Goal: Information Seeking & Learning: Learn about a topic

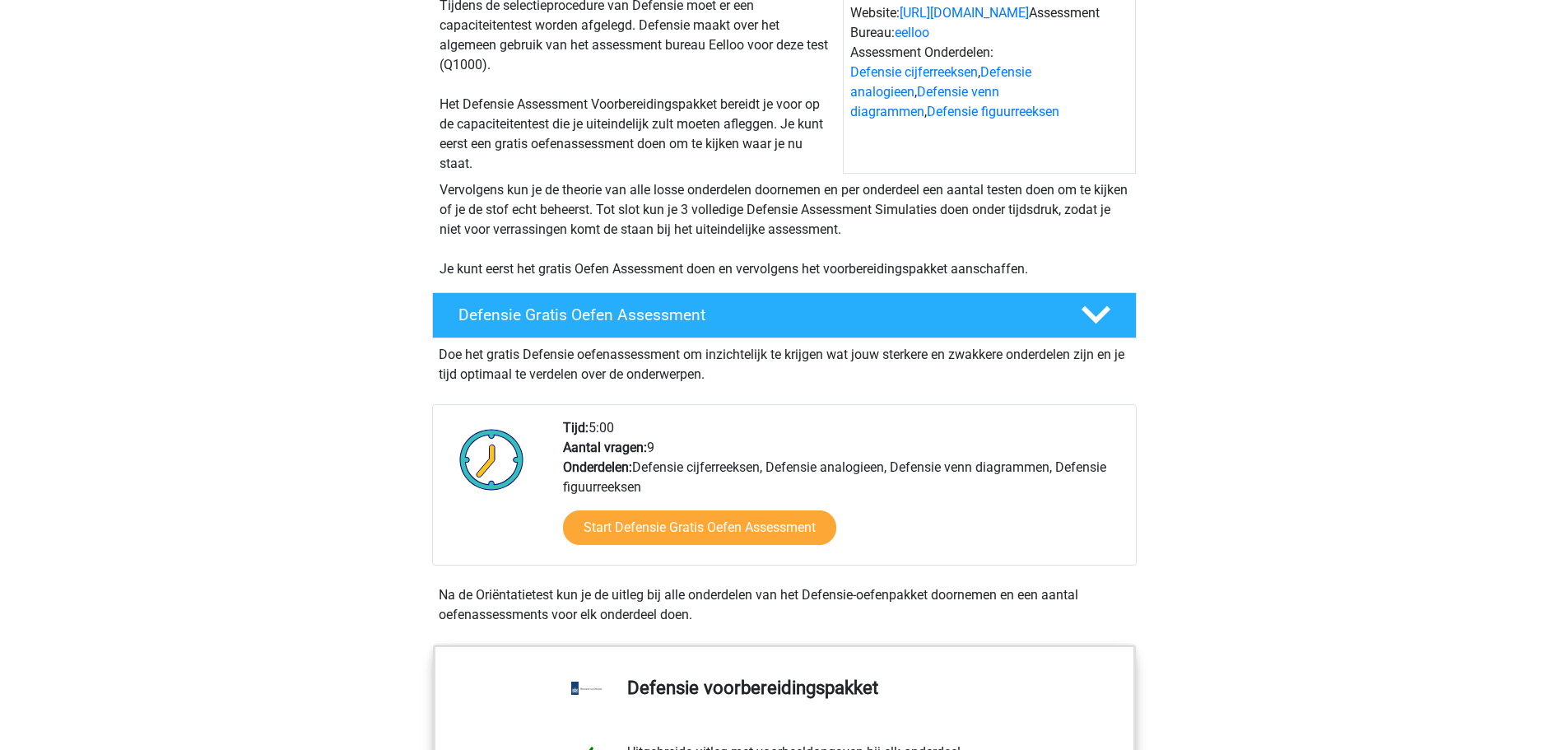
scroll to position [82, 0]
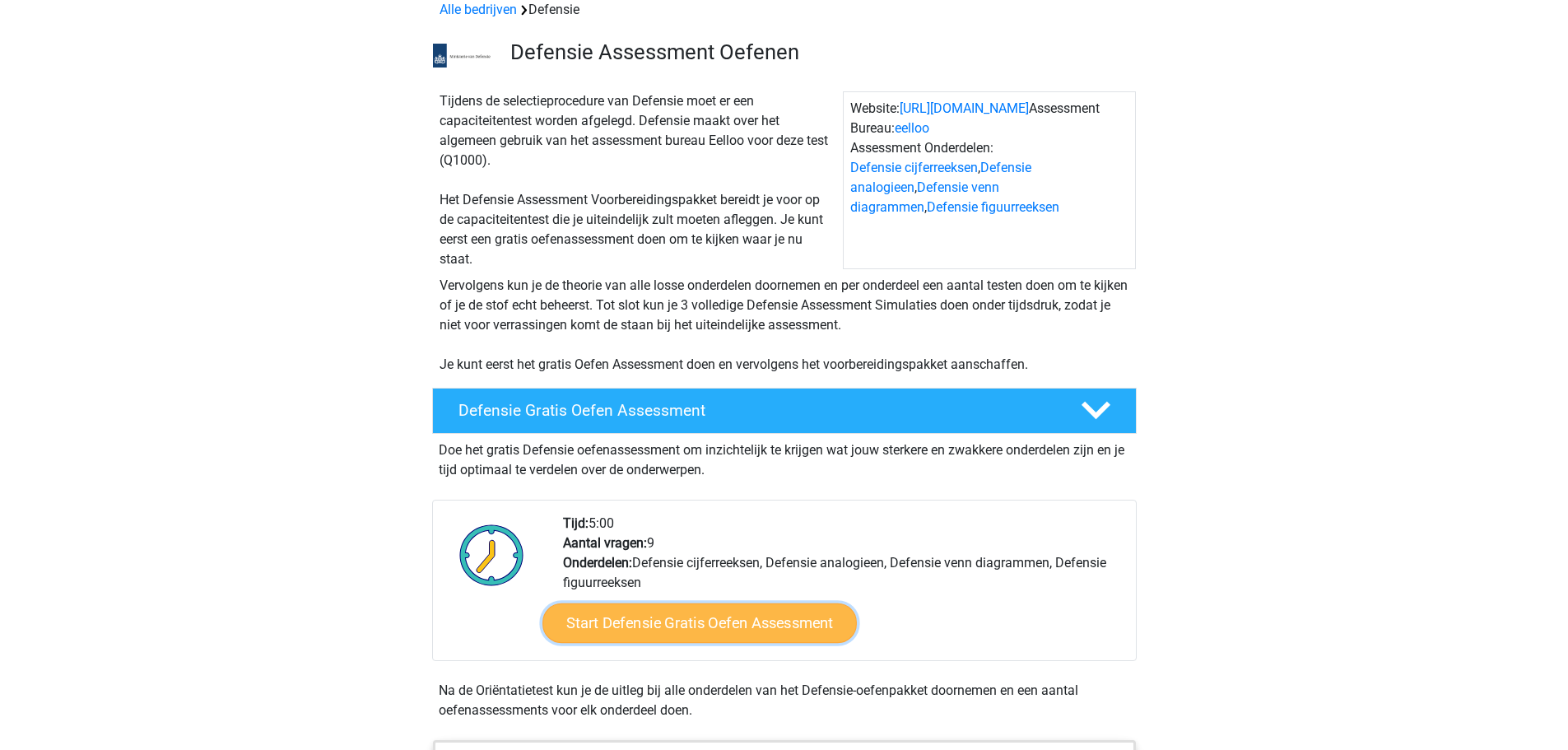
click at [705, 622] on link "Start Defensie Gratis Oefen Assessment" at bounding box center [699, 623] width 315 height 40
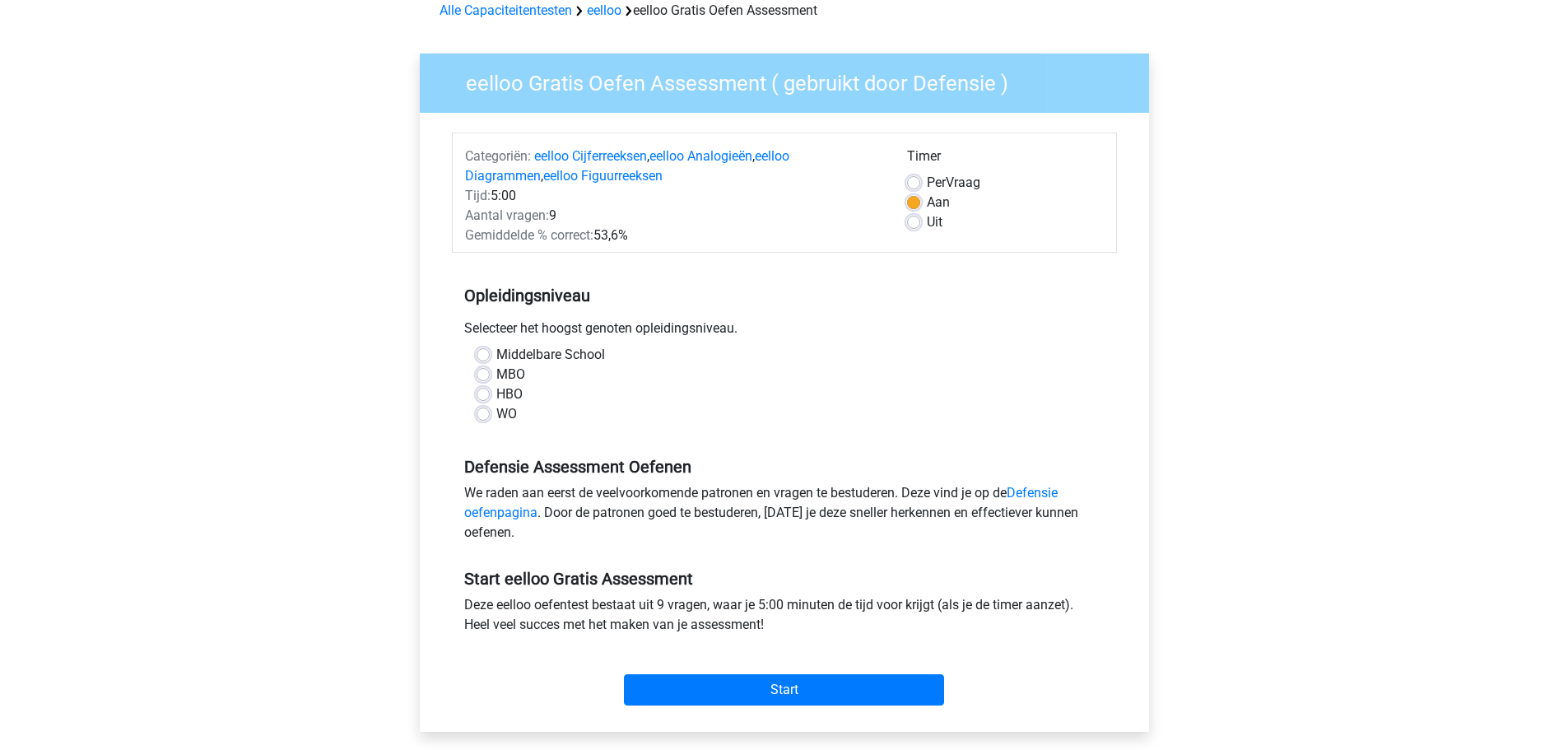
scroll to position [82, 0]
click at [496, 395] on label "HBO" at bounding box center [509, 393] width 27 height 19
click at [478, 395] on input "HBO" at bounding box center [483, 392] width 13 height 17
radio input "true"
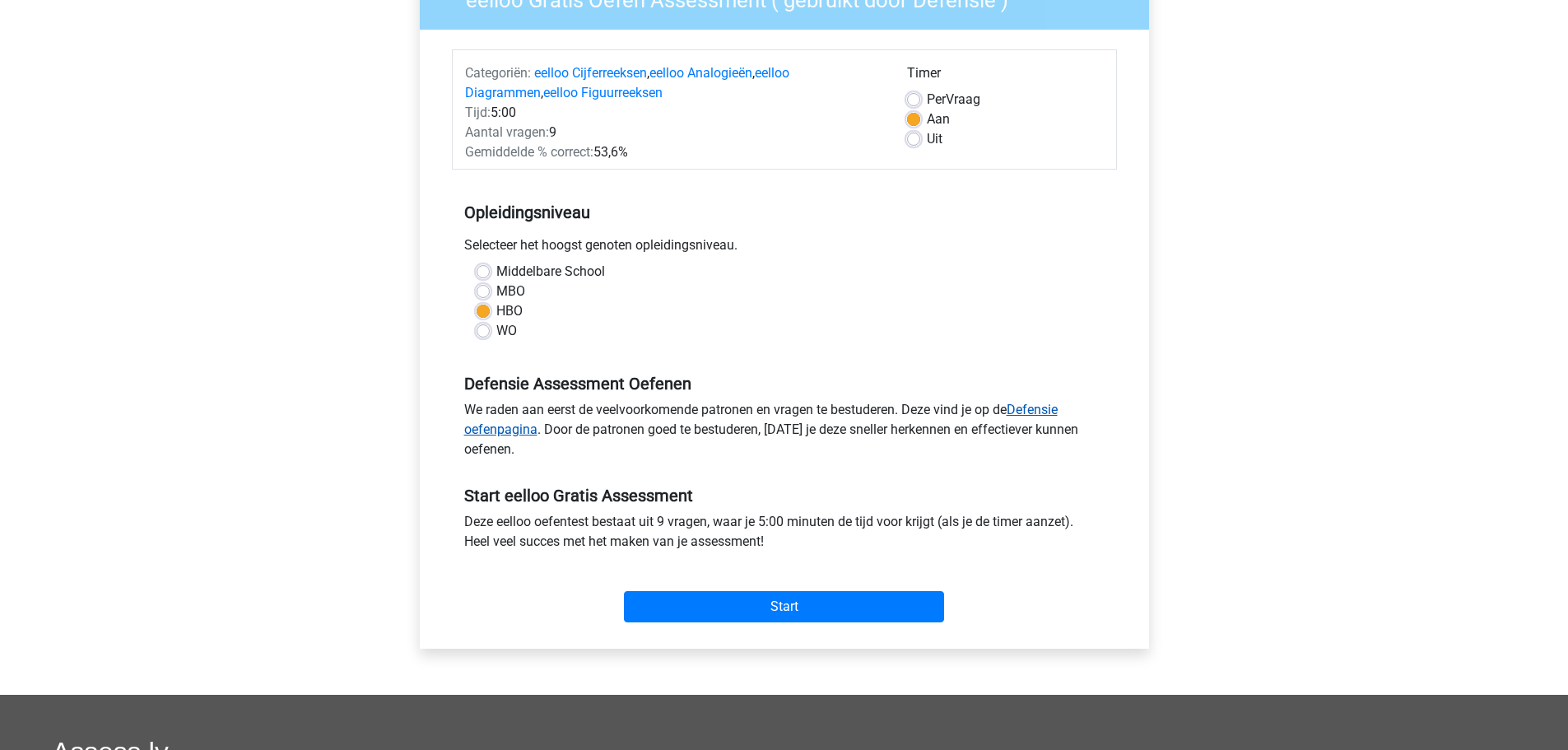
click at [1028, 410] on link "Defensie oefenpagina" at bounding box center [761, 420] width 594 height 35
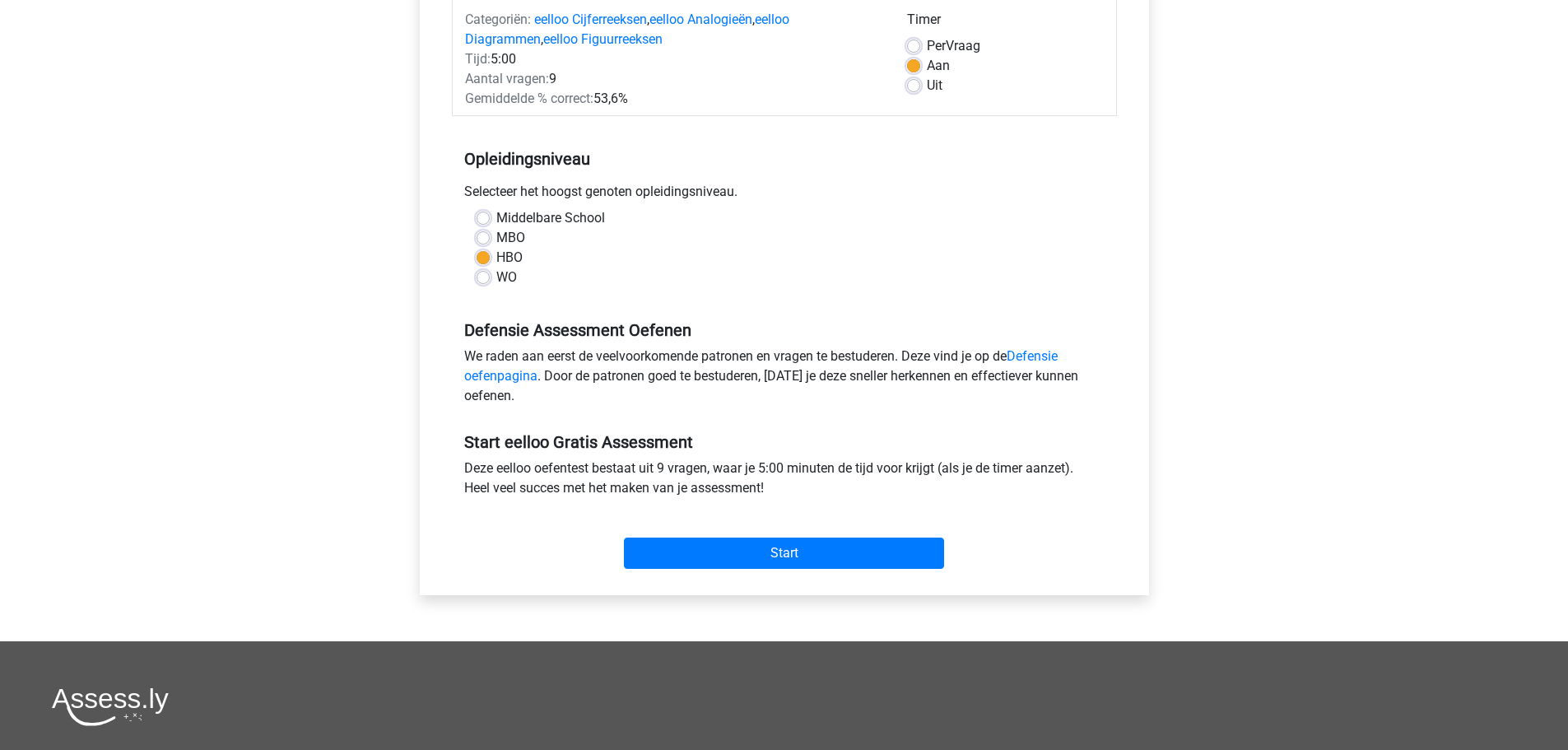
scroll to position [247, 0]
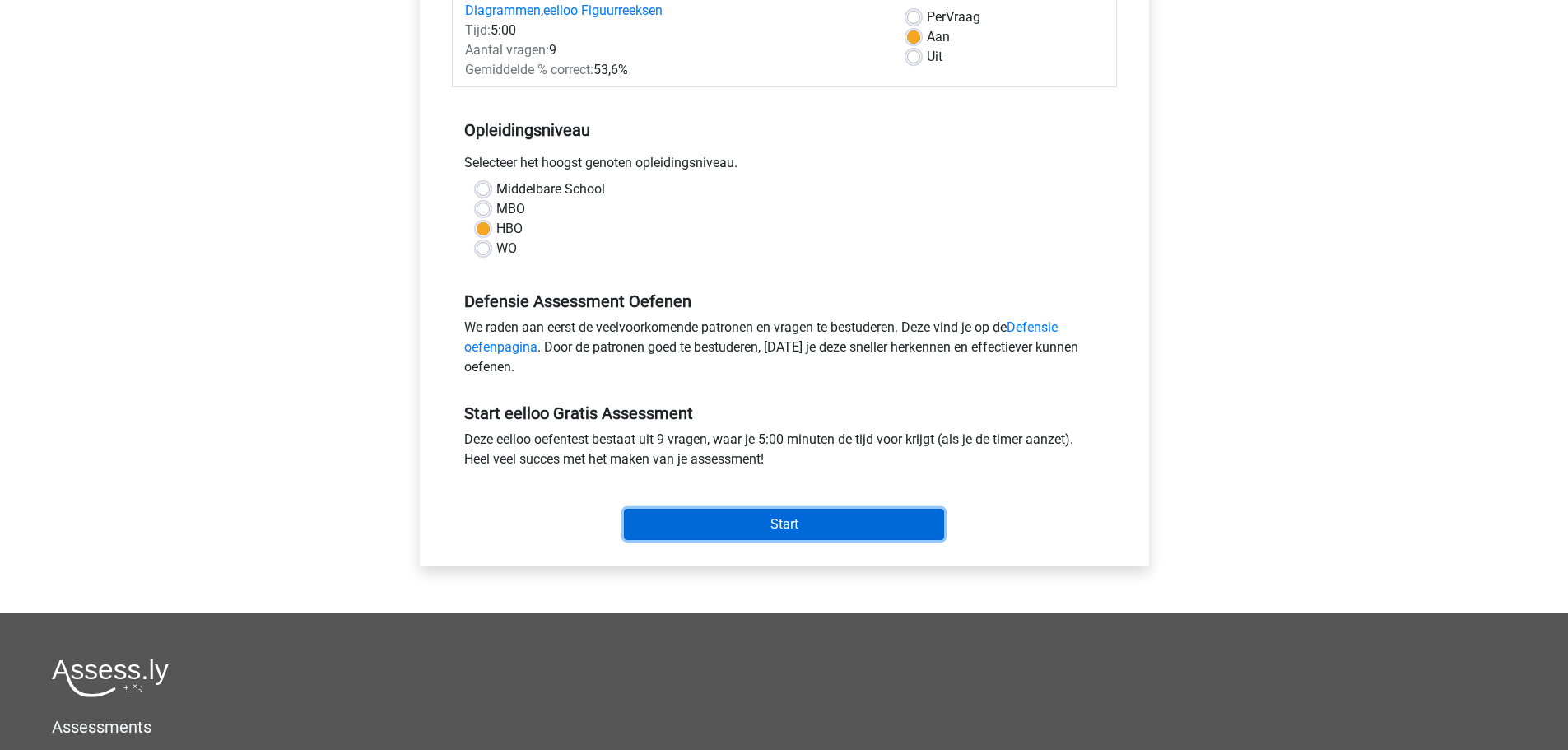
click at [726, 509] on input "Start" at bounding box center [784, 525] width 320 height 31
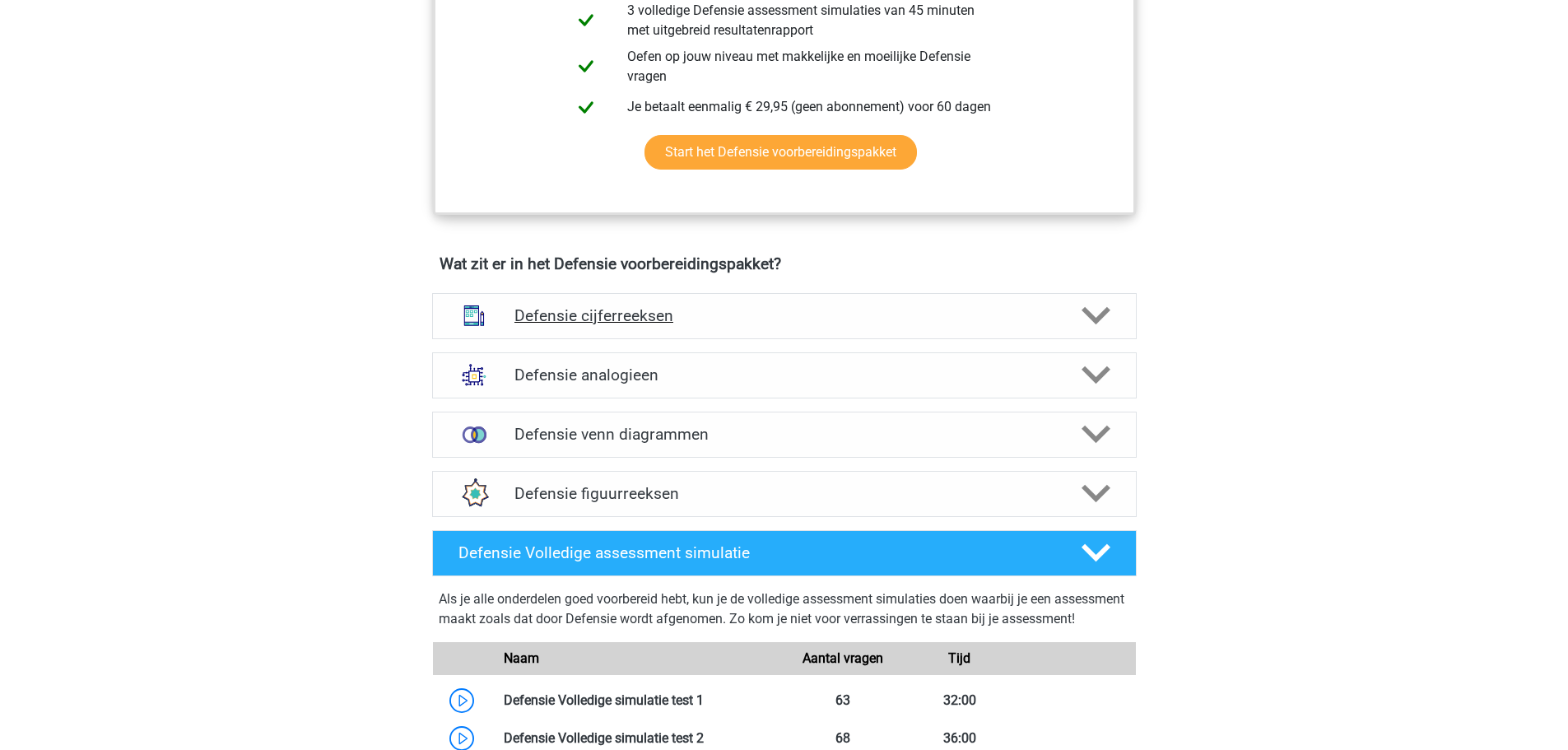
scroll to position [988, 0]
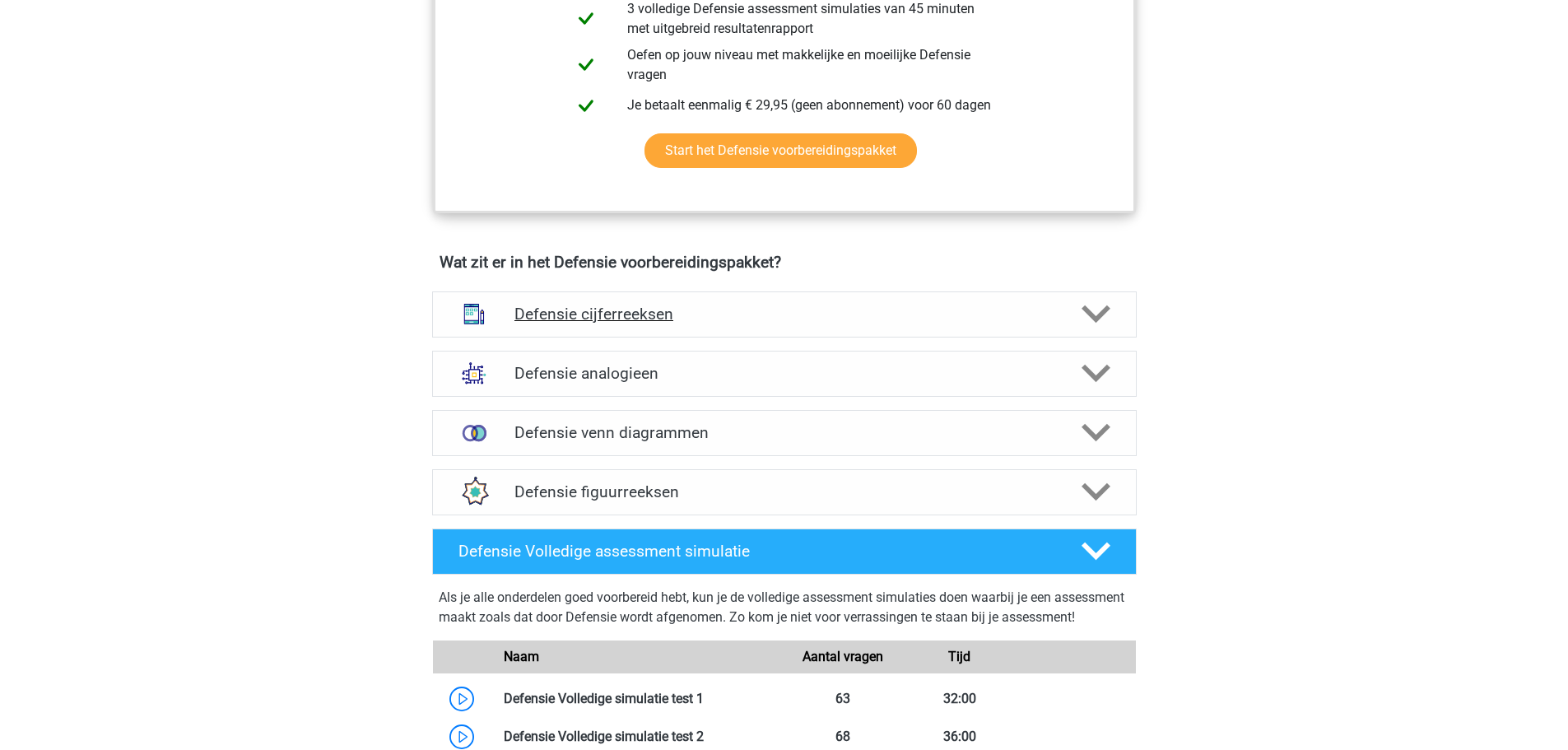
click at [636, 319] on h4 "Defensie cijferreeksen" at bounding box center [784, 314] width 540 height 19
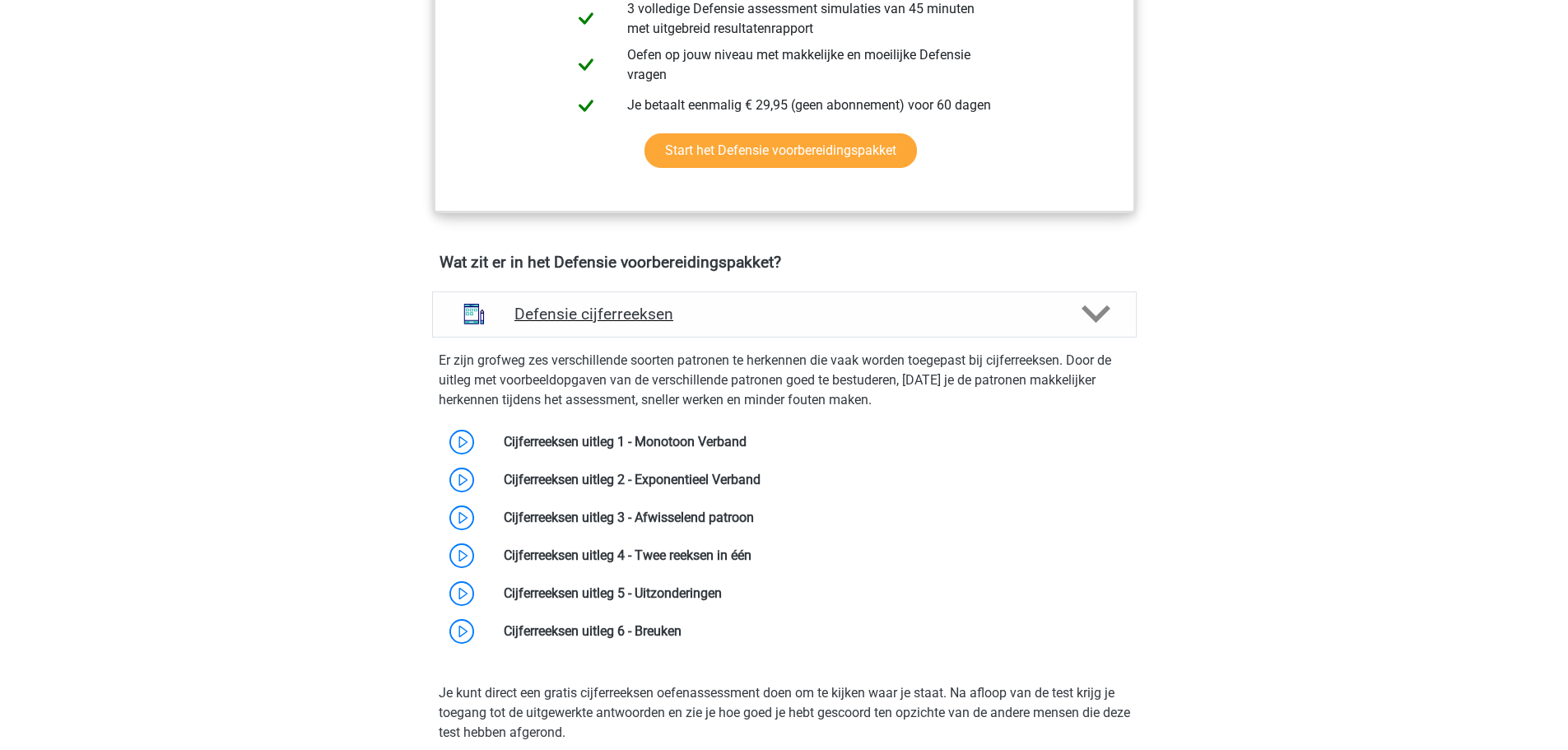
click at [564, 312] on h4 "Defensie cijferreeksen" at bounding box center [784, 314] width 540 height 19
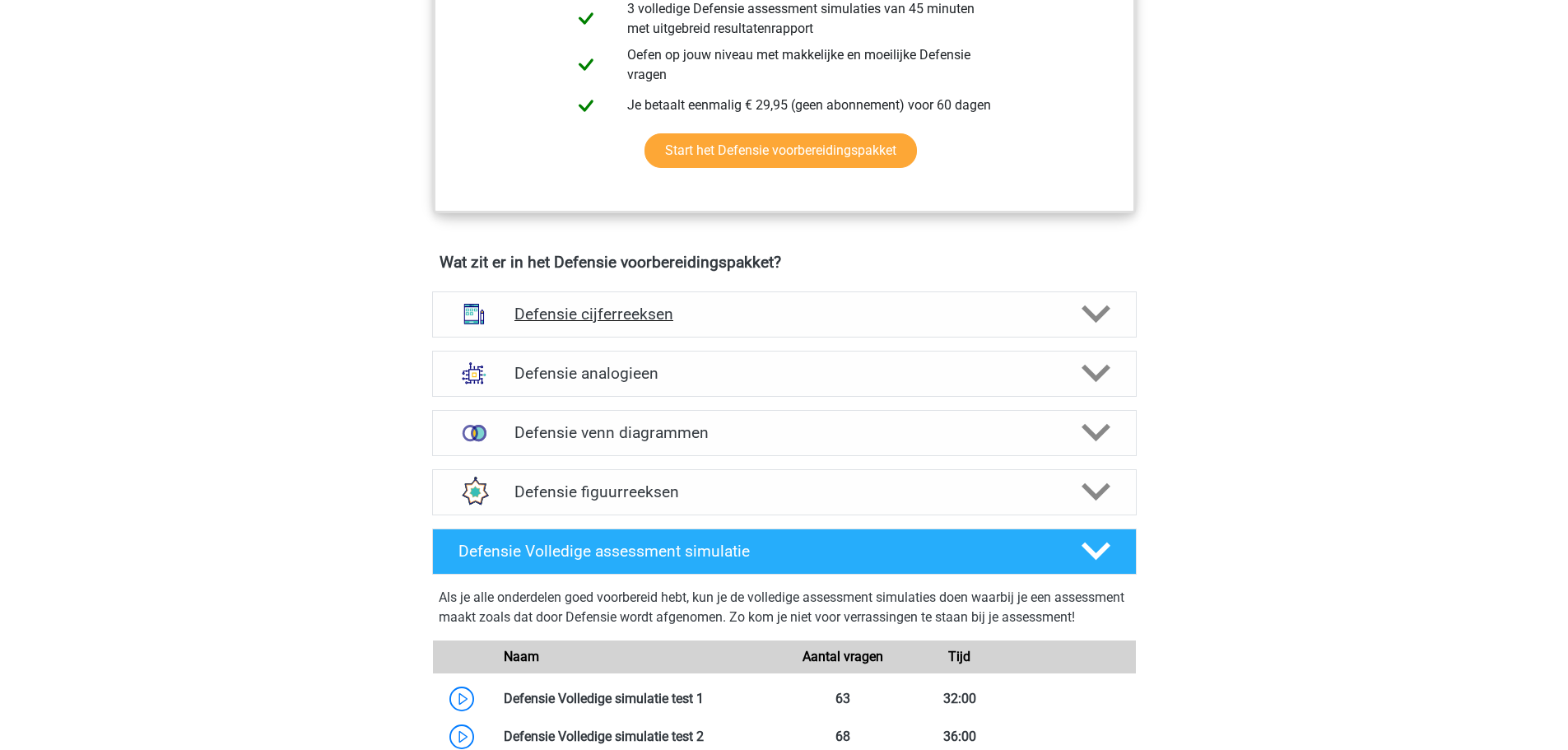
click at [631, 314] on h4 "Defensie cijferreeksen" at bounding box center [784, 314] width 540 height 19
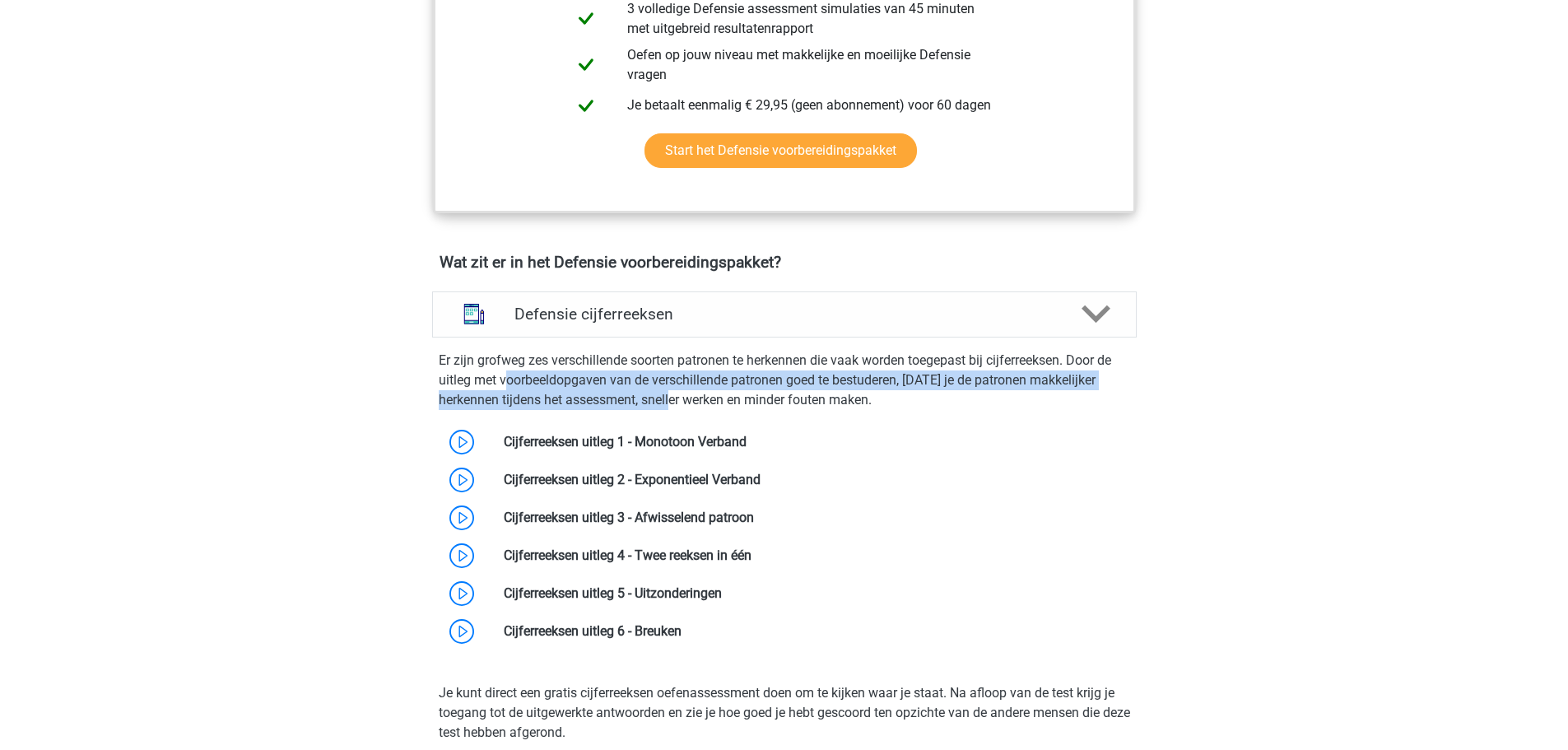
drag, startPoint x: 505, startPoint y: 385, endPoint x: 717, endPoint y: 407, distance: 213.1
click at [701, 399] on p "Er zijn grofweg zes verschillende soorten patronen te herkennen die vaak worden…" at bounding box center [785, 380] width 692 height 59
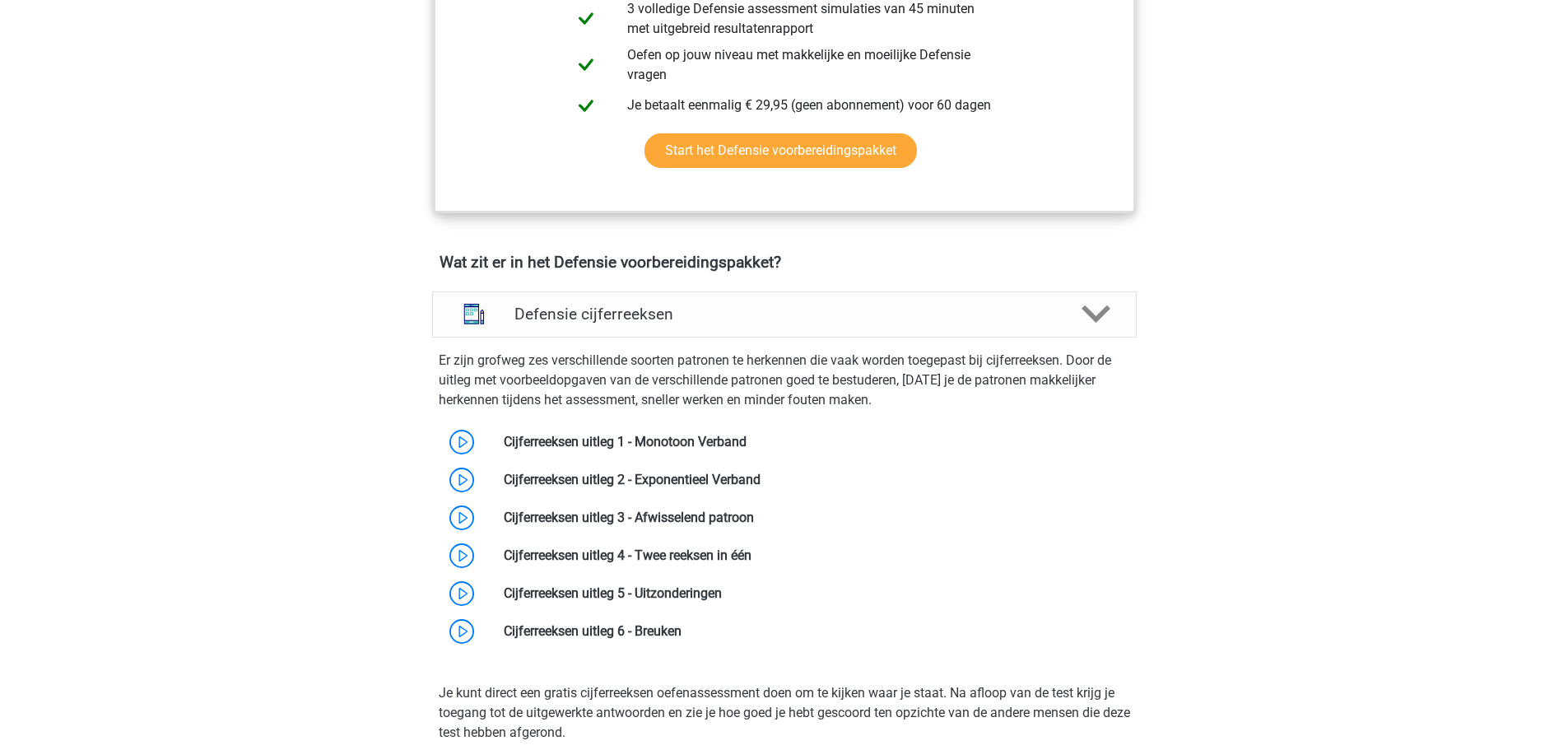
click at [757, 395] on p "Er zijn grofweg zes verschillende soorten patronen te herkennen die vaak worden…" at bounding box center [785, 380] width 692 height 59
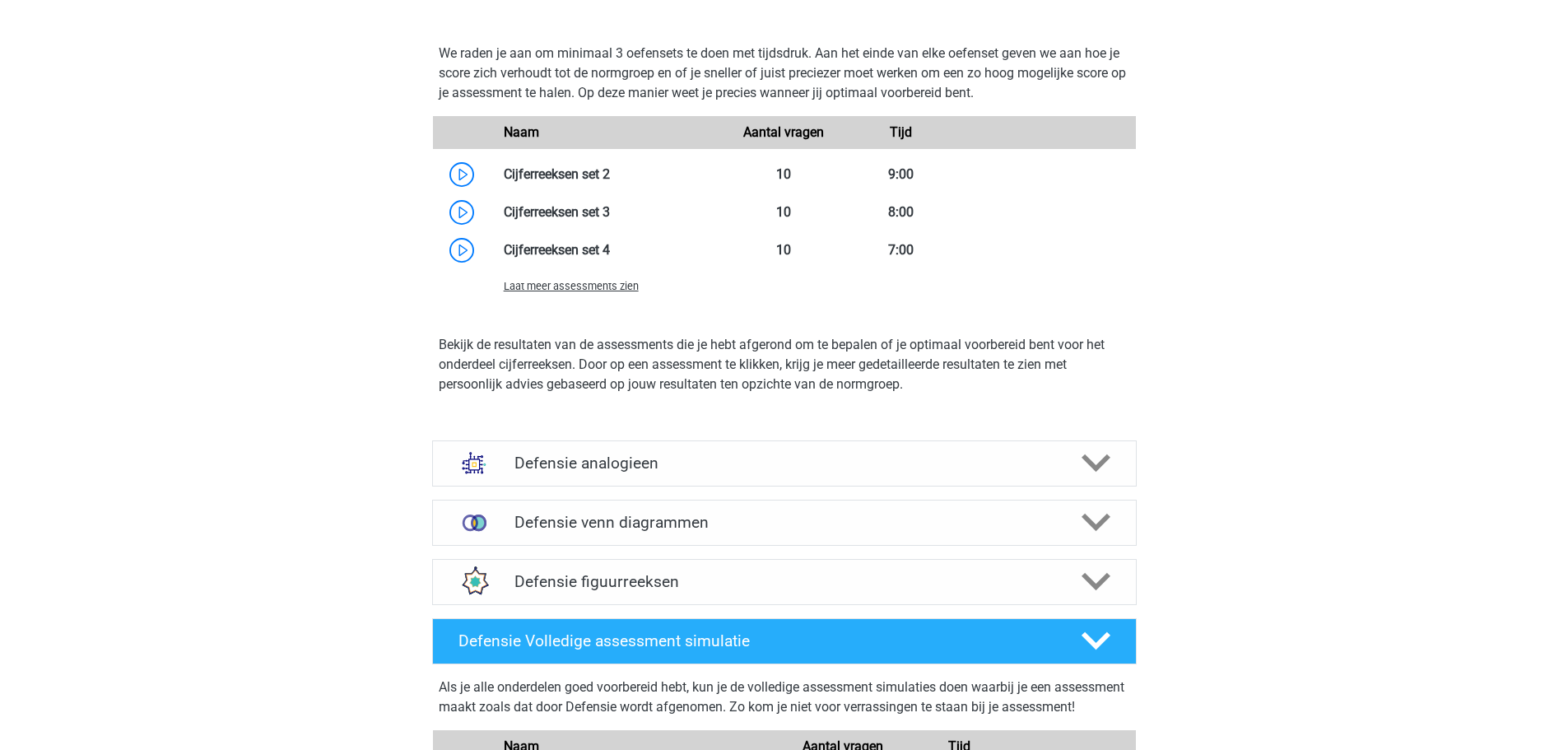
scroll to position [1894, 0]
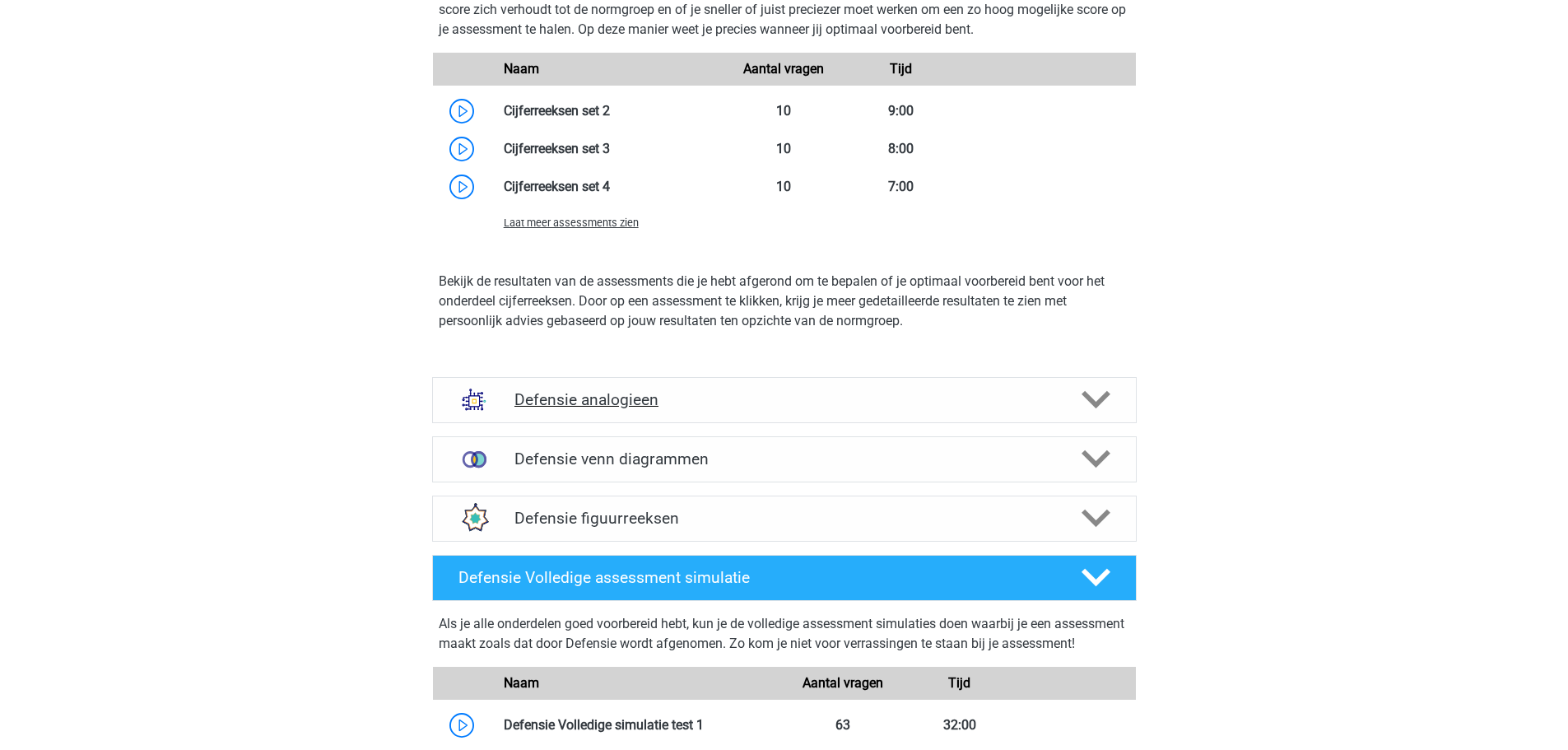
click at [578, 404] on h4 "Defensie analogieen" at bounding box center [784, 399] width 540 height 19
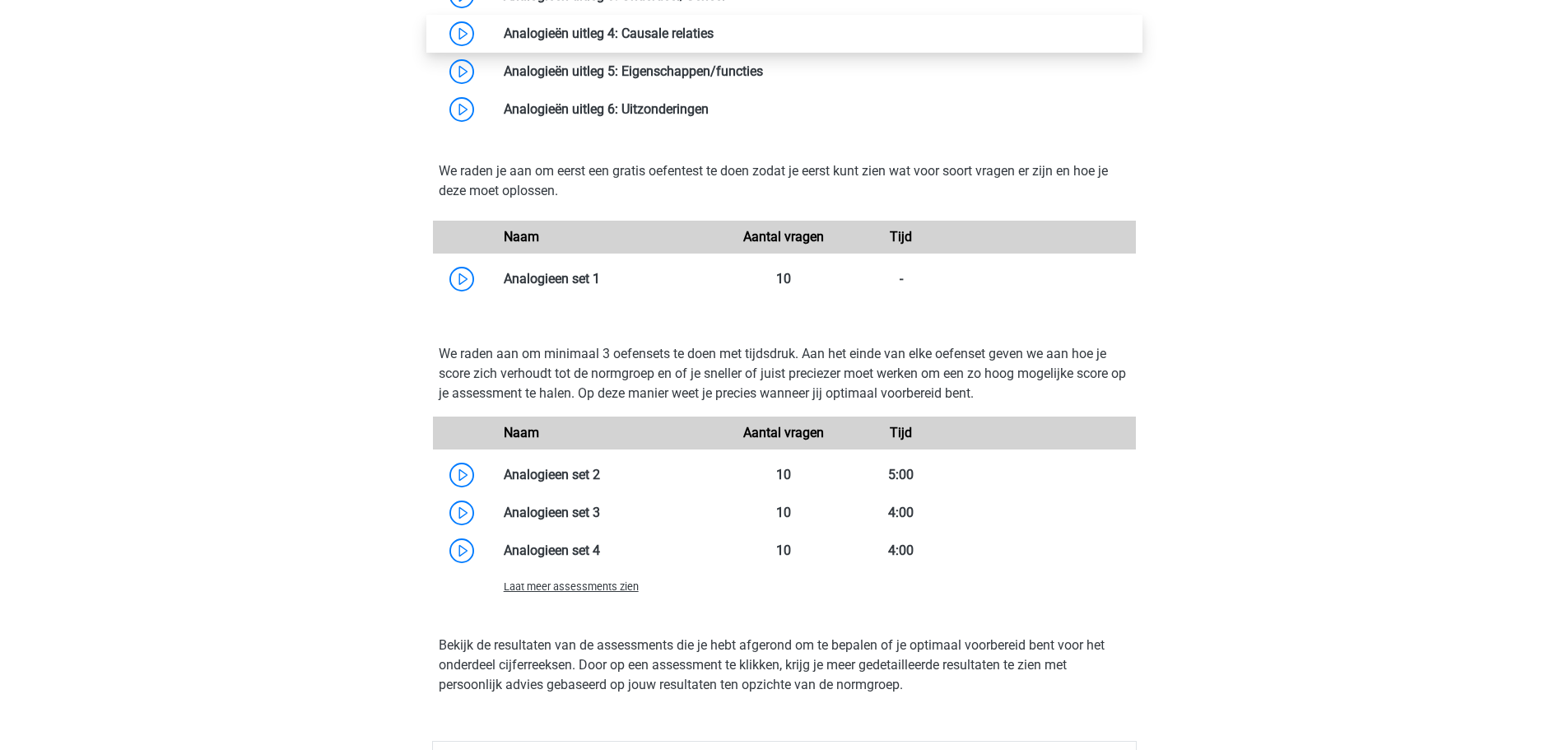
scroll to position [2800, 0]
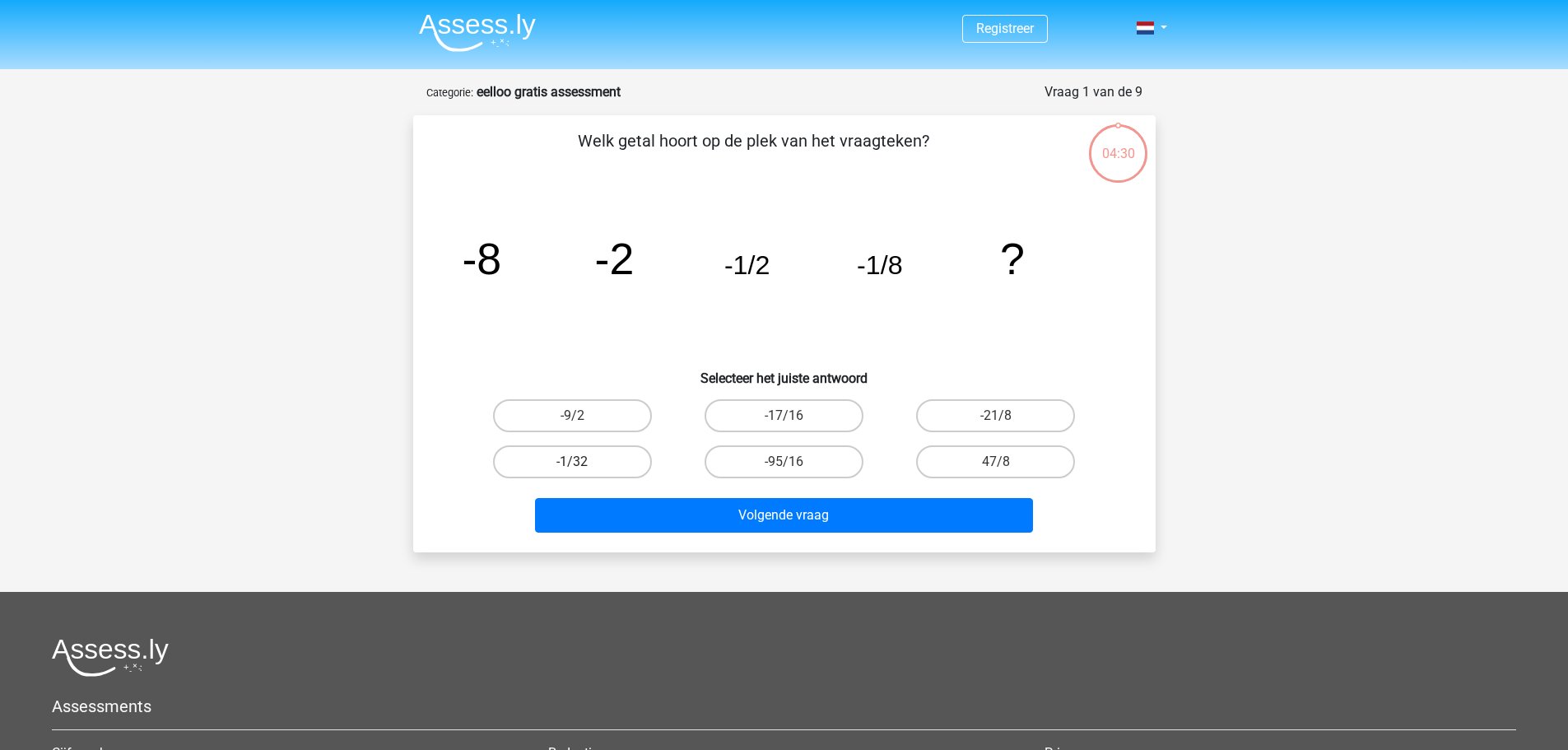
click at [601, 468] on label "-1/32" at bounding box center [573, 462] width 159 height 33
click at [583, 468] on input "-1/32" at bounding box center [577, 468] width 11 height 11
radio input "true"
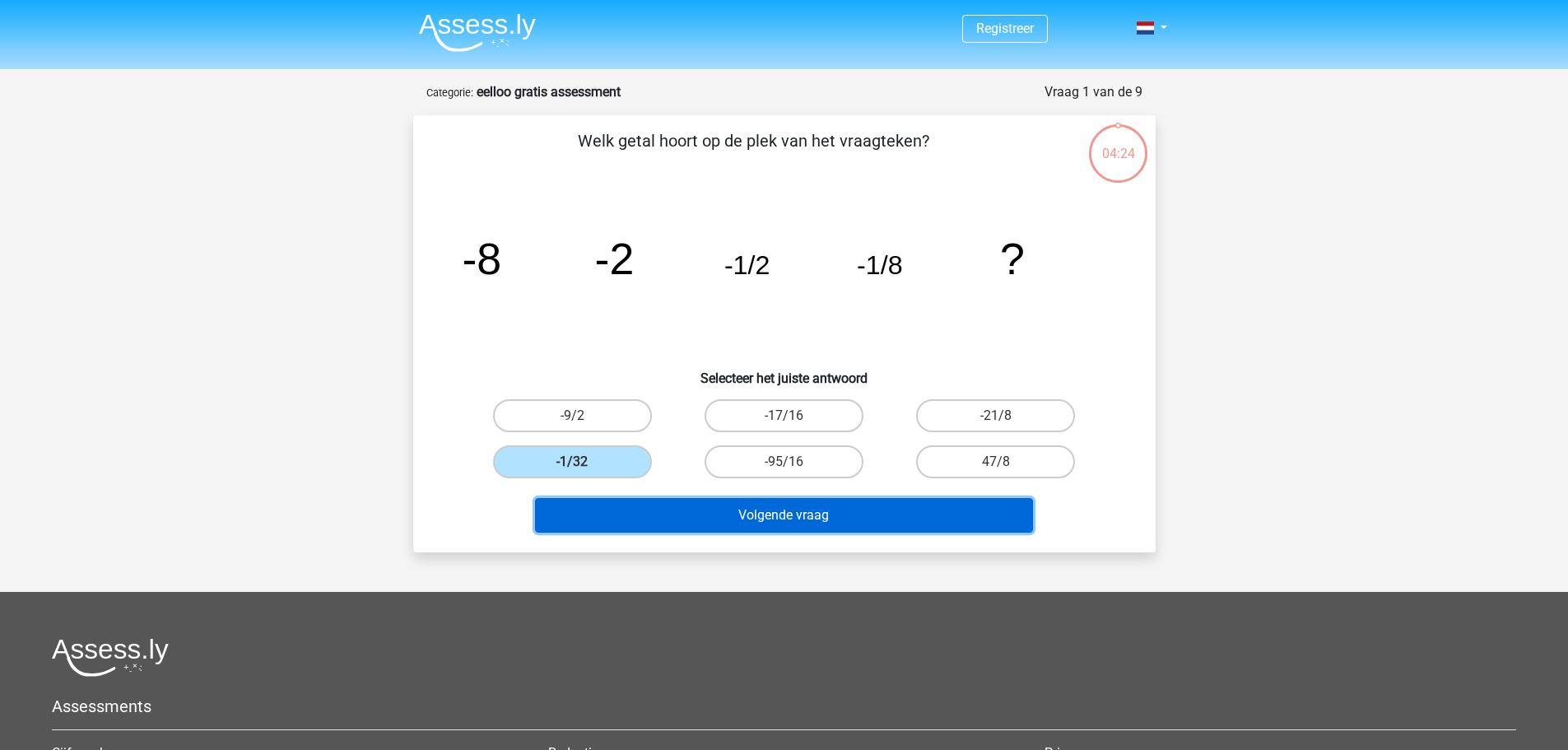
click at [717, 511] on button "Volgende vraag" at bounding box center [784, 515] width 498 height 34
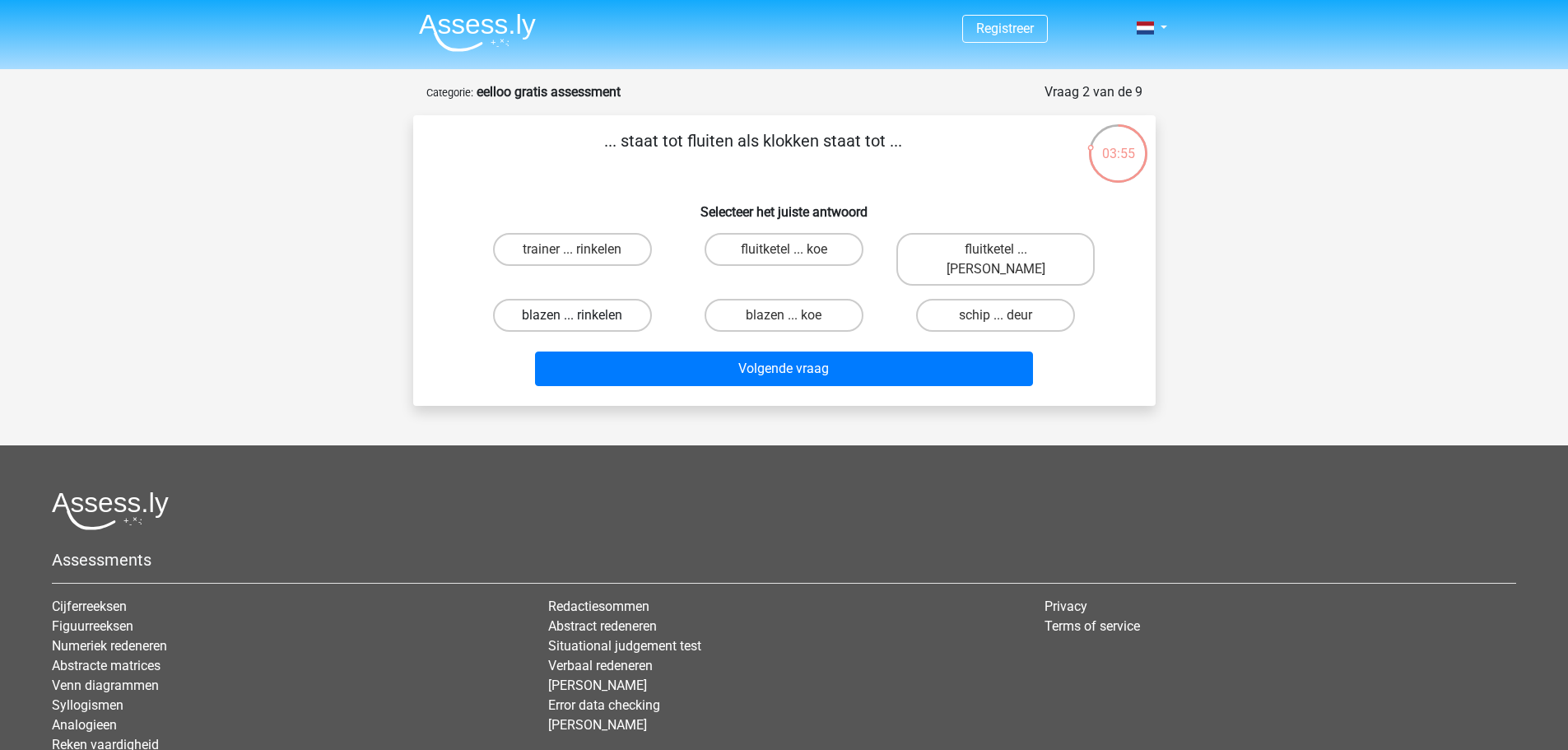
click at [583, 299] on label "blazen ... rinkelen" at bounding box center [573, 315] width 159 height 33
click at [583, 315] on input "blazen ... rinkelen" at bounding box center [577, 321] width 11 height 11
radio input "true"
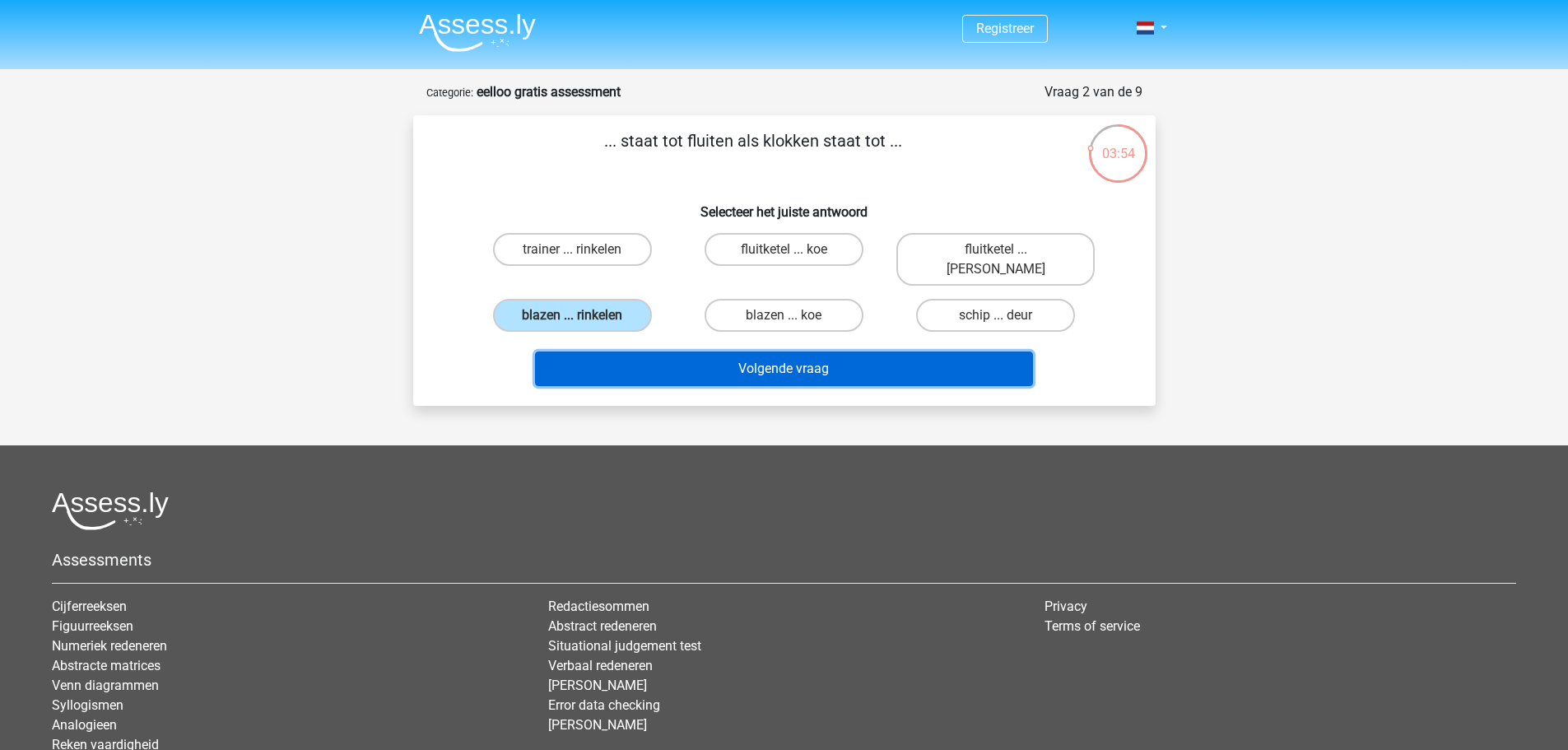
click at [690, 351] on button "Volgende vraag" at bounding box center [784, 368] width 498 height 34
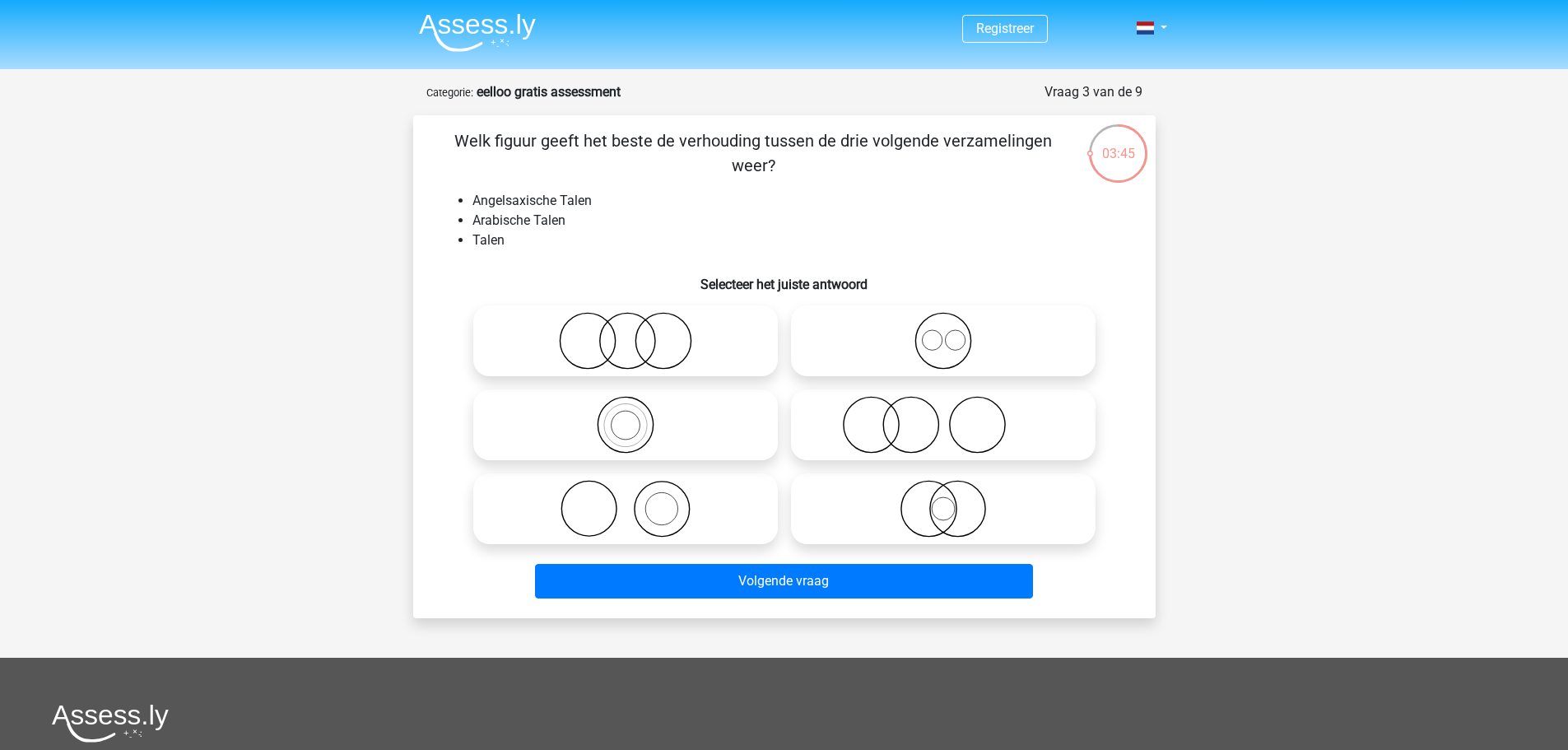
click at [906, 338] on icon at bounding box center [944, 340] width 291 height 57
click at [944, 333] on input "radio" at bounding box center [949, 327] width 11 height 11
radio input "true"
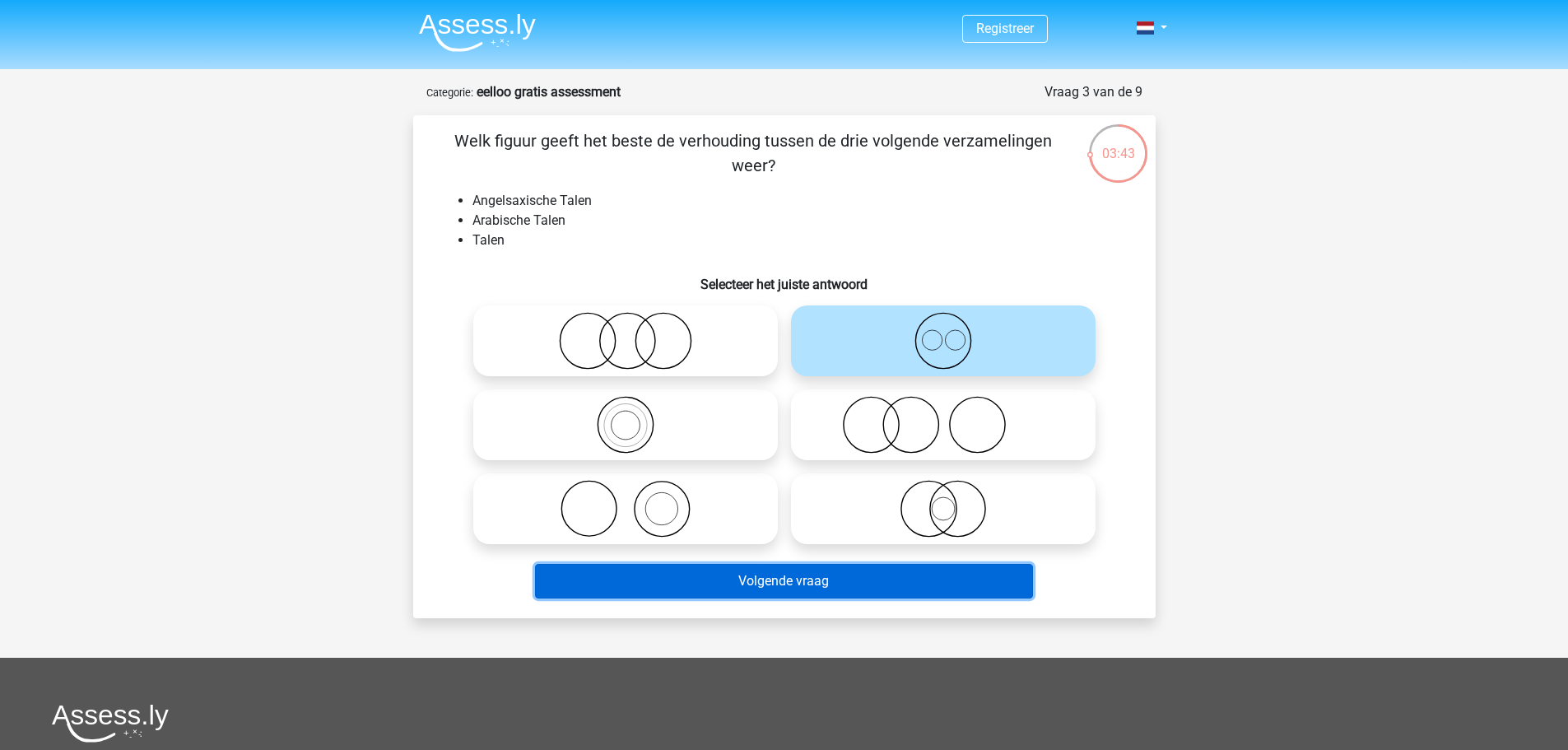
click at [748, 582] on button "Volgende vraag" at bounding box center [784, 580] width 498 height 34
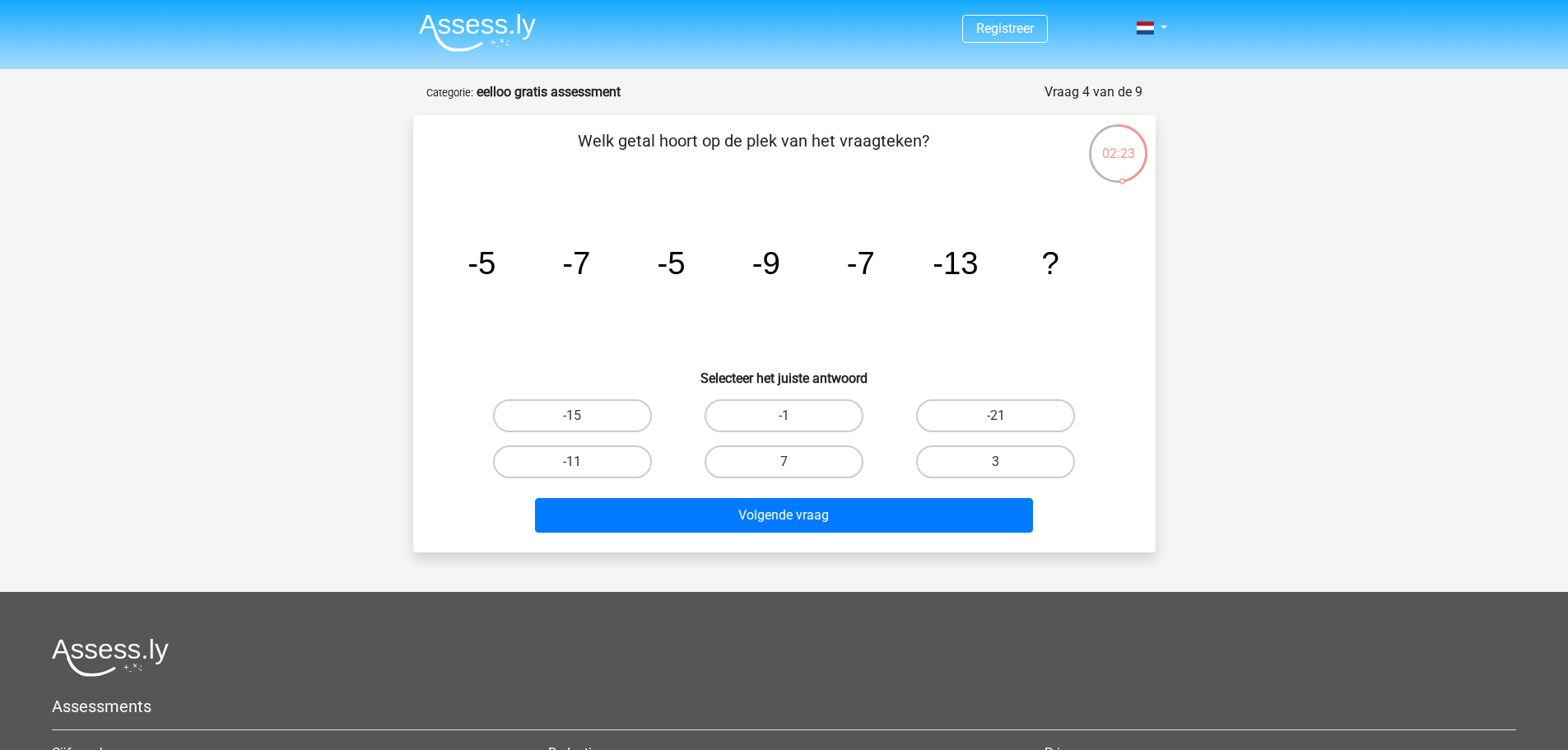
click at [578, 466] on input "-11" at bounding box center [577, 468] width 11 height 11
radio input "true"
click at [744, 536] on div "Volgende vraag" at bounding box center [784, 518] width 636 height 42
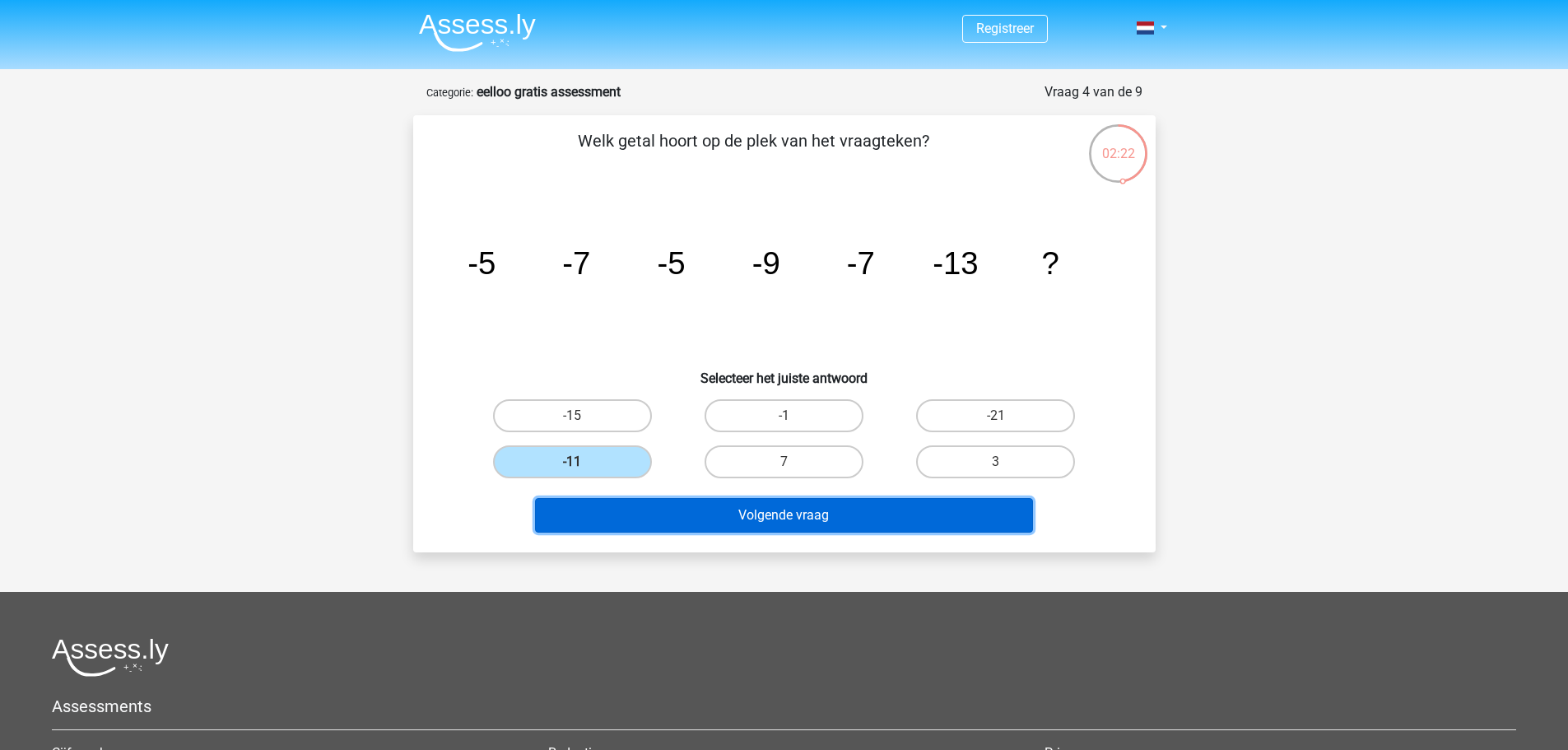
click at [747, 523] on button "Volgende vraag" at bounding box center [784, 515] width 498 height 34
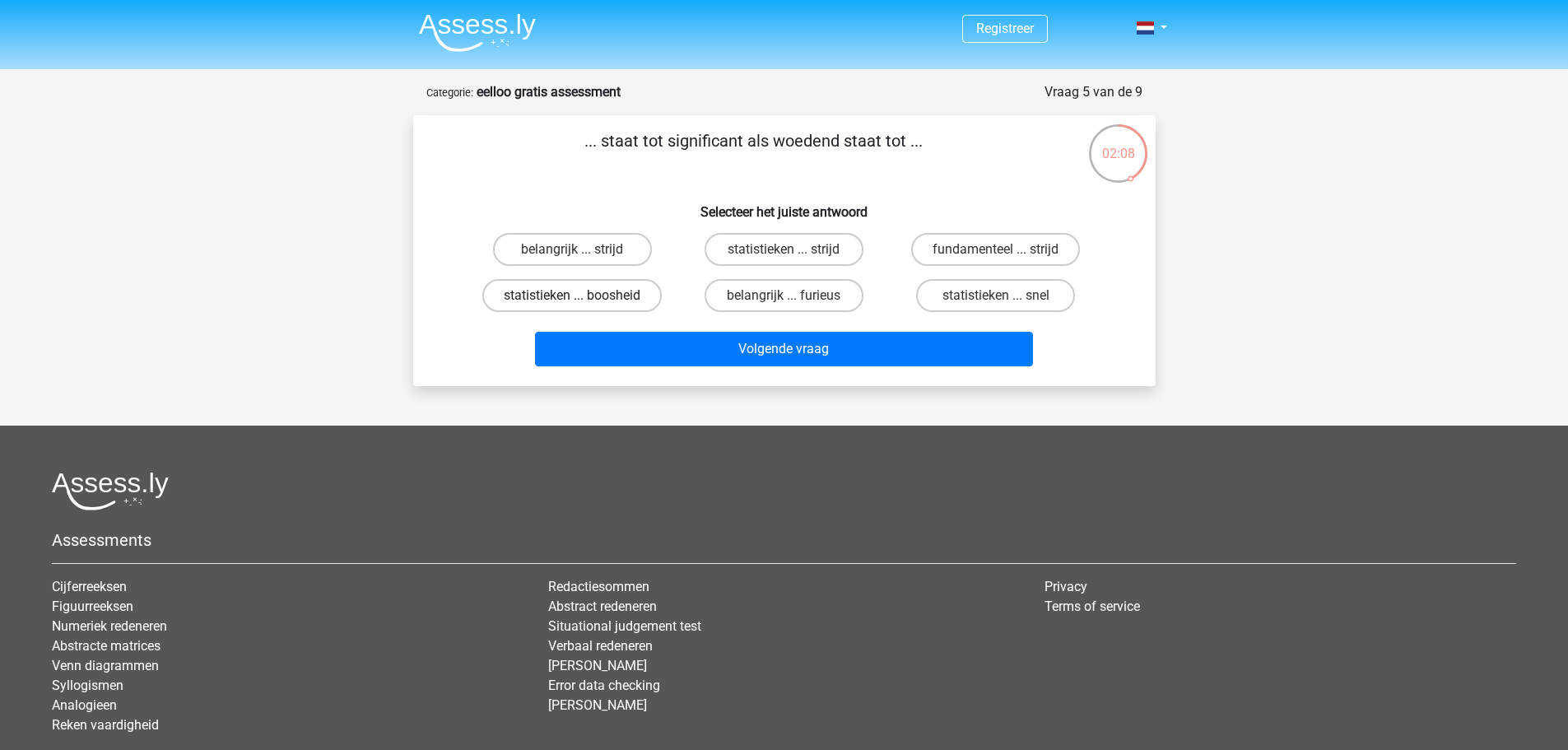
click at [641, 302] on label "statistieken ... boosheid" at bounding box center [572, 296] width 180 height 33
click at [583, 302] on input "statistieken ... boosheid" at bounding box center [577, 301] width 11 height 11
radio input "true"
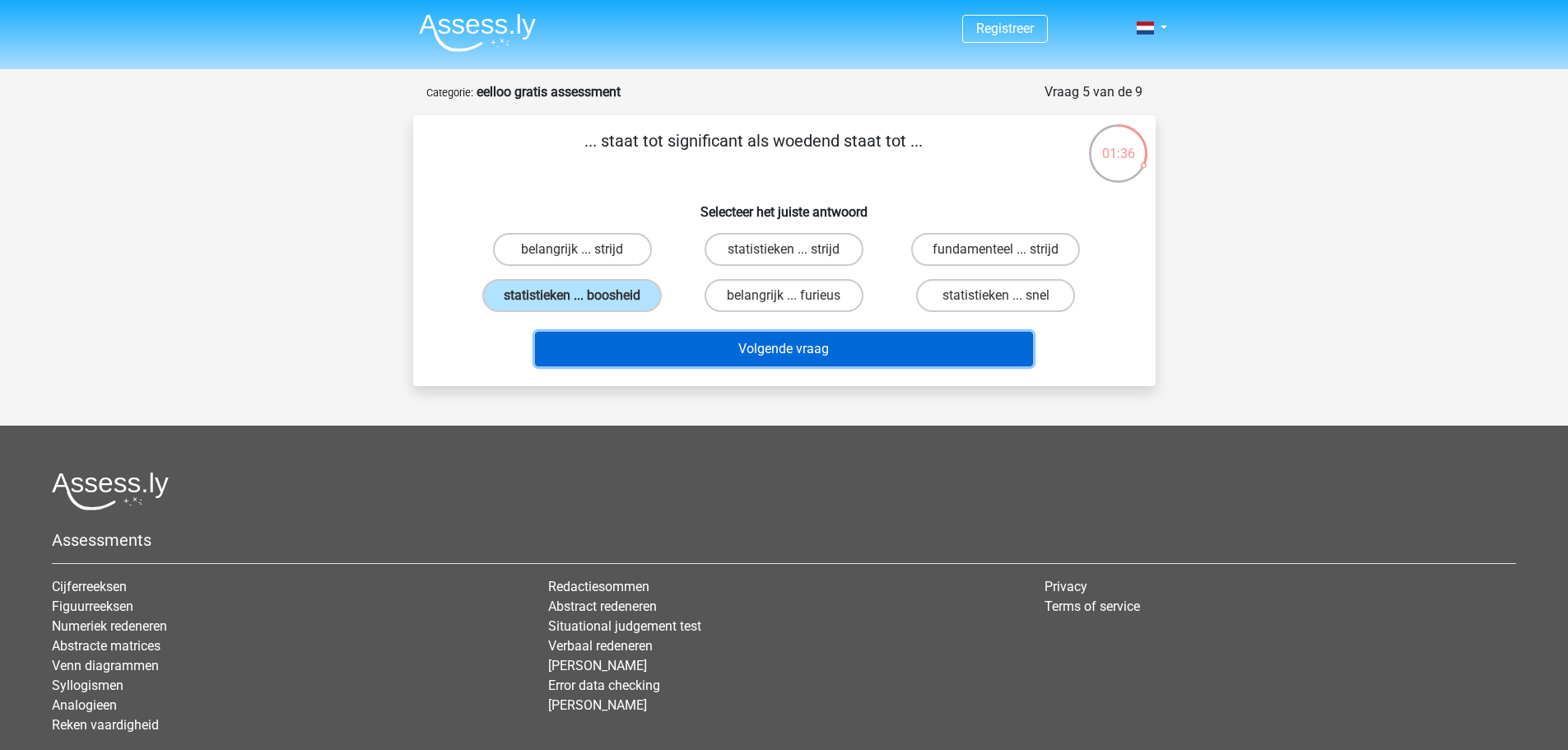
click at [766, 338] on button "Volgende vraag" at bounding box center [784, 349] width 498 height 34
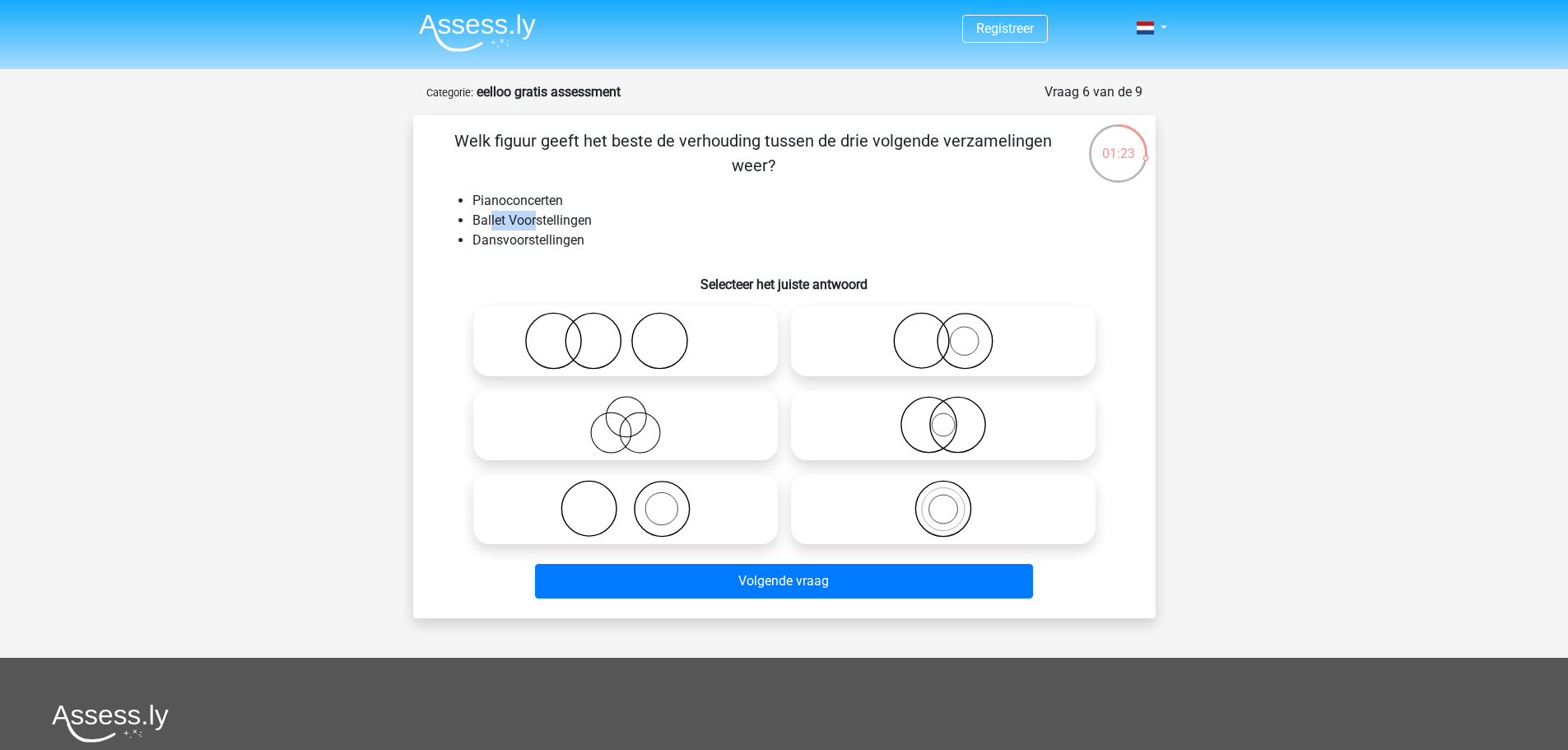
drag, startPoint x: 506, startPoint y: 218, endPoint x: 534, endPoint y: 219, distance: 28.0
click at [534, 219] on li "Ballet Voorstellingen" at bounding box center [801, 220] width 657 height 19
click at [538, 219] on li "Ballet Voorstellingen" at bounding box center [801, 220] width 657 height 19
click at [592, 487] on icon at bounding box center [625, 508] width 291 height 57
click at [625, 490] on input "radio" at bounding box center [631, 495] width 11 height 11
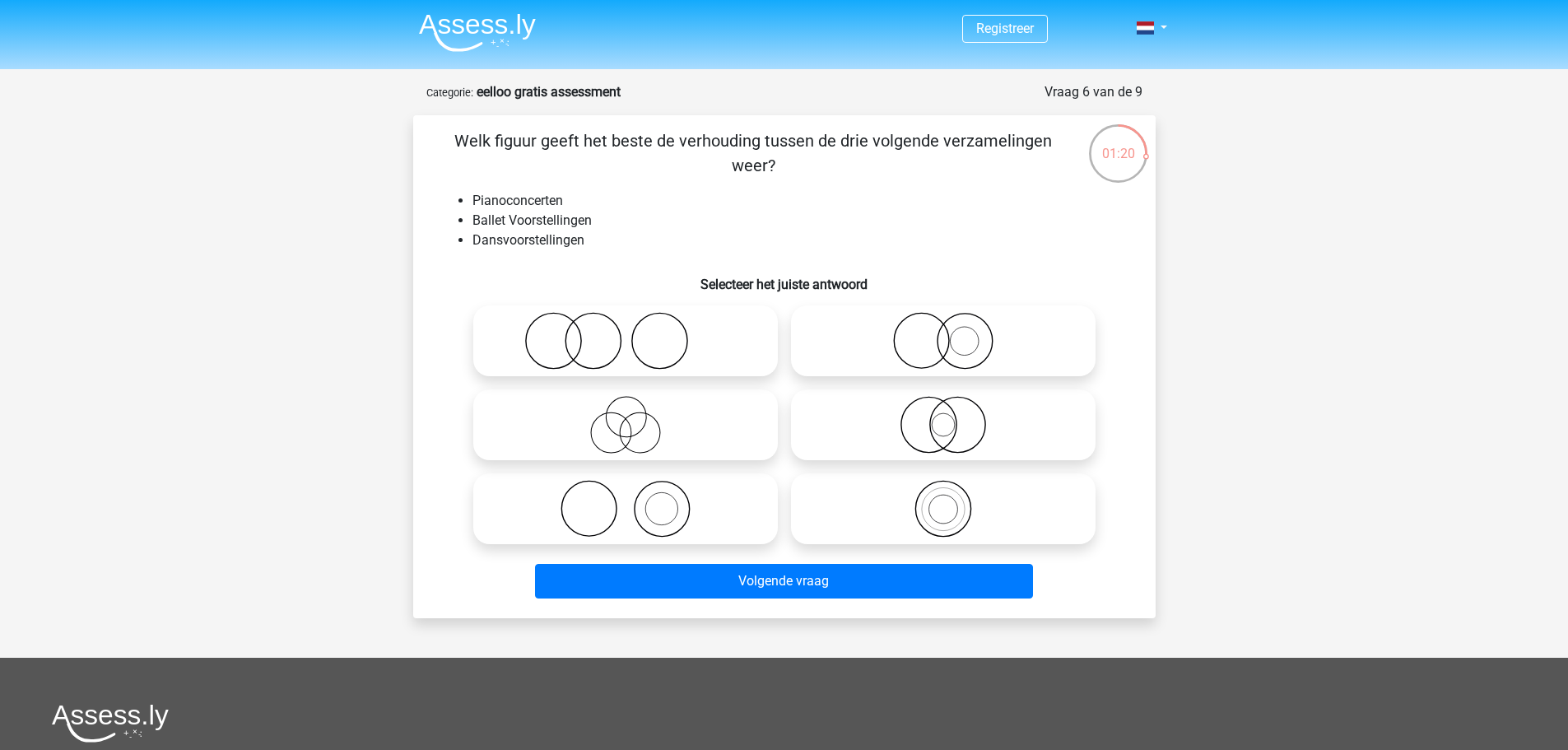
radio input "true"
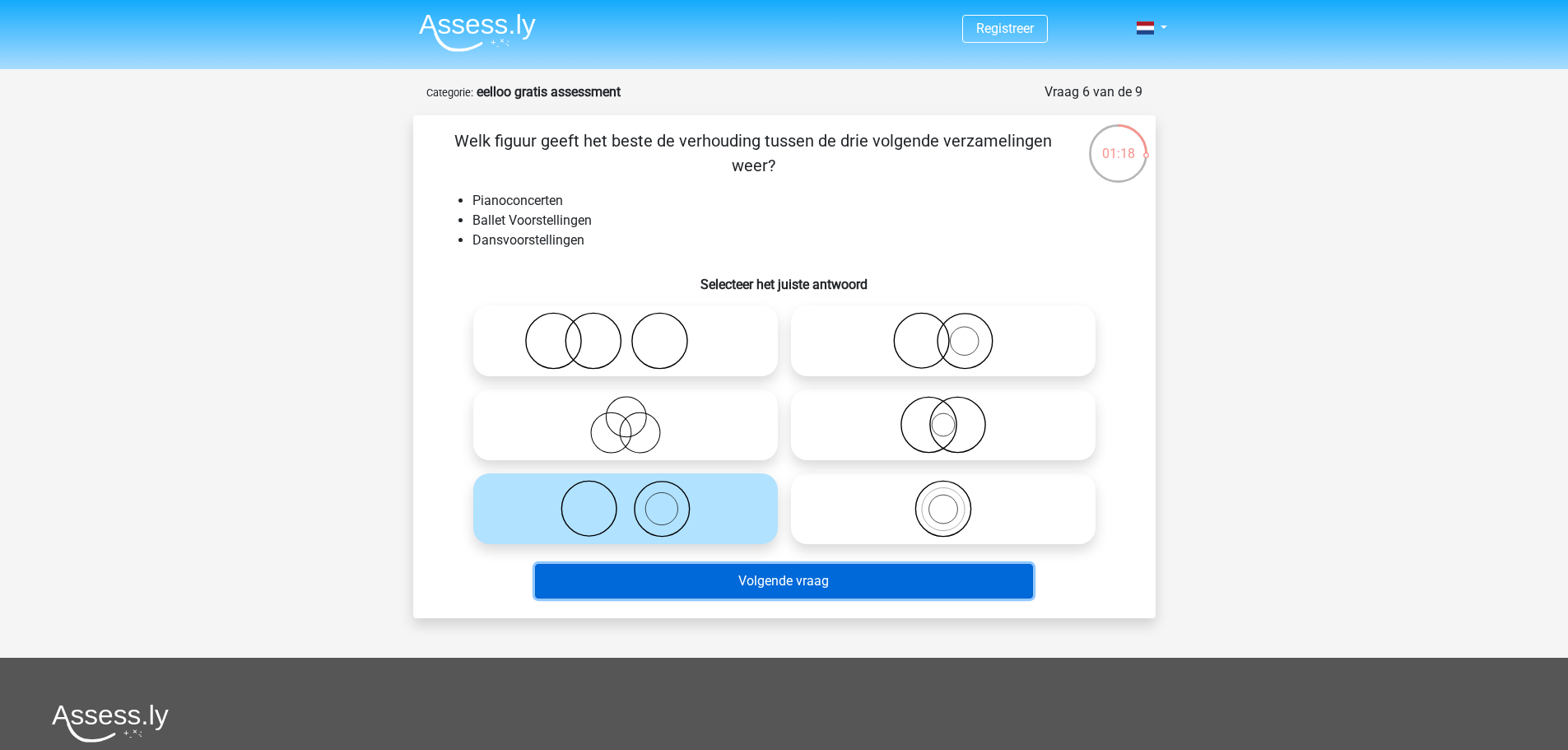
click at [802, 577] on button "Volgende vraag" at bounding box center [784, 580] width 498 height 34
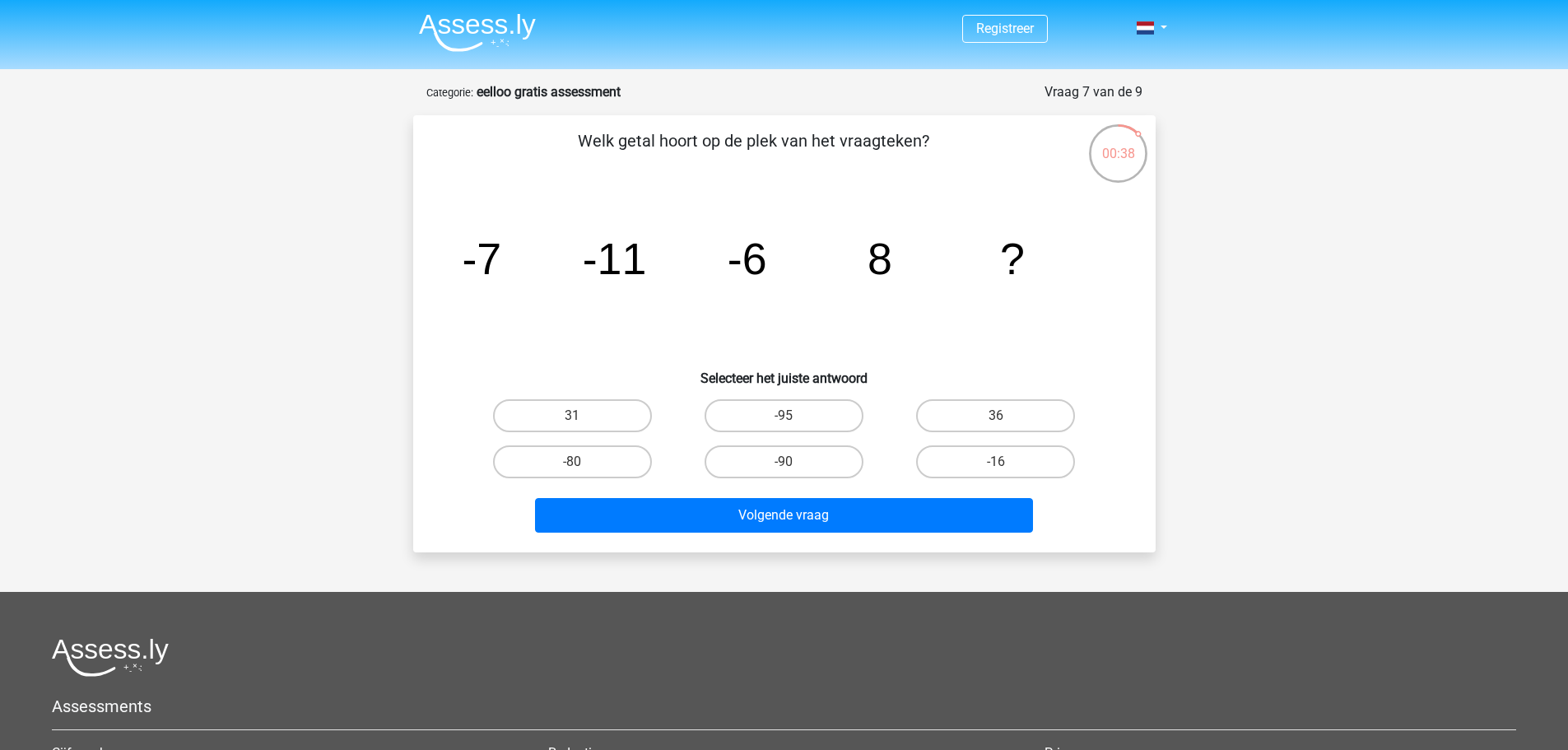
click at [1006, 424] on input "36" at bounding box center [1002, 422] width 11 height 11
radio input "true"
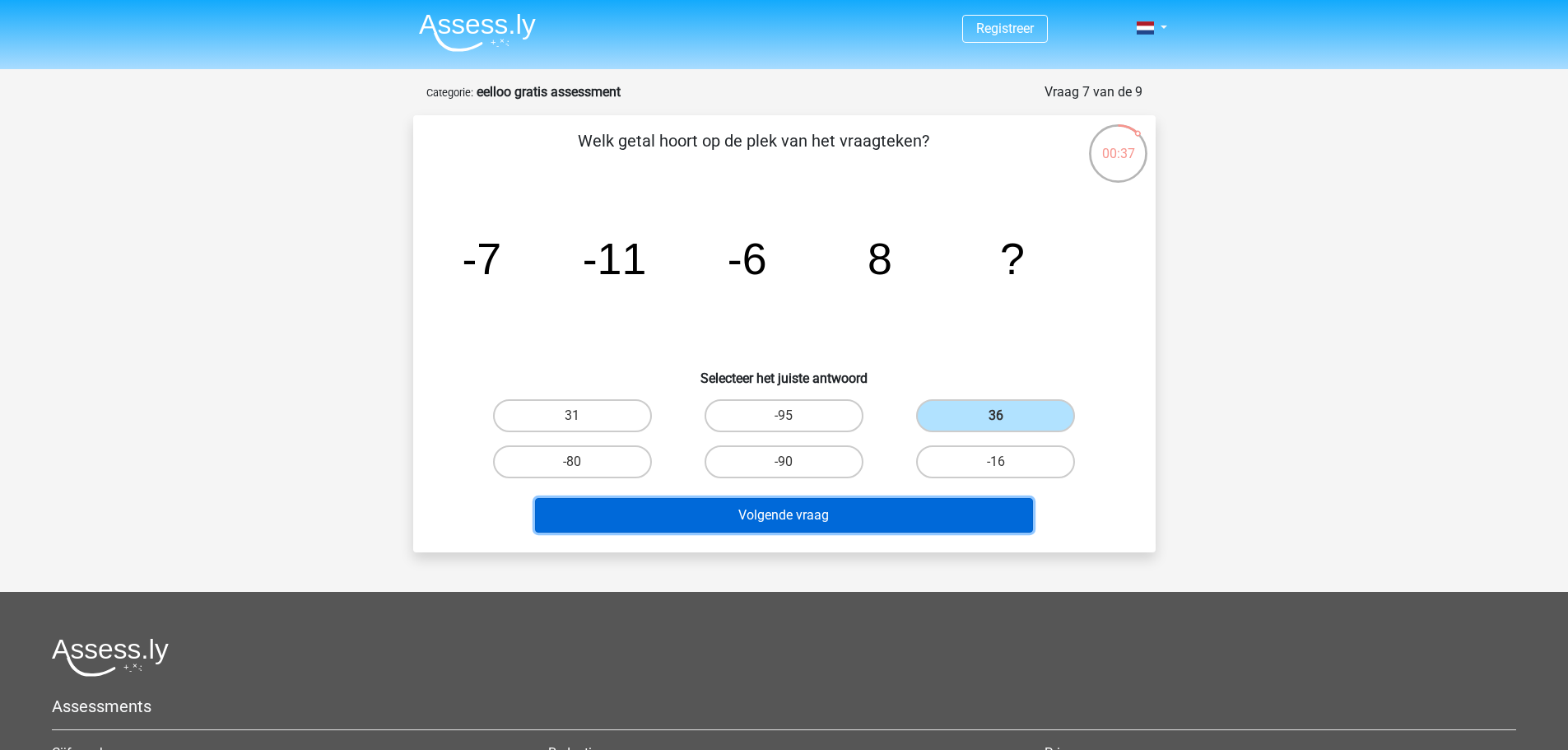
click at [885, 520] on button "Volgende vraag" at bounding box center [784, 515] width 498 height 34
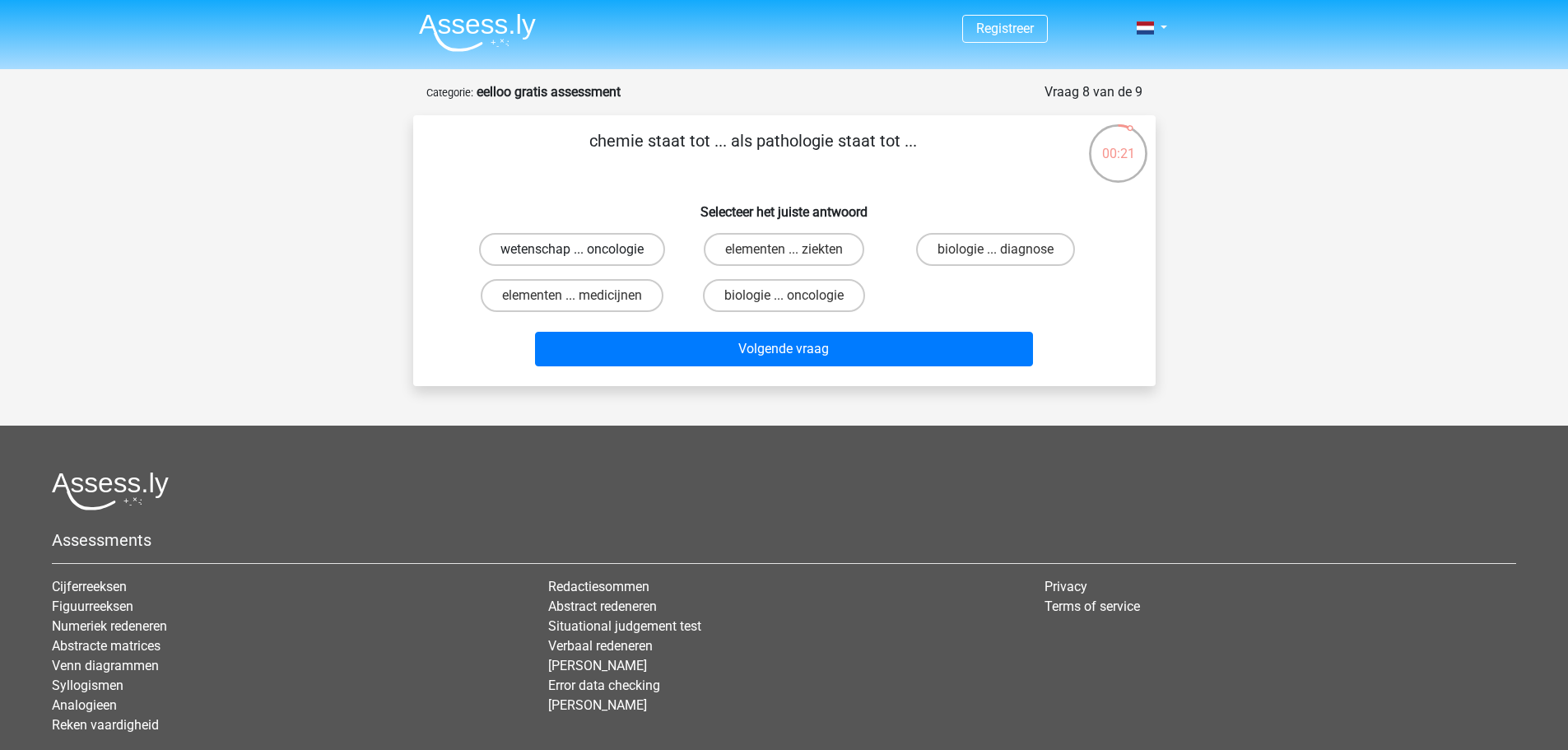
click at [613, 252] on label "wetenschap ... oncologie" at bounding box center [572, 250] width 186 height 33
click at [583, 252] on input "wetenschap ... oncologie" at bounding box center [577, 255] width 11 height 11
radio input "true"
click at [624, 292] on label "elementen ... medicijnen" at bounding box center [572, 296] width 183 height 33
click at [583, 295] on input "elementen ... medicijnen" at bounding box center [577, 301] width 11 height 11
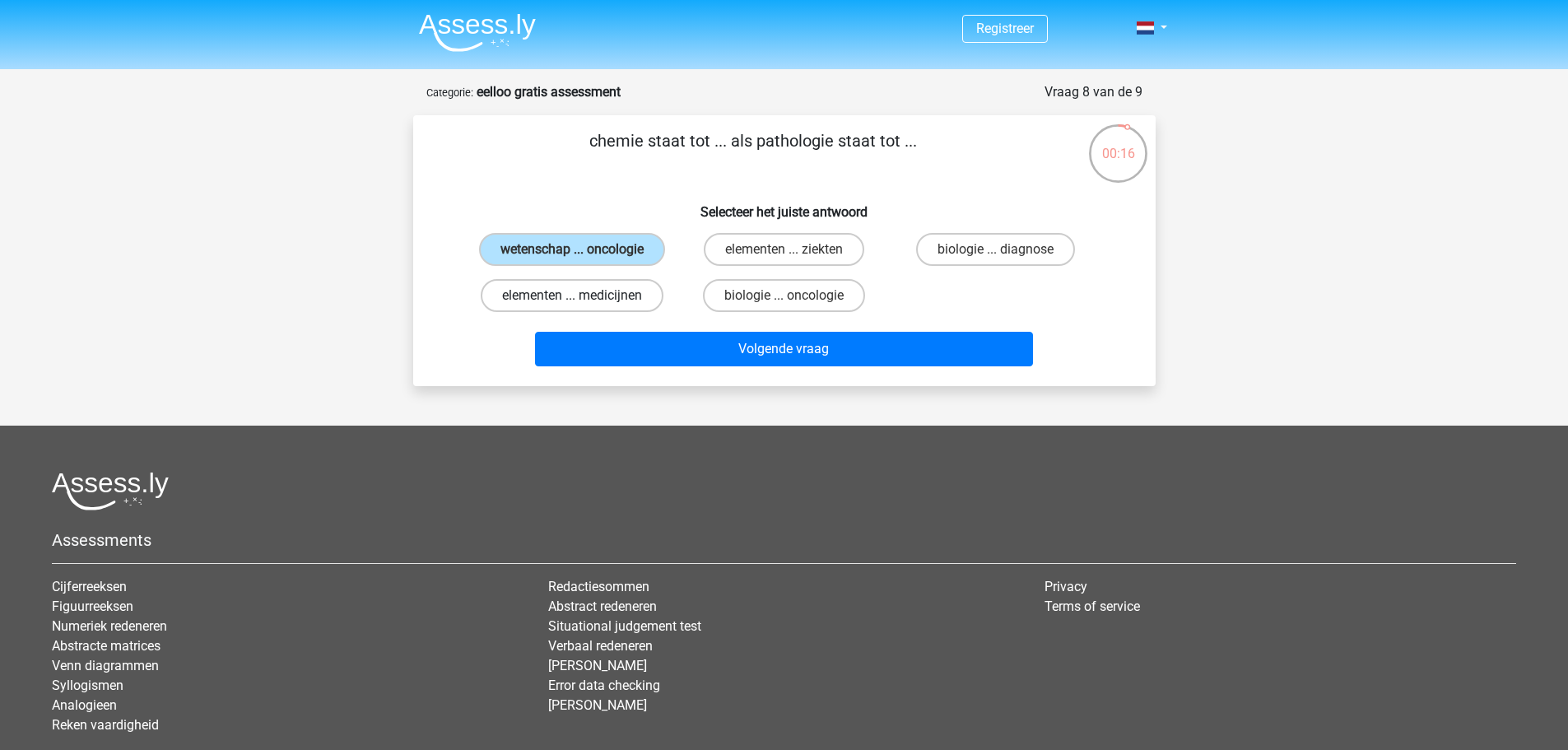
radio input "true"
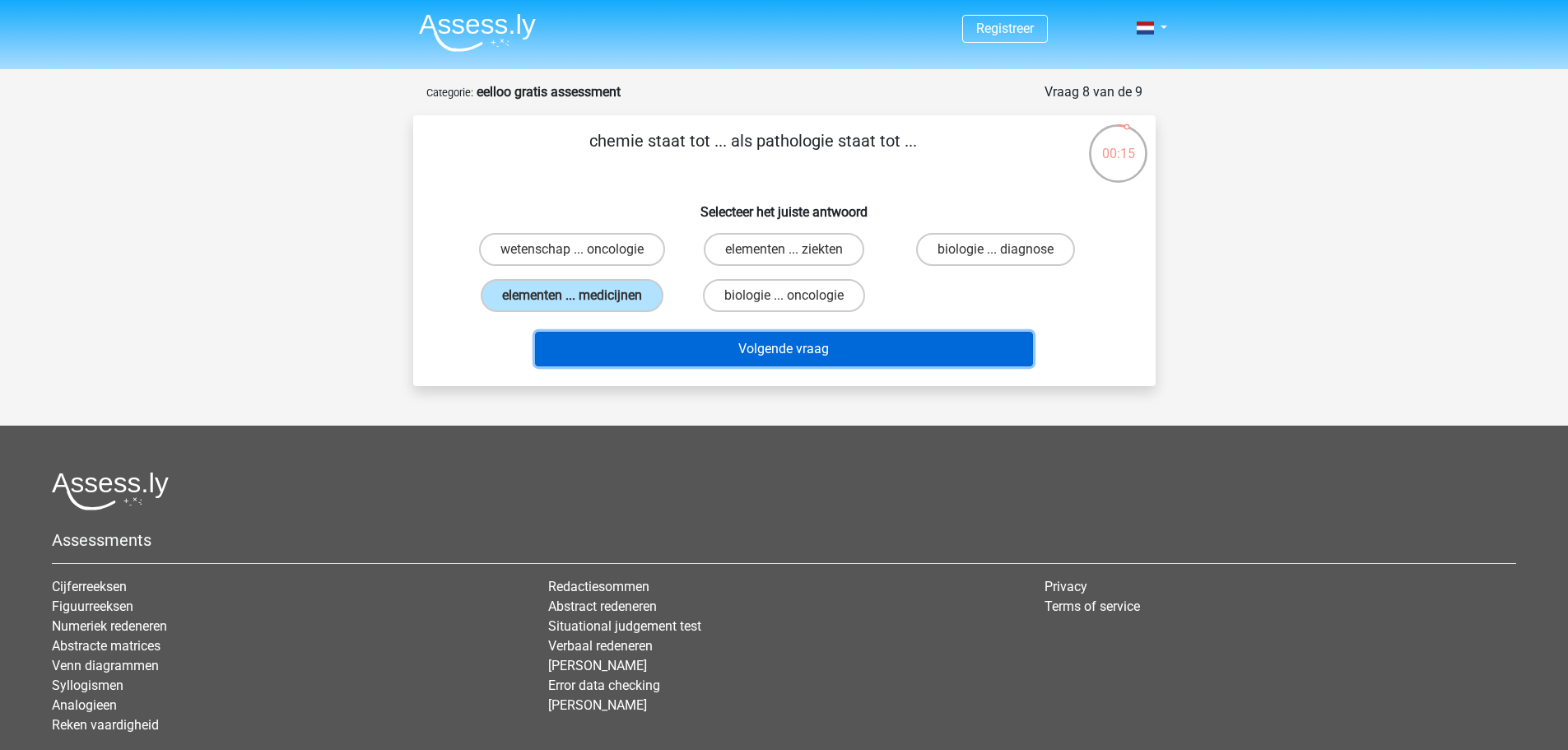
click at [701, 339] on button "Volgende vraag" at bounding box center [784, 349] width 498 height 34
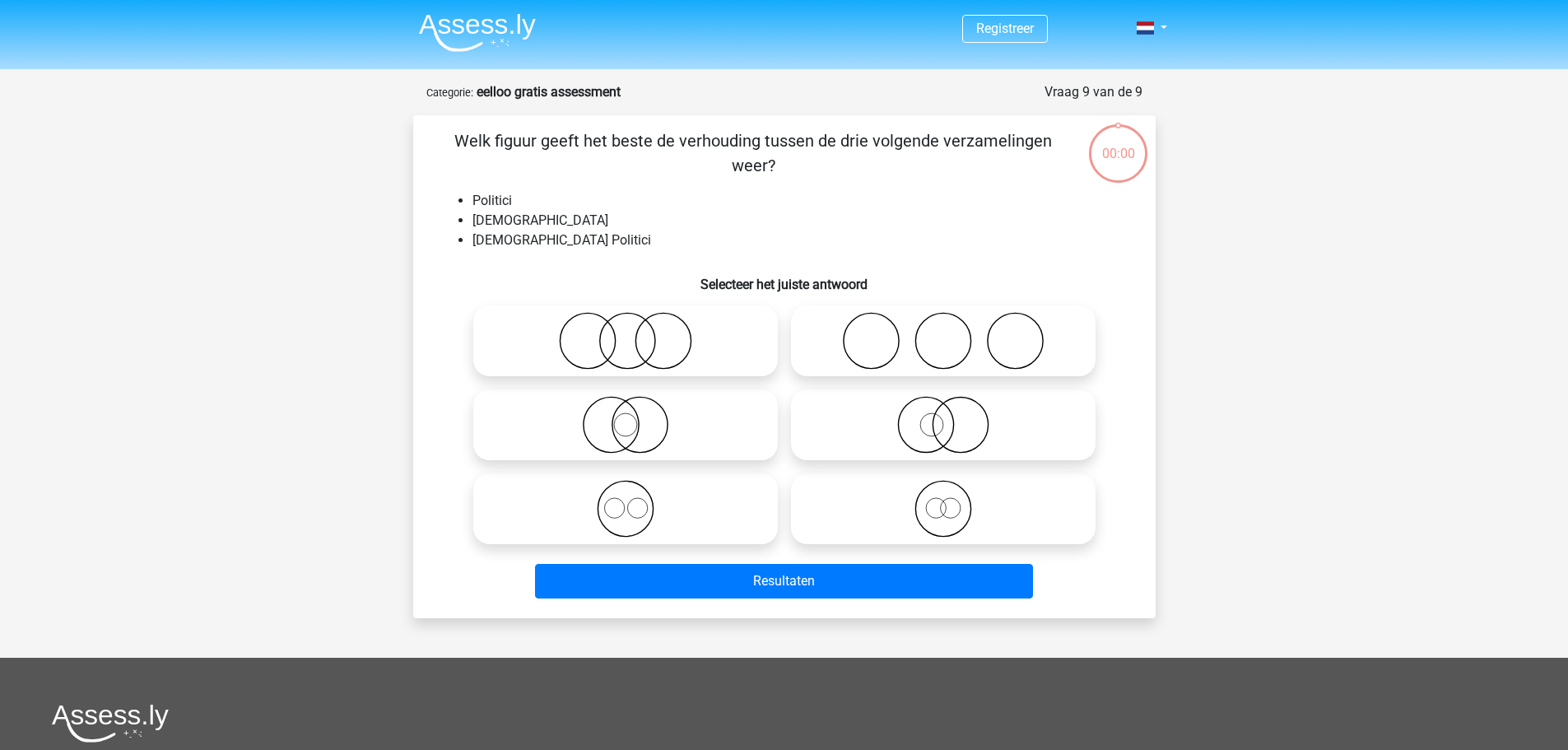
click at [838, 446] on icon at bounding box center [944, 424] width 291 height 57
click at [944, 417] on input "radio" at bounding box center [949, 411] width 11 height 11
radio input "true"
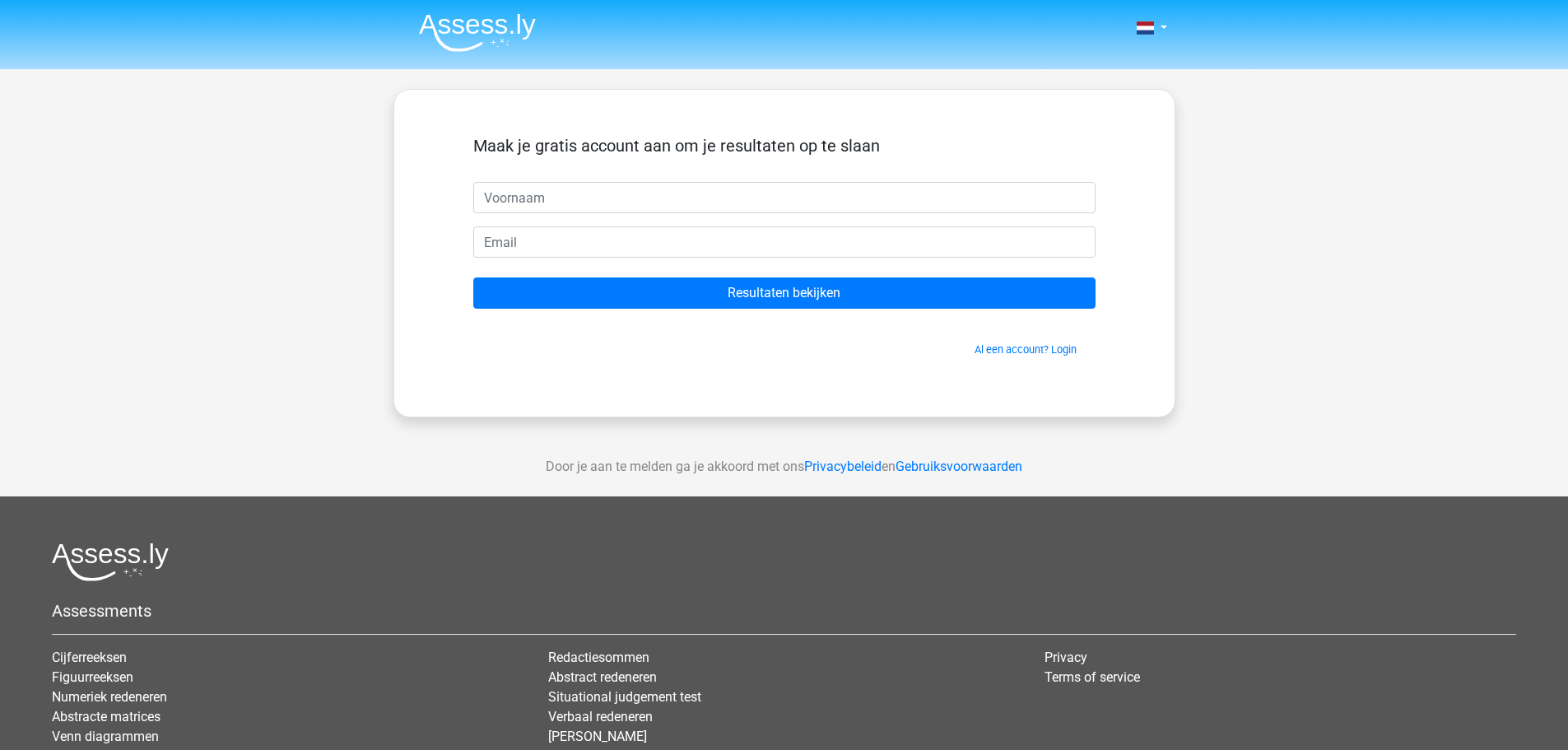
click at [588, 203] on input "text" at bounding box center [784, 197] width 623 height 31
type input "Sanne"
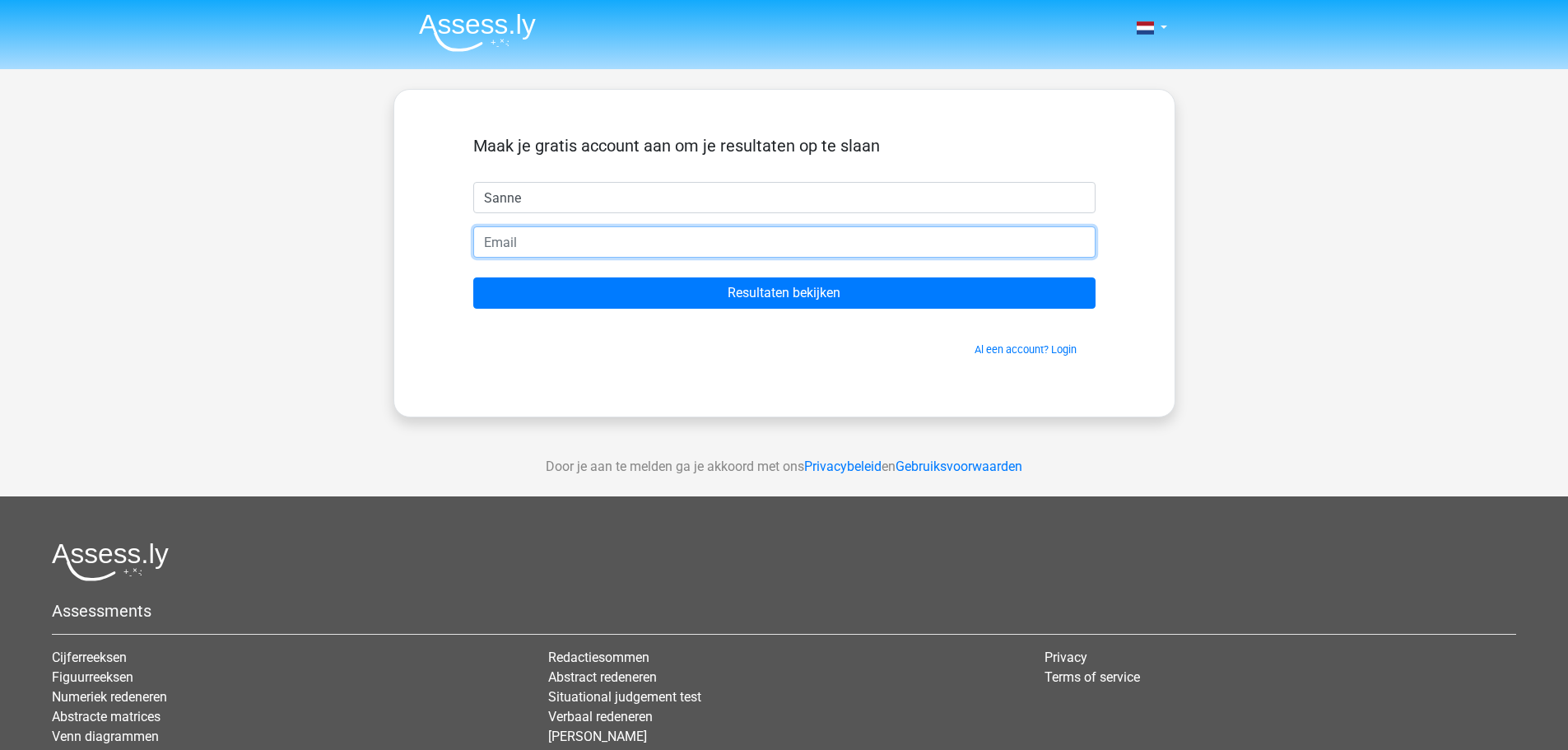
click at [545, 243] on input "email" at bounding box center [784, 242] width 623 height 31
type input "[EMAIL_ADDRESS][DOMAIN_NAME]"
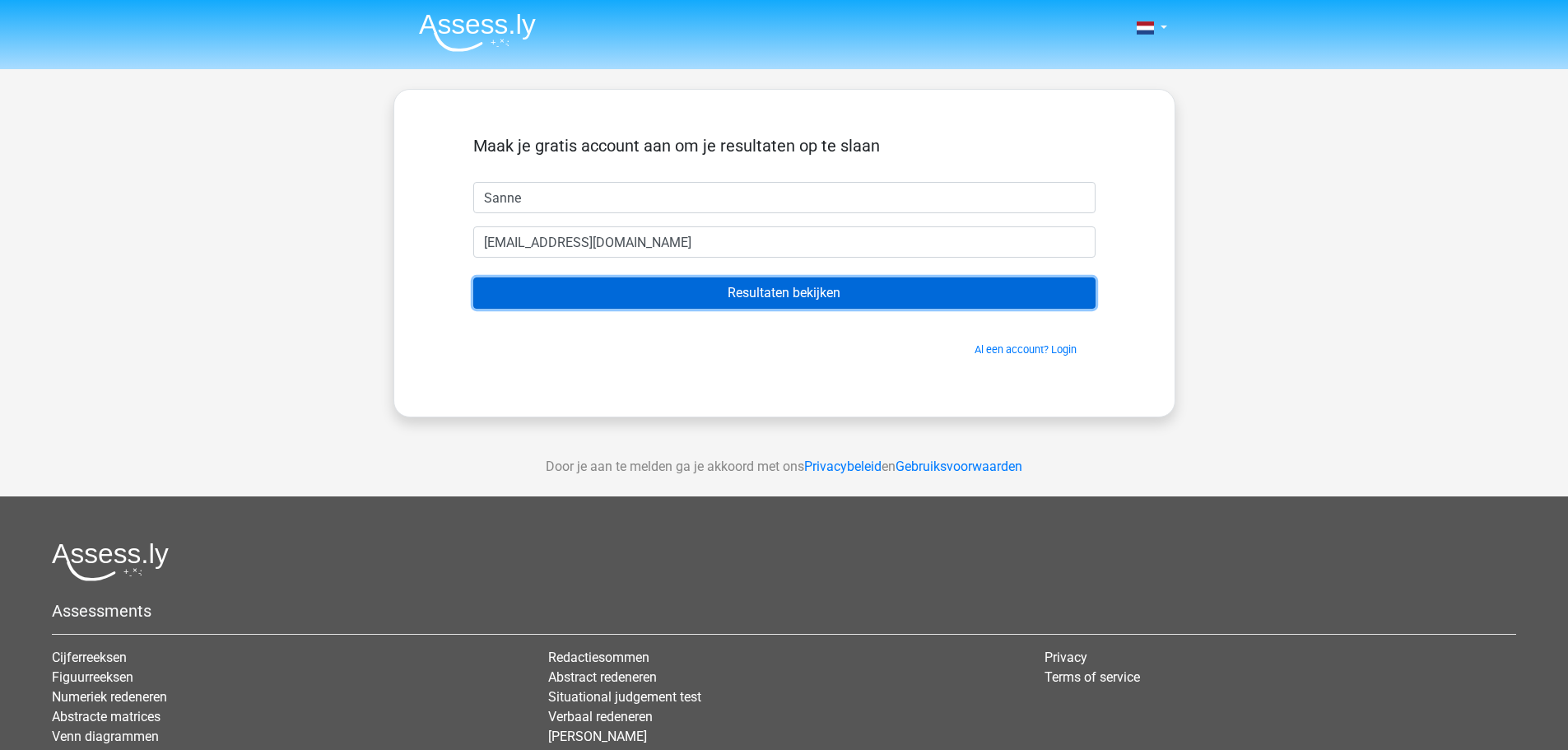
click at [681, 294] on input "Resultaten bekijken" at bounding box center [784, 293] width 623 height 31
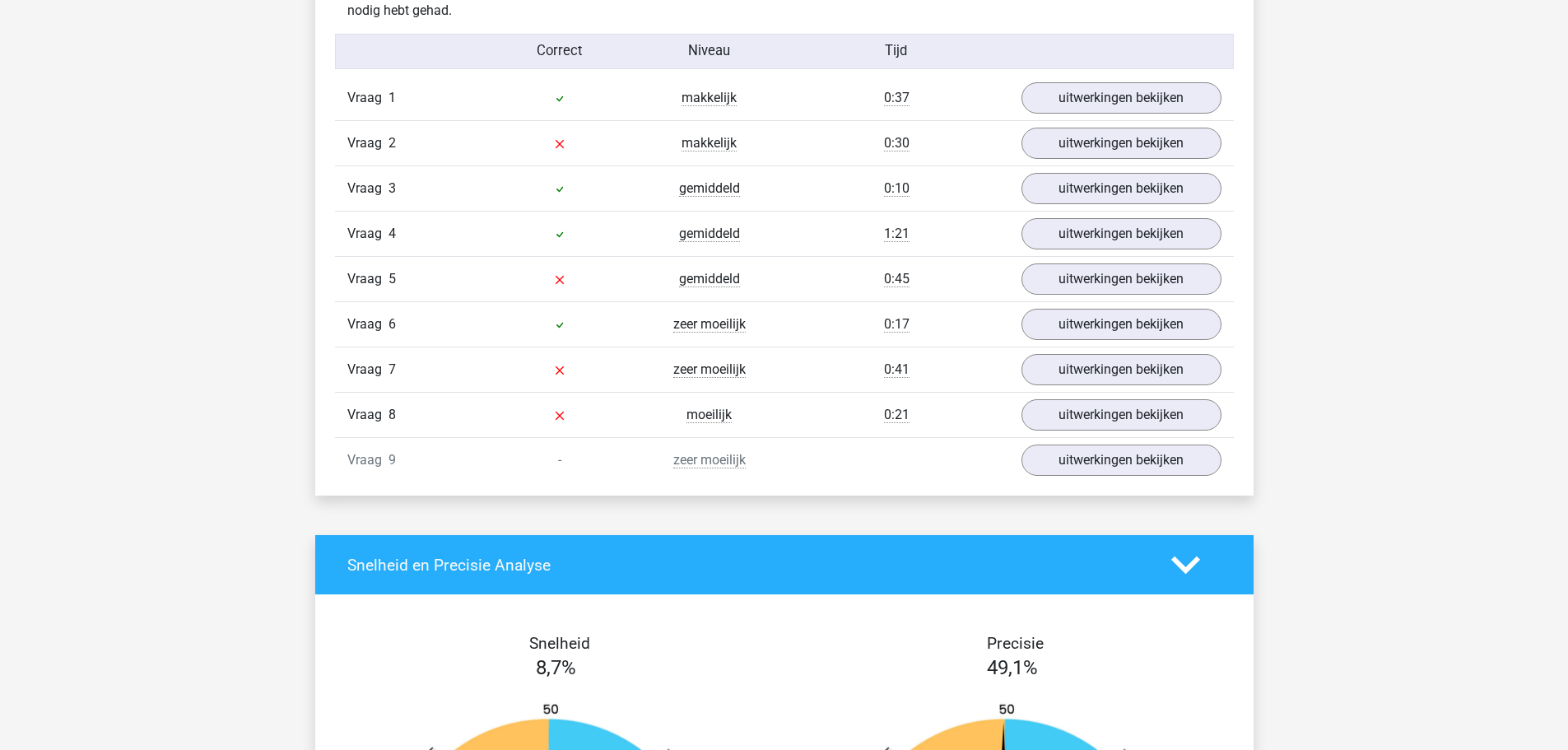
scroll to position [1729, 0]
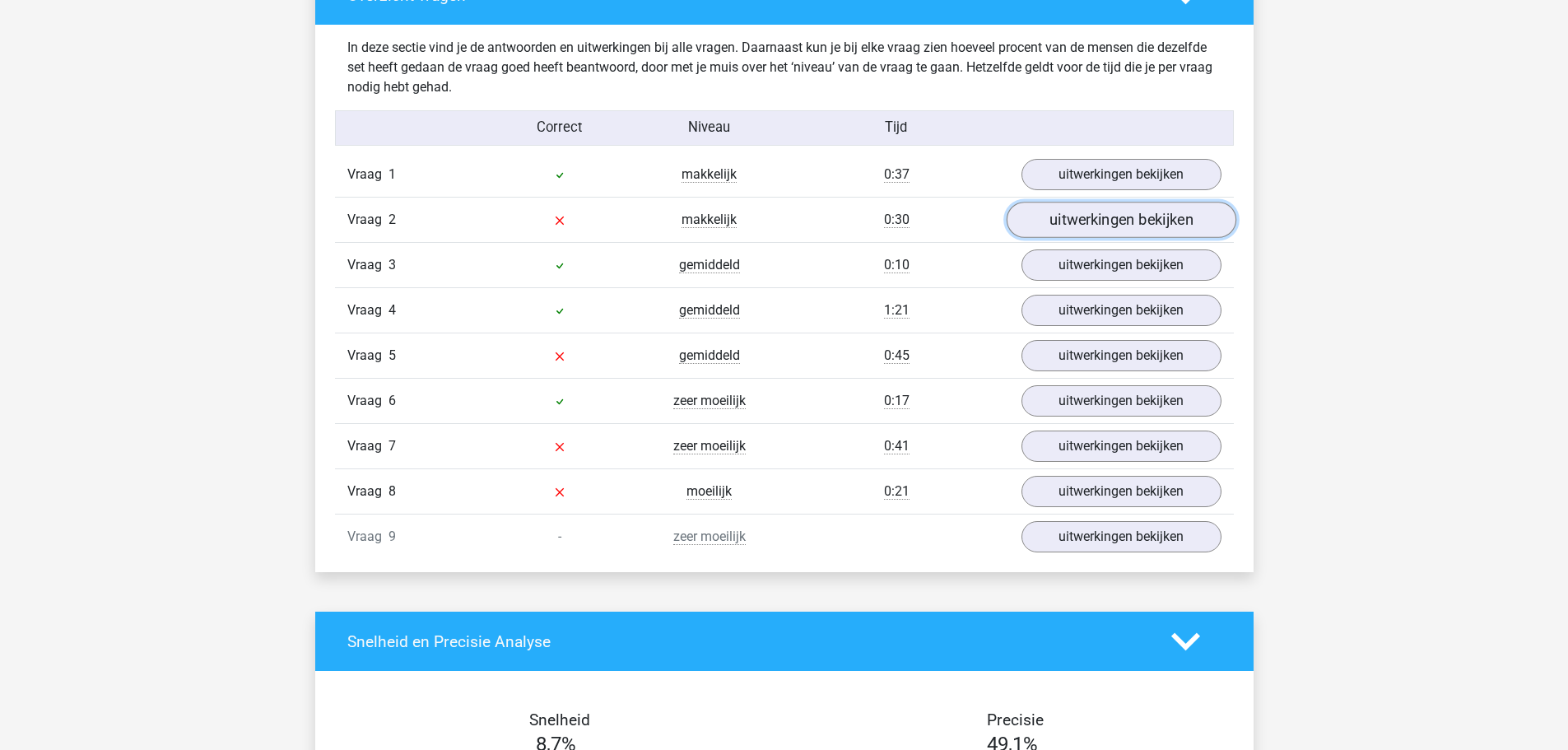
click at [1062, 225] on link "uitwerkingen bekijken" at bounding box center [1121, 220] width 230 height 36
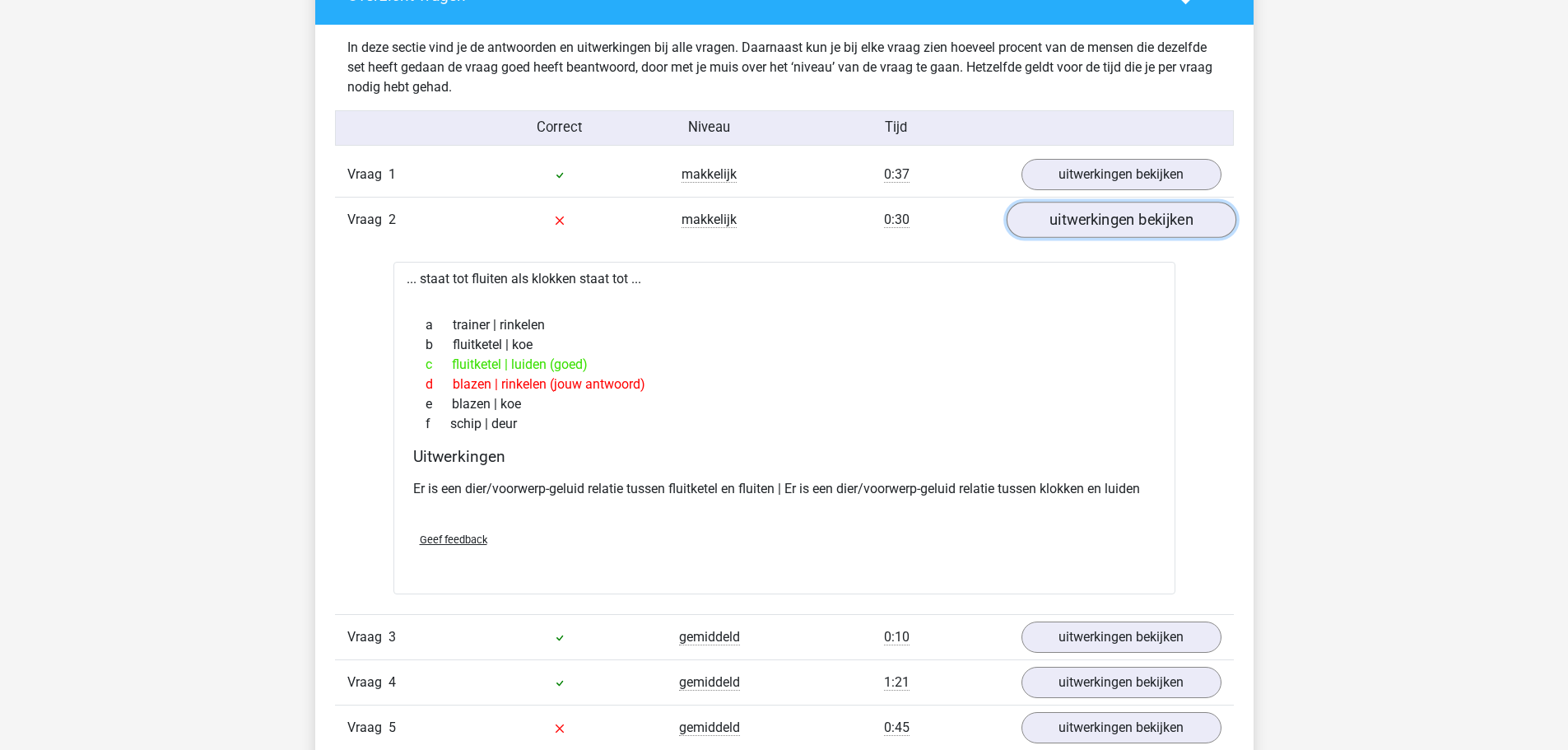
click at [1061, 225] on link "uitwerkingen bekijken" at bounding box center [1121, 220] width 230 height 36
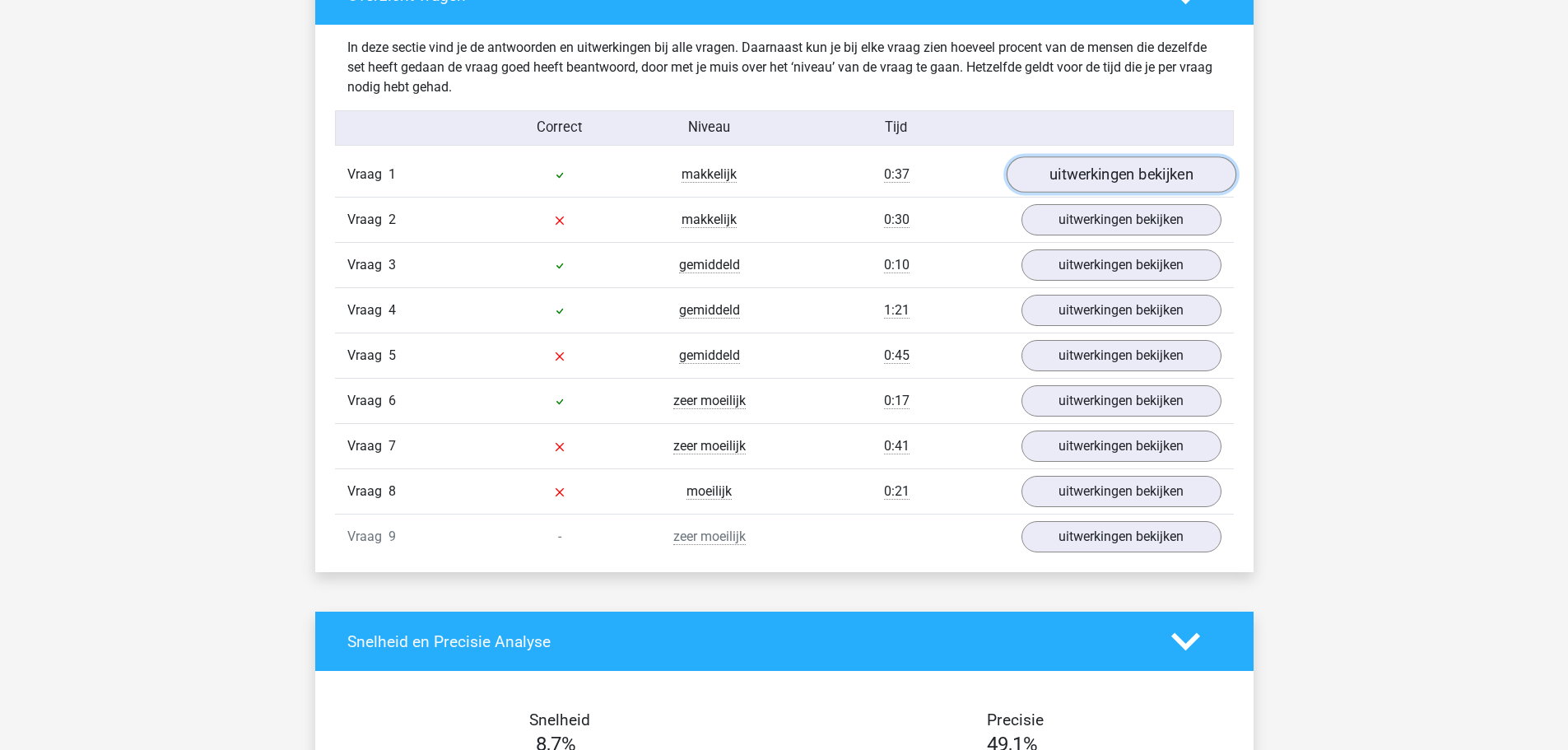
click at [1138, 187] on link "uitwerkingen bekijken" at bounding box center [1121, 174] width 230 height 36
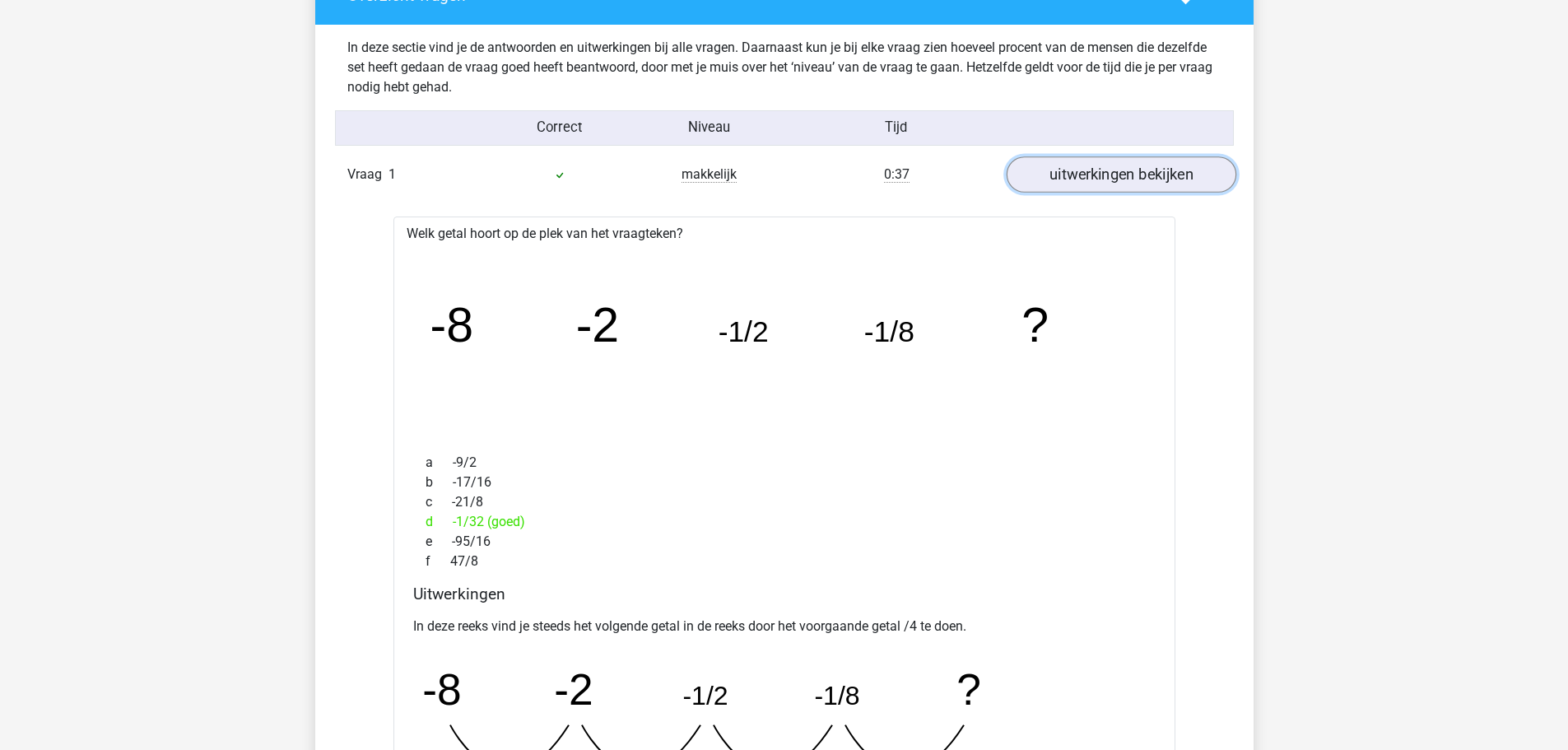
click at [1056, 182] on link "uitwerkingen bekijken" at bounding box center [1121, 174] width 230 height 36
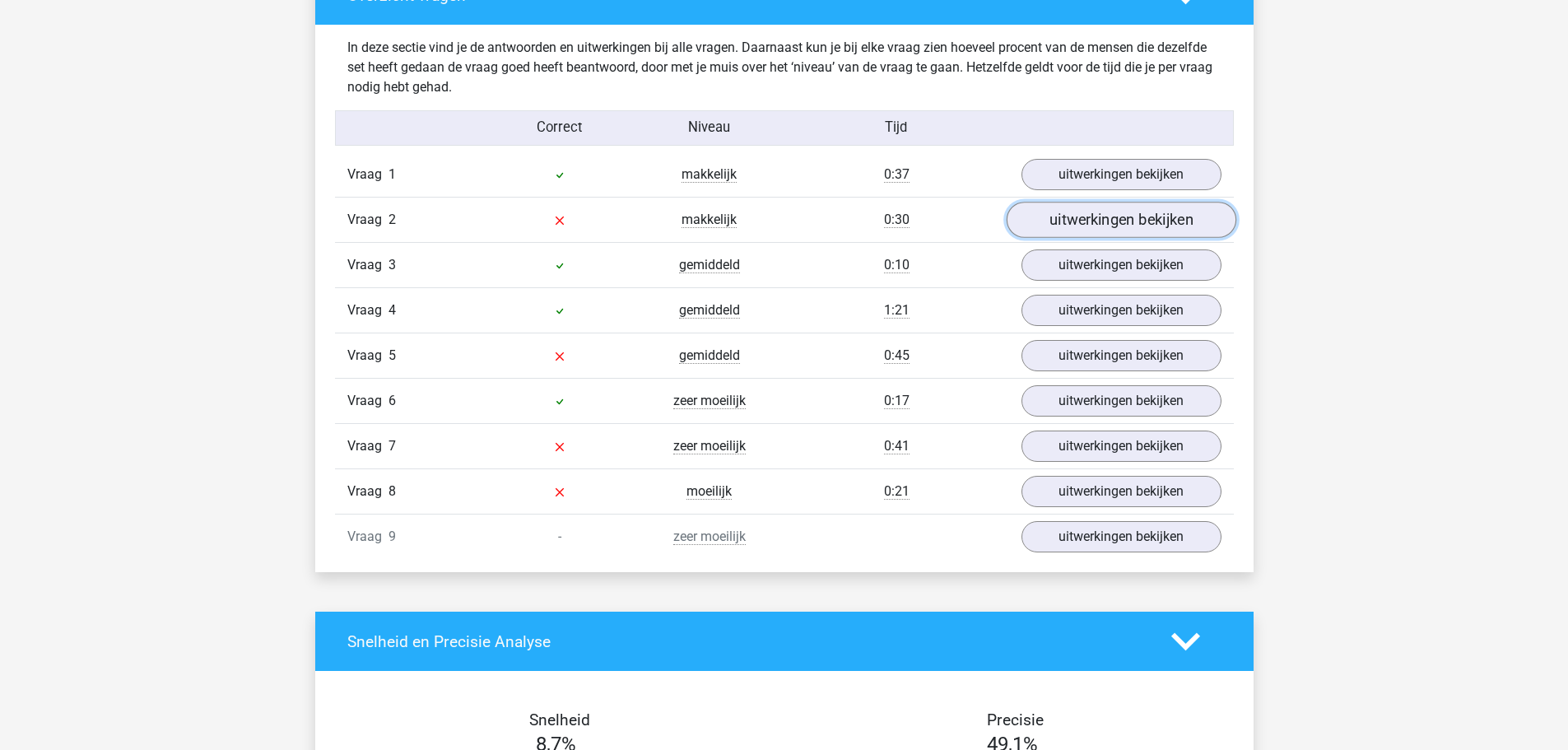
click at [1054, 210] on link "uitwerkingen bekijken" at bounding box center [1121, 220] width 230 height 36
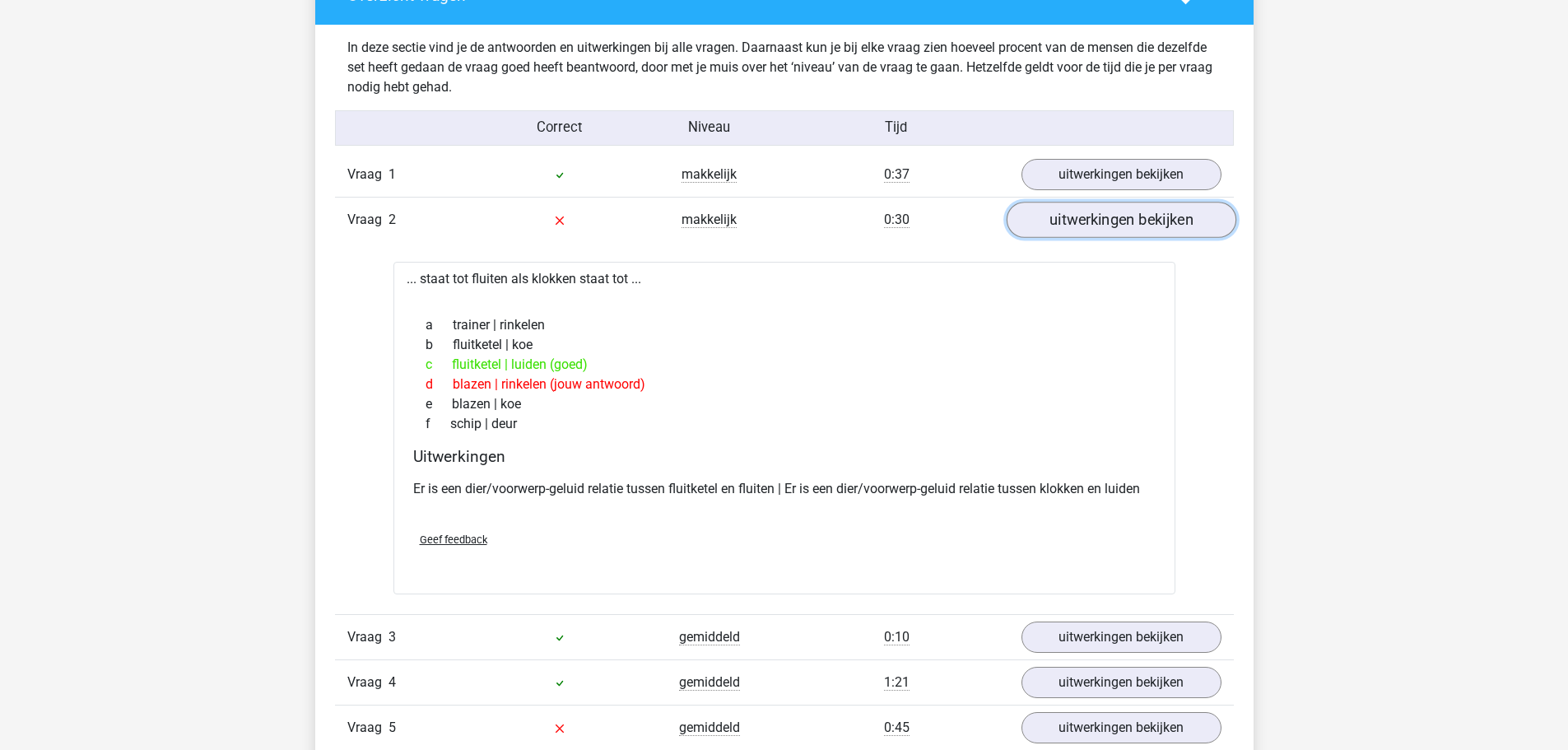
click at [1163, 209] on link "uitwerkingen bekijken" at bounding box center [1121, 220] width 230 height 36
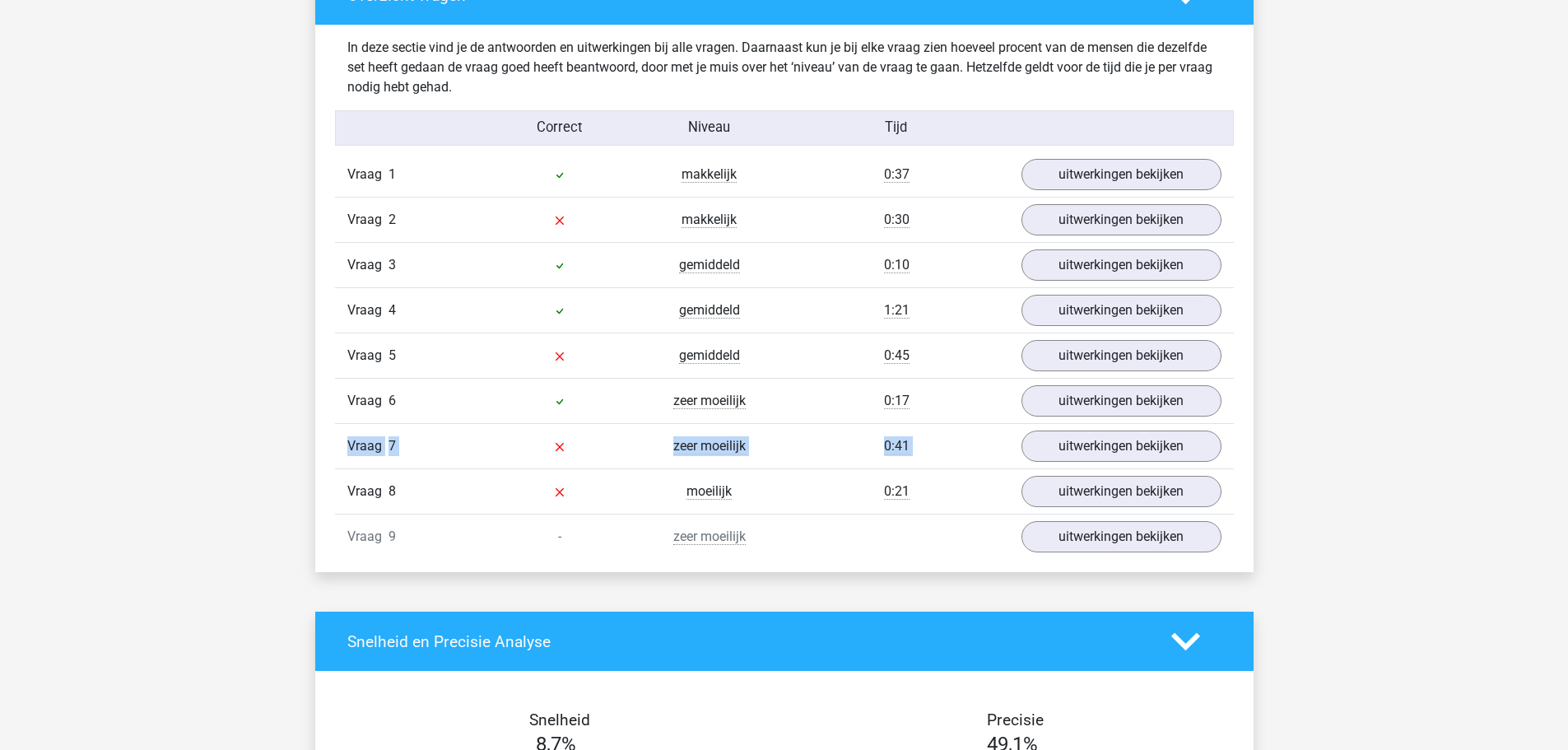
click at [1111, 423] on div "Vraag 1 makkelijk 0:37 uitwerkingen bekijken Welk getal hoort op de plek van he…" at bounding box center [785, 355] width 874 height 407
click at [1138, 416] on link "uitwerkingen bekijken" at bounding box center [1121, 400] width 230 height 36
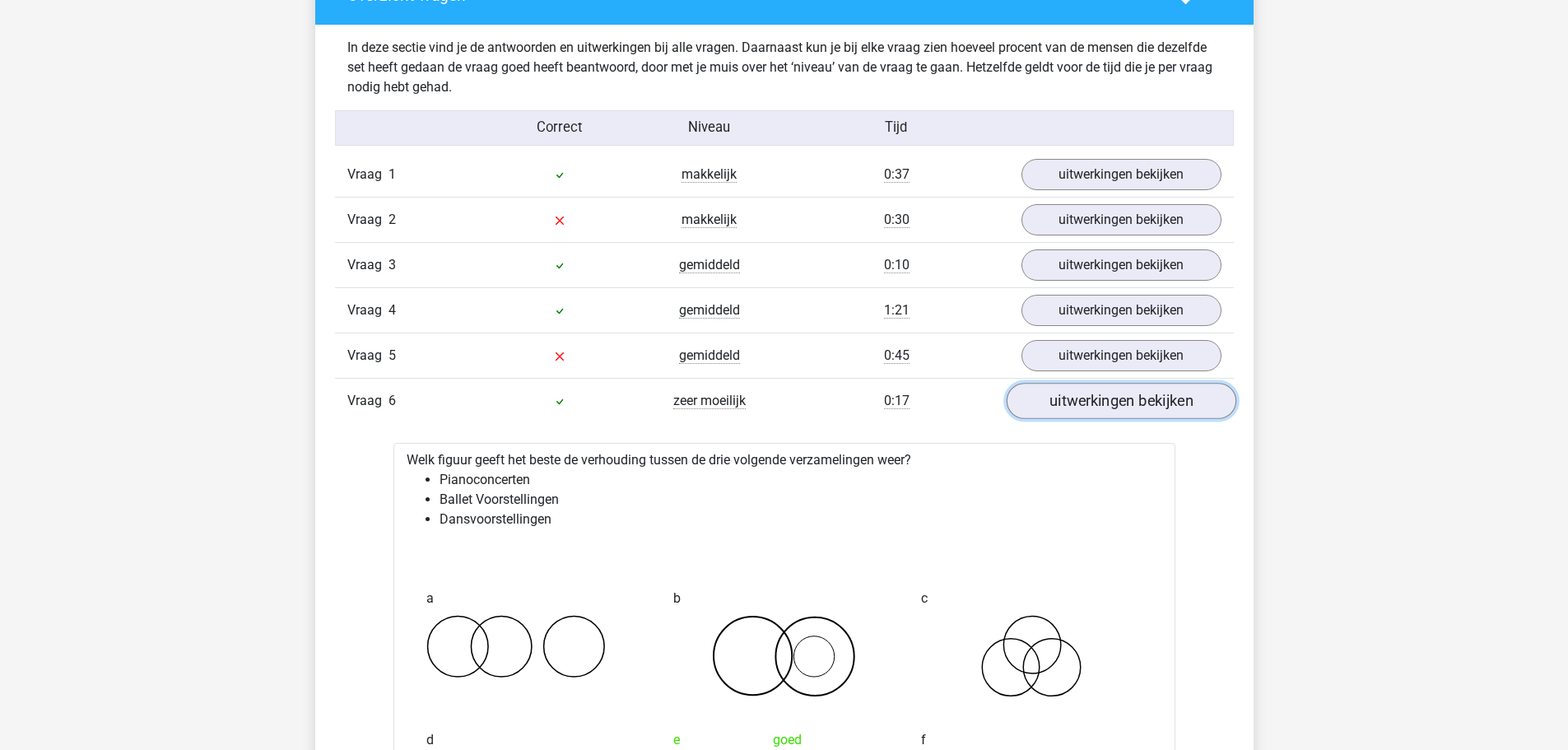
click at [1131, 404] on link "uitwerkingen bekijken" at bounding box center [1121, 400] width 230 height 36
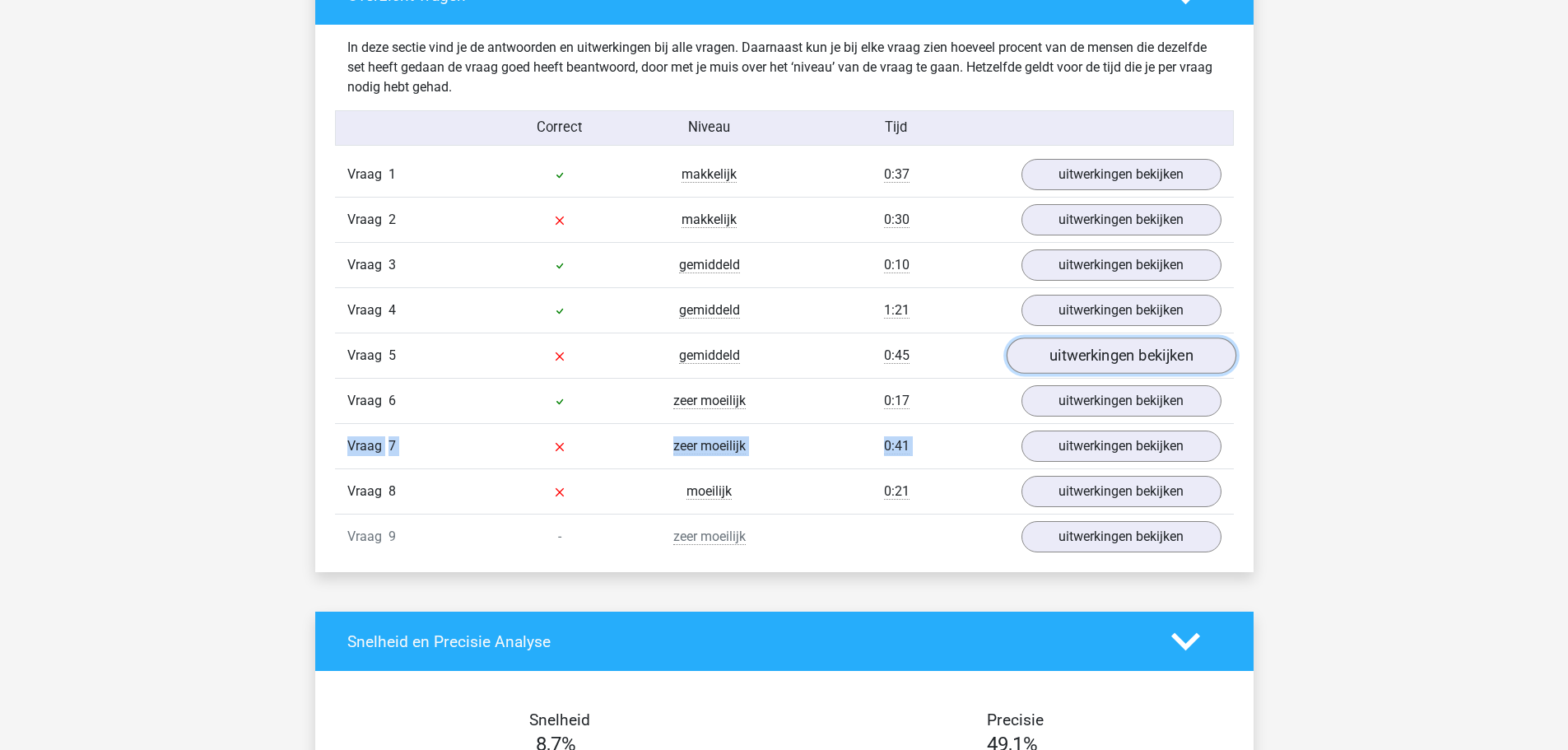
click at [1111, 349] on link "uitwerkingen bekijken" at bounding box center [1121, 355] width 230 height 36
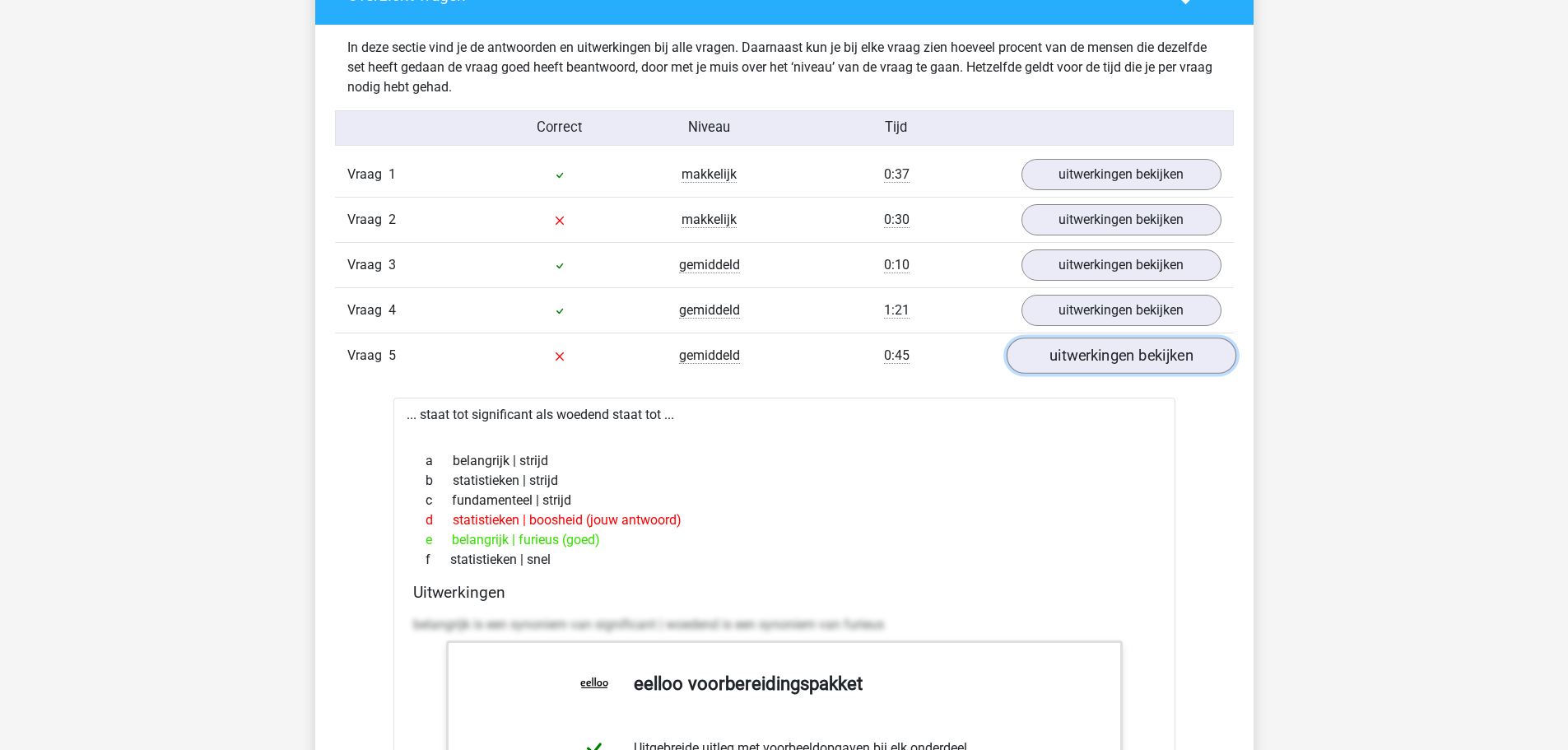
scroll to position [1812, 0]
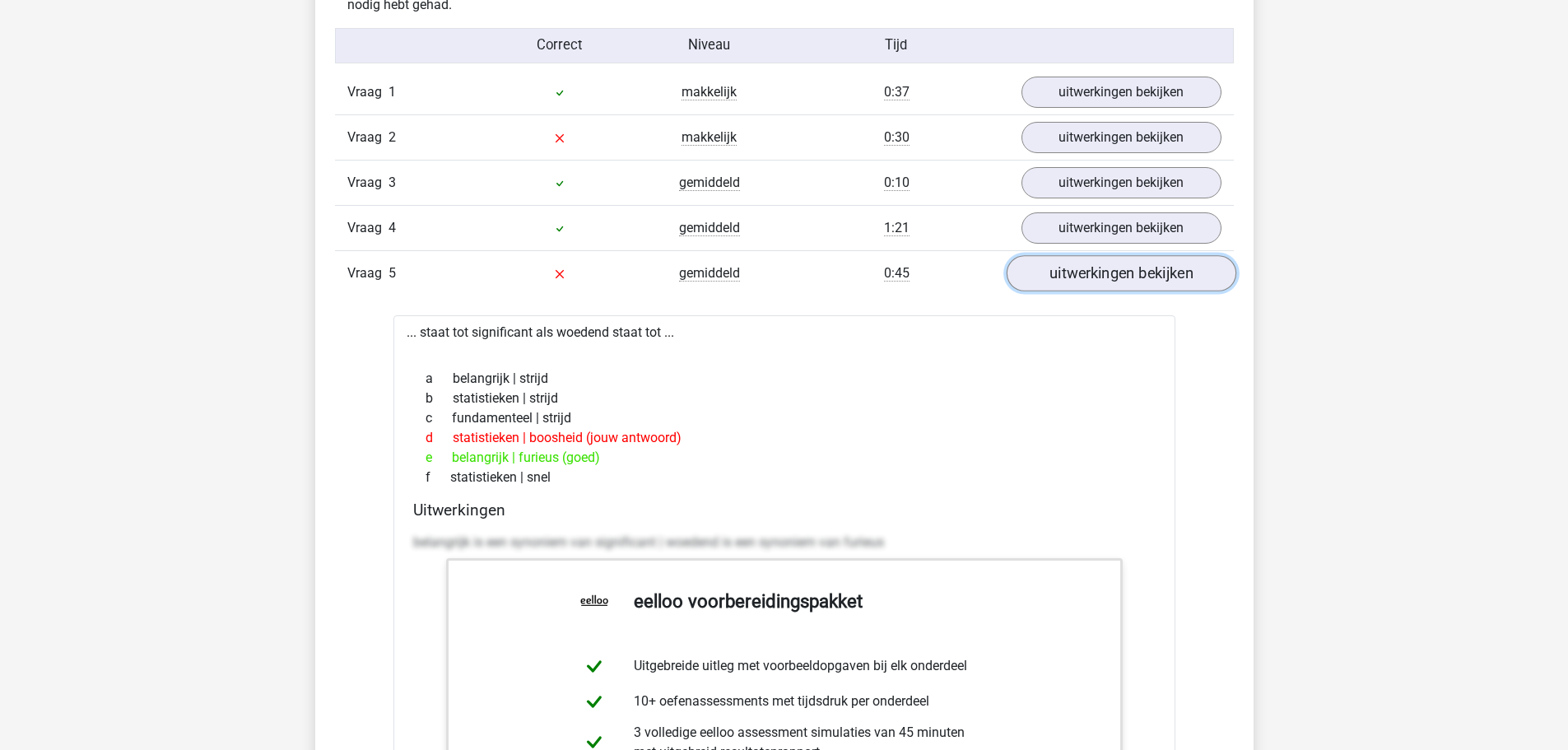
click at [1159, 280] on link "uitwerkingen bekijken" at bounding box center [1121, 273] width 230 height 36
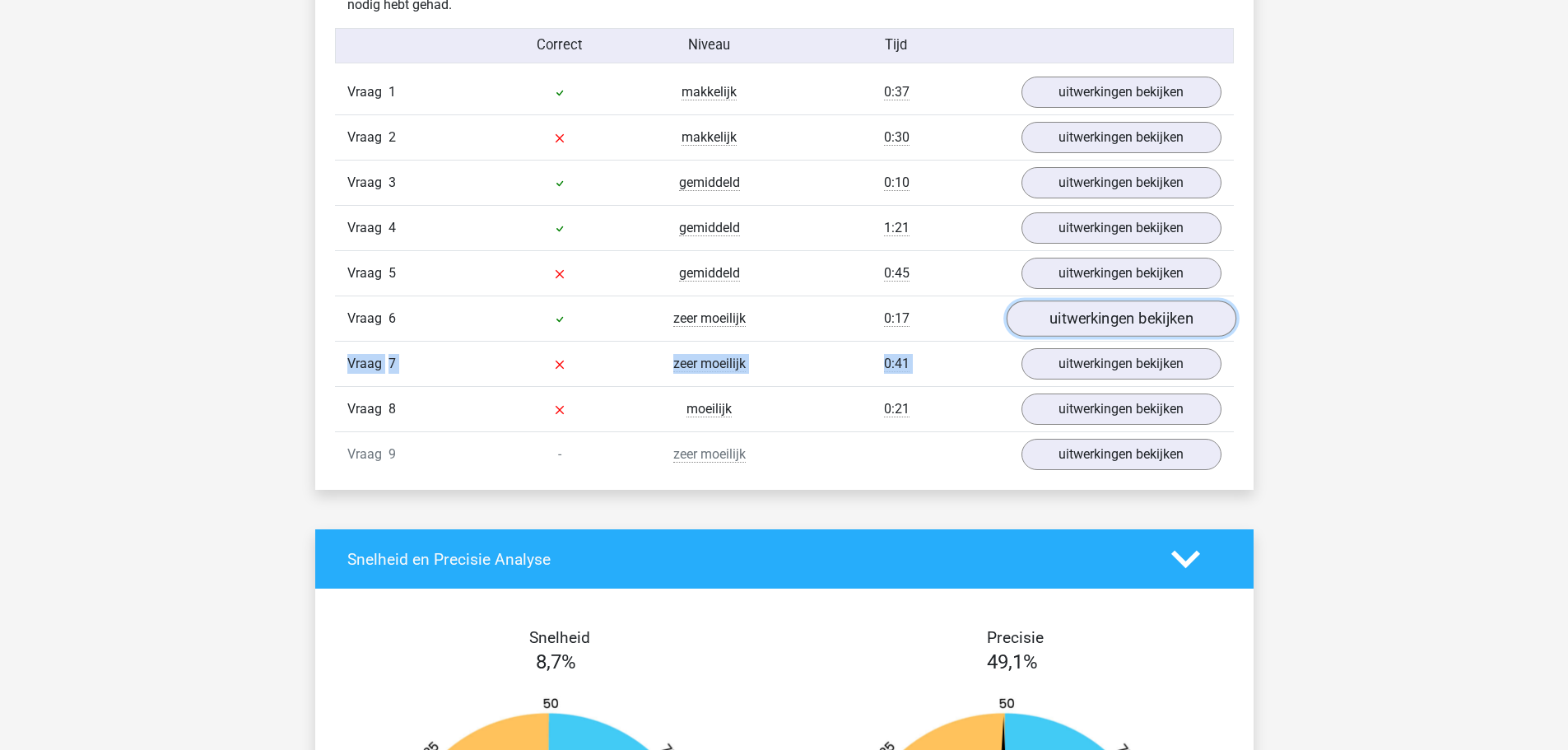
click at [1150, 324] on link "uitwerkingen bekijken" at bounding box center [1121, 318] width 230 height 36
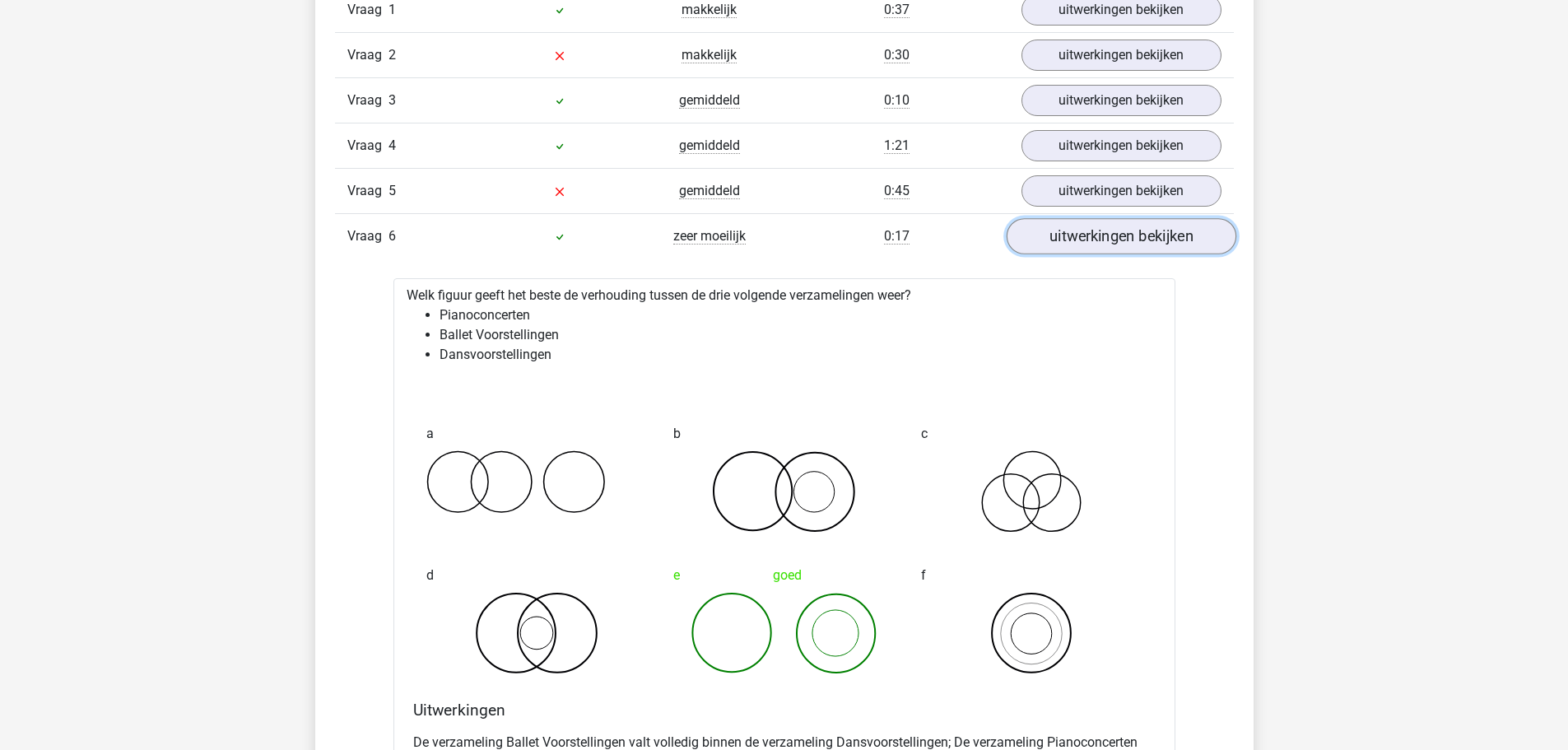
scroll to position [1976, 0]
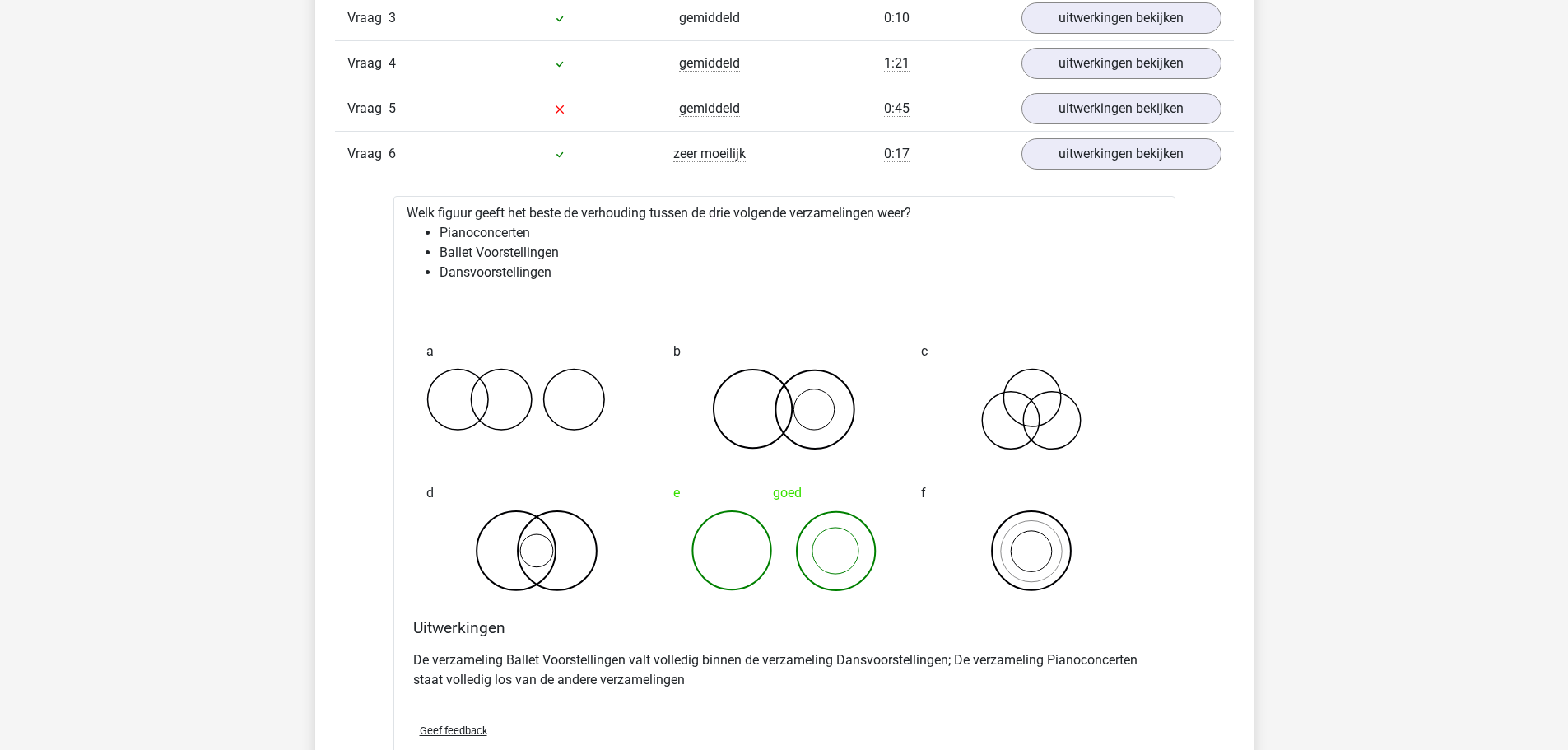
click at [1073, 171] on div "Vraag 6 zeer moeilijk 0:17 uitwerkingen bekijken" at bounding box center [784, 153] width 899 height 45
click at [1074, 171] on div "Vraag 6 zeer moeilijk 0:17 uitwerkingen bekijken" at bounding box center [784, 153] width 899 height 45
click at [1085, 169] on link "uitwerkingen bekijken" at bounding box center [1121, 153] width 230 height 36
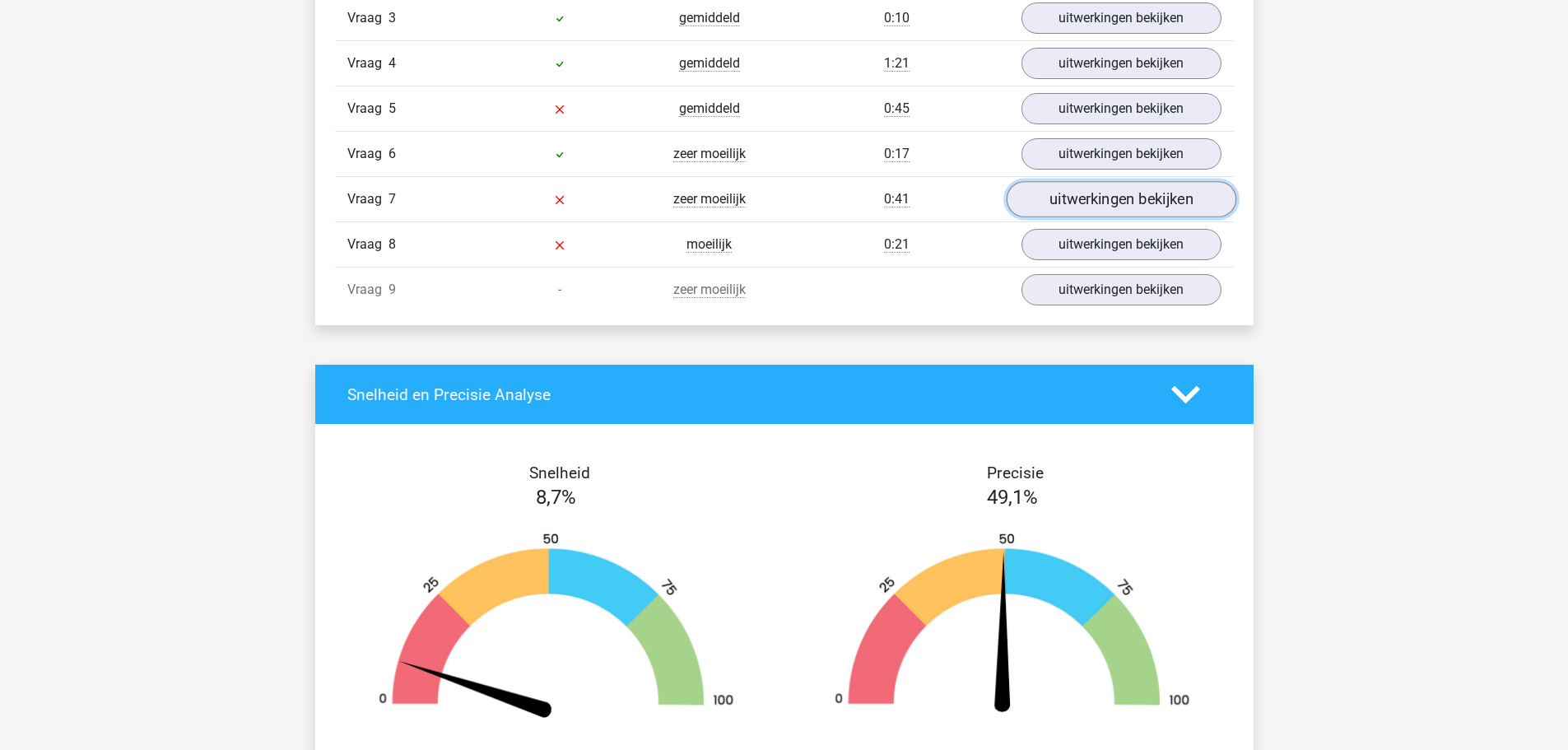
click at [1068, 210] on link "uitwerkingen bekijken" at bounding box center [1121, 198] width 230 height 36
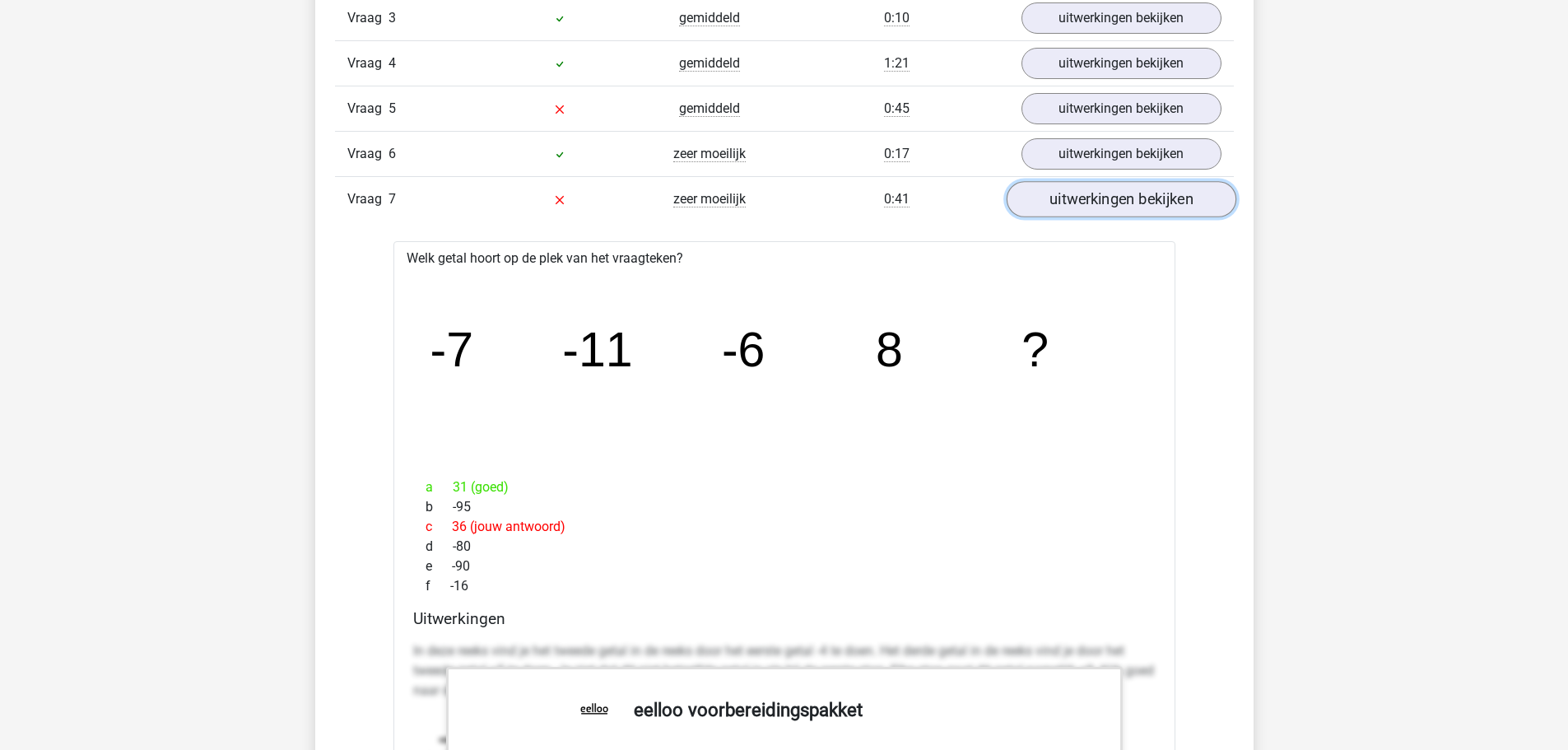
click at [1099, 205] on link "uitwerkingen bekijken" at bounding box center [1121, 198] width 230 height 36
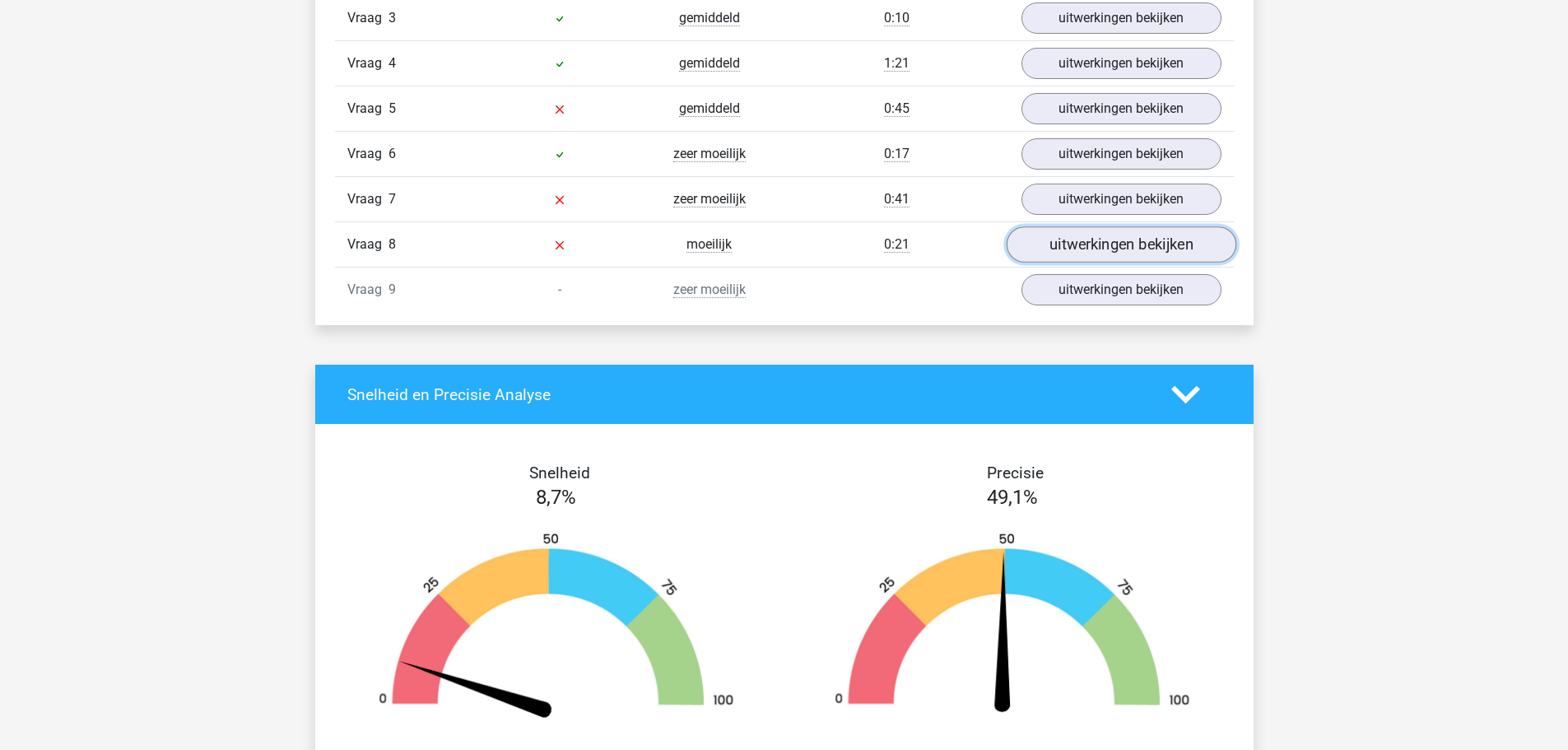
click at [1069, 243] on link "uitwerkingen bekijken" at bounding box center [1121, 244] width 230 height 36
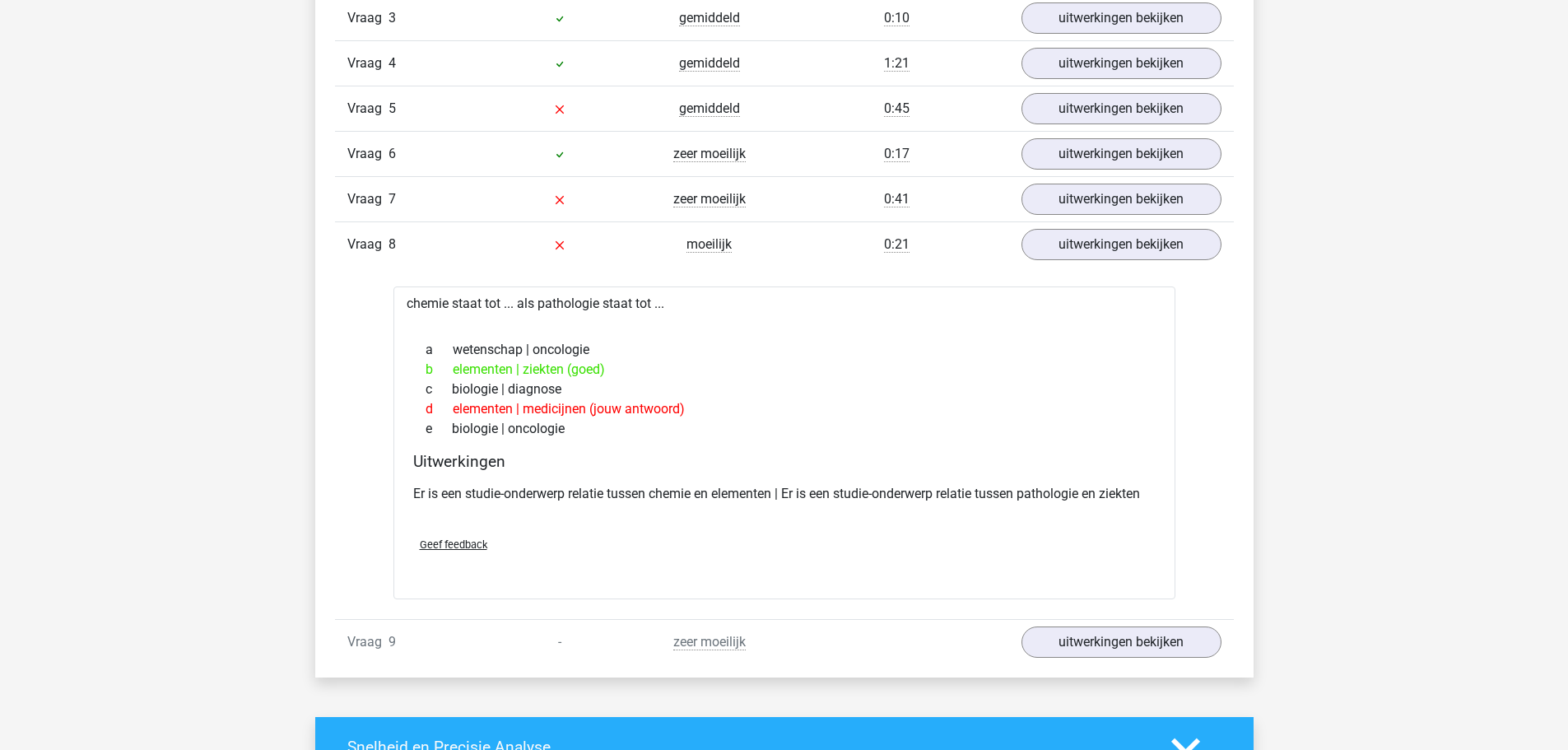
click at [1067, 277] on div "Vraag 1 makkelijk 0:37 uitwerkingen bekijken Welk getal hoort op de plek van he…" at bounding box center [785, 284] width 874 height 759
click at [1043, 251] on link "uitwerkingen bekijken" at bounding box center [1121, 244] width 230 height 36
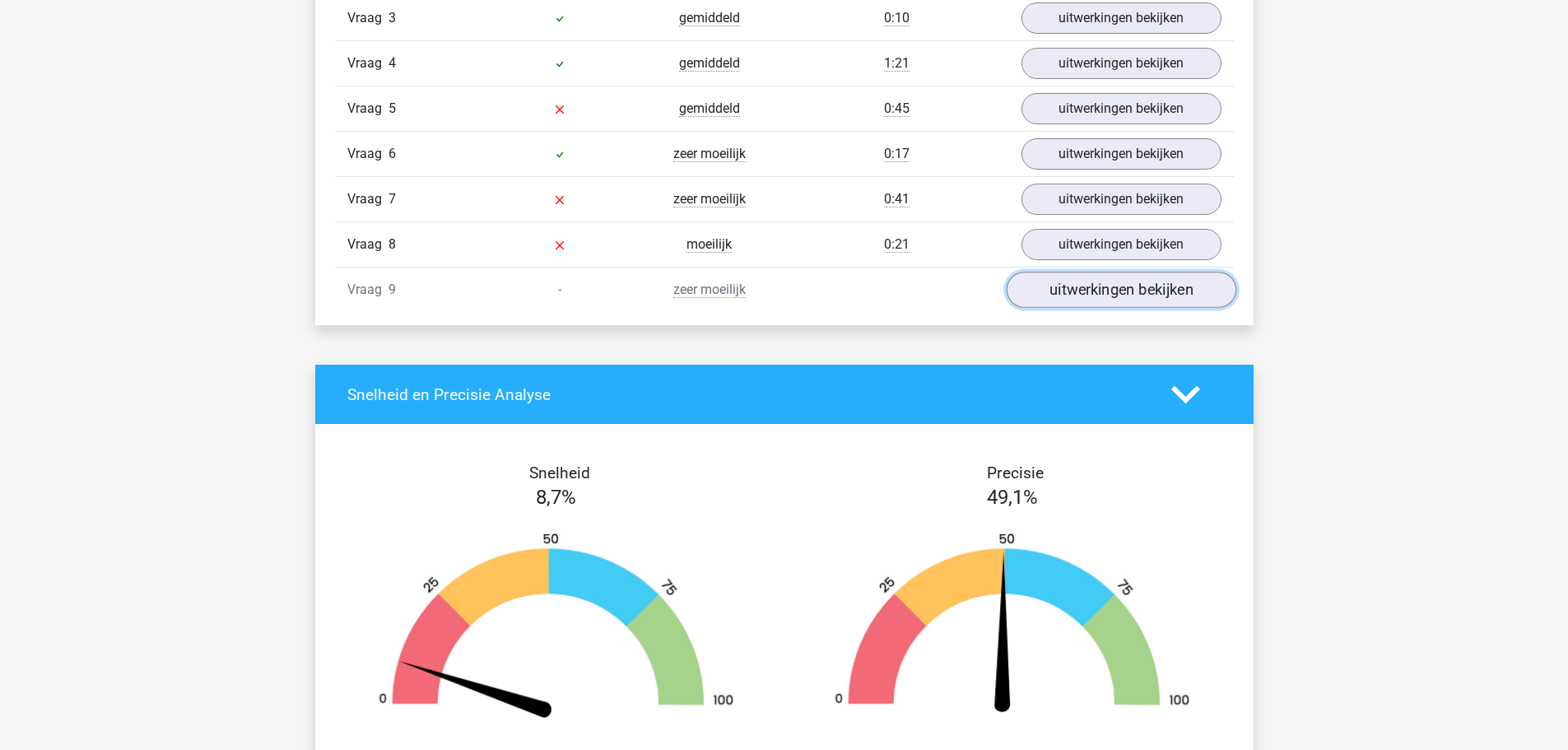
click at [1043, 284] on link "uitwerkingen bekijken" at bounding box center [1121, 290] width 230 height 36
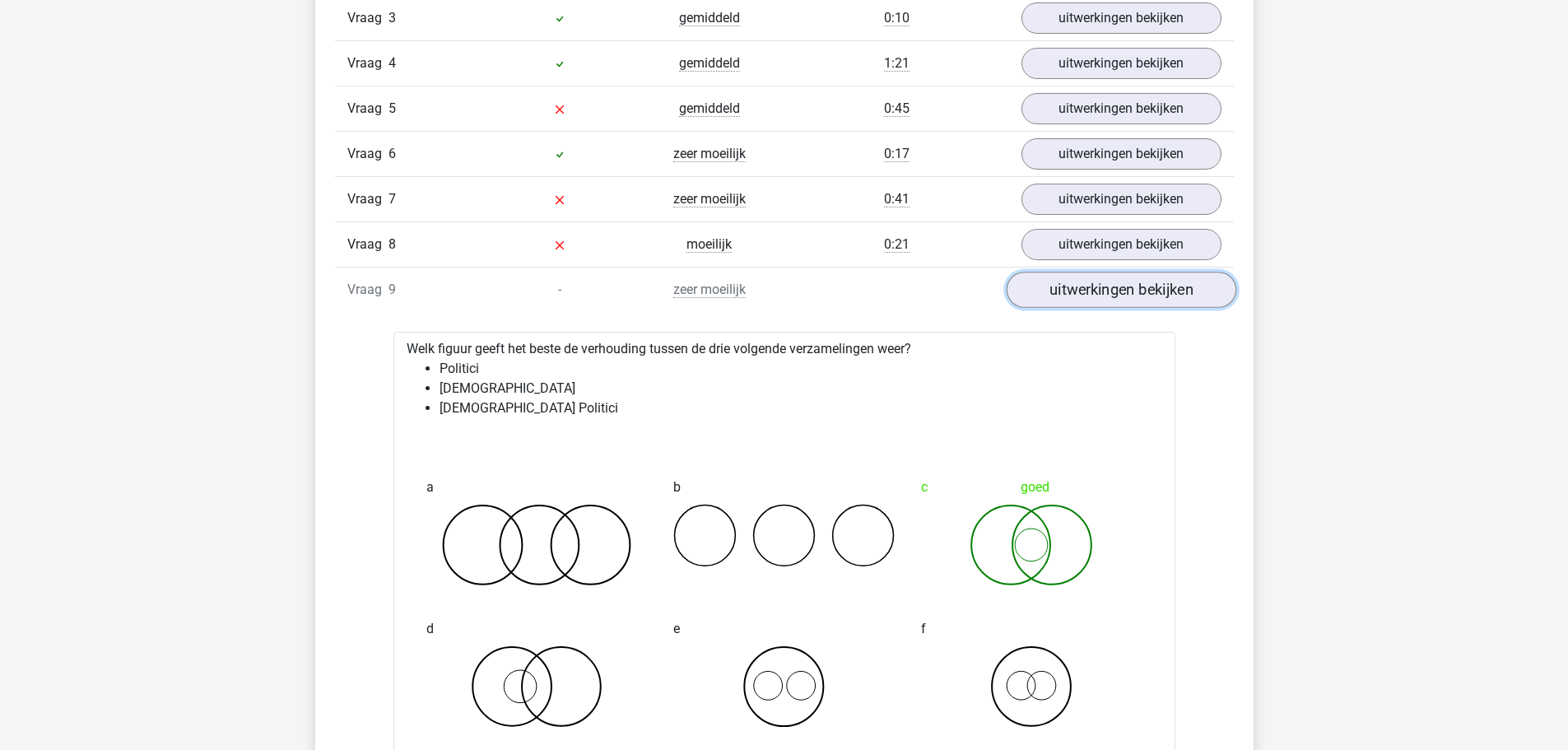
click at [1066, 302] on link "uitwerkingen bekijken" at bounding box center [1121, 290] width 230 height 36
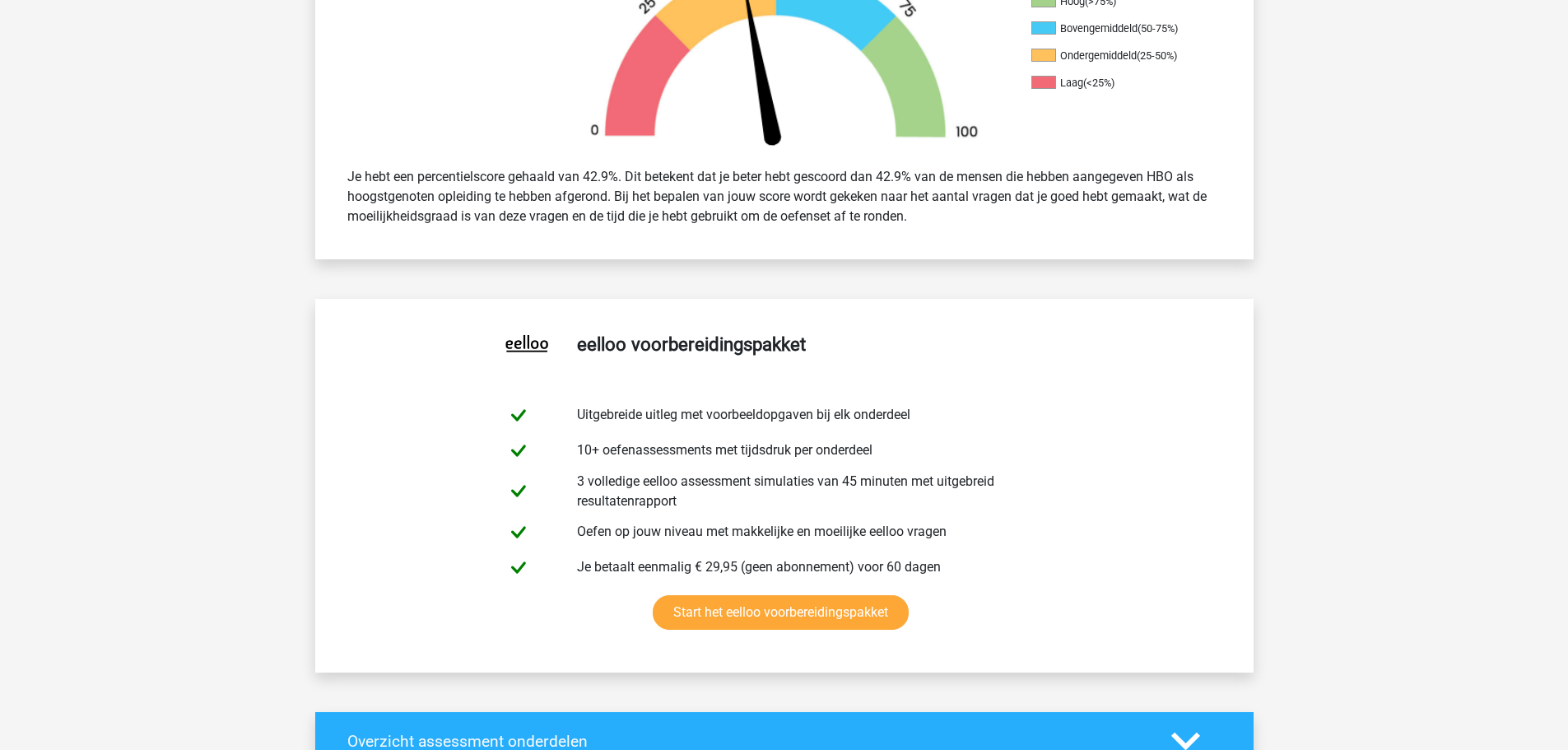
scroll to position [0, 0]
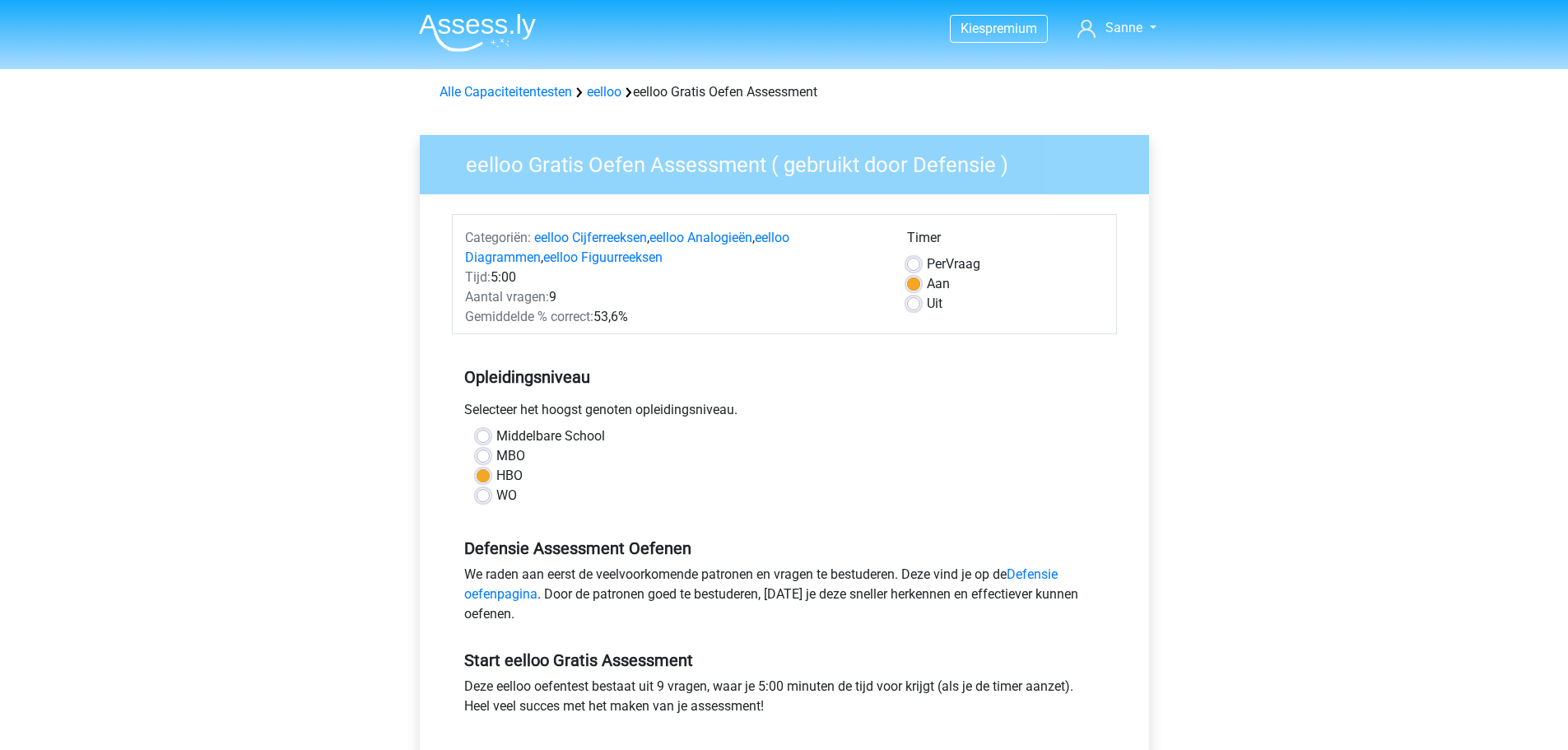
click at [472, 42] on img at bounding box center [477, 32] width 117 height 39
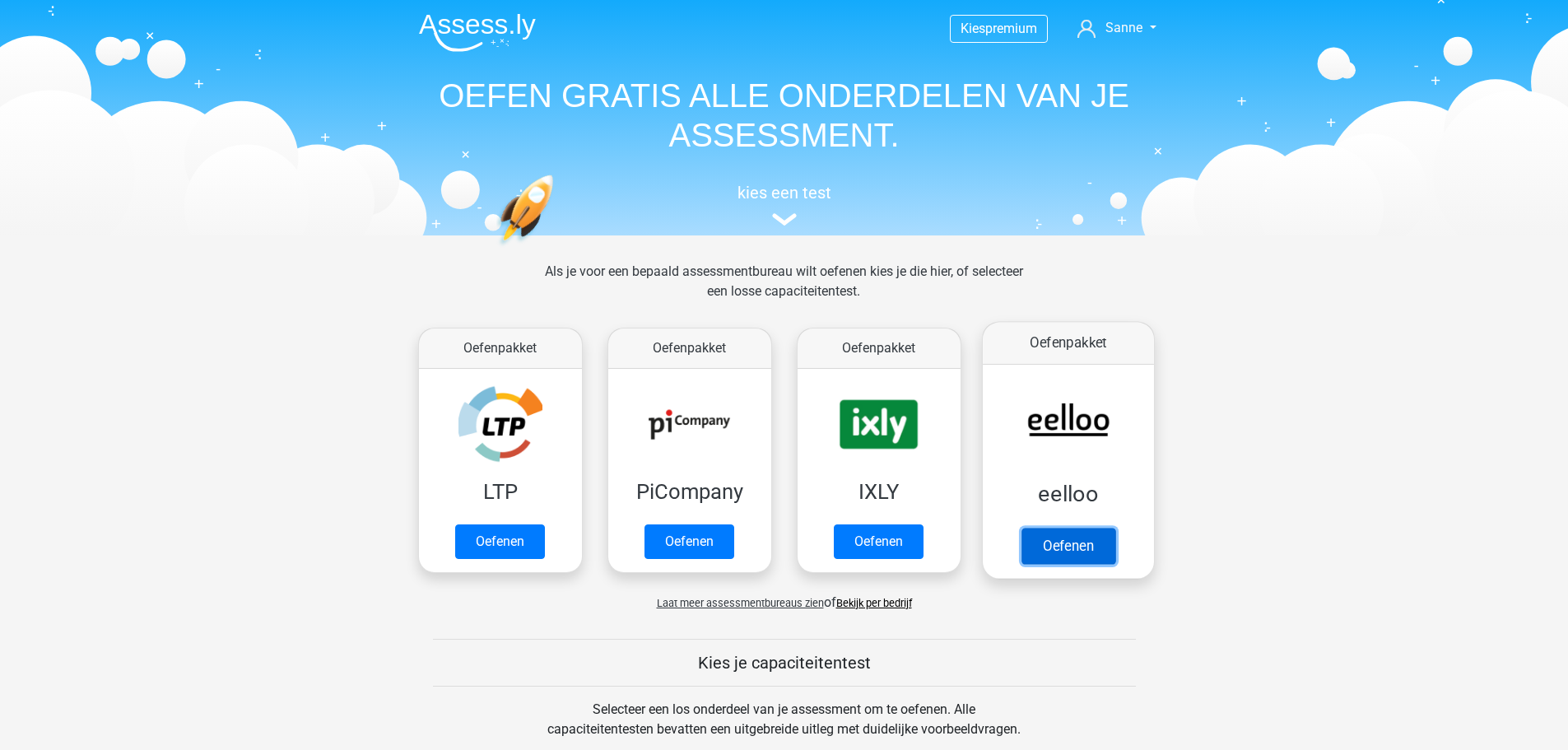
click at [1079, 532] on link "Oefenen" at bounding box center [1068, 545] width 94 height 36
